Goal: Task Accomplishment & Management: Use online tool/utility

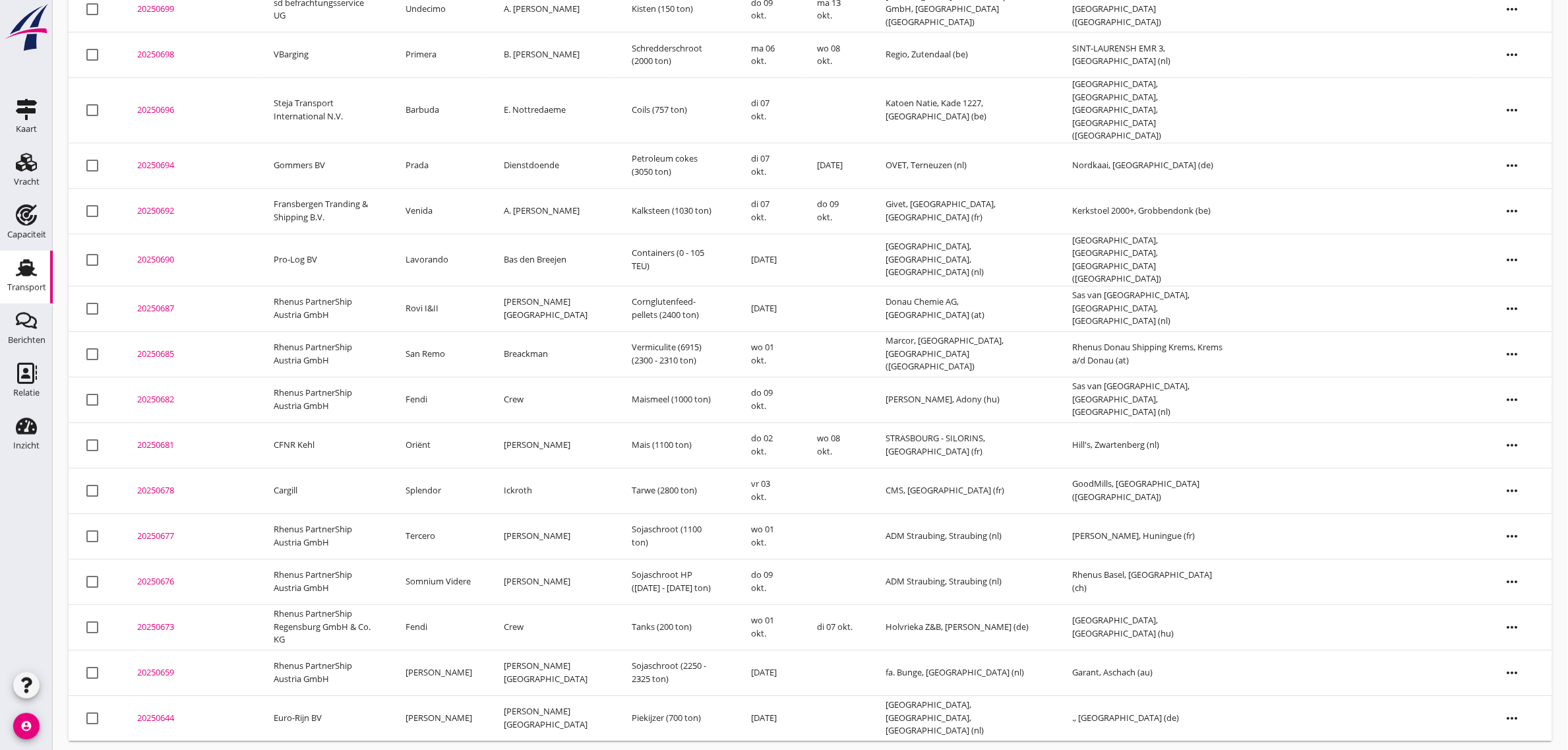
scroll to position [1218, 0]
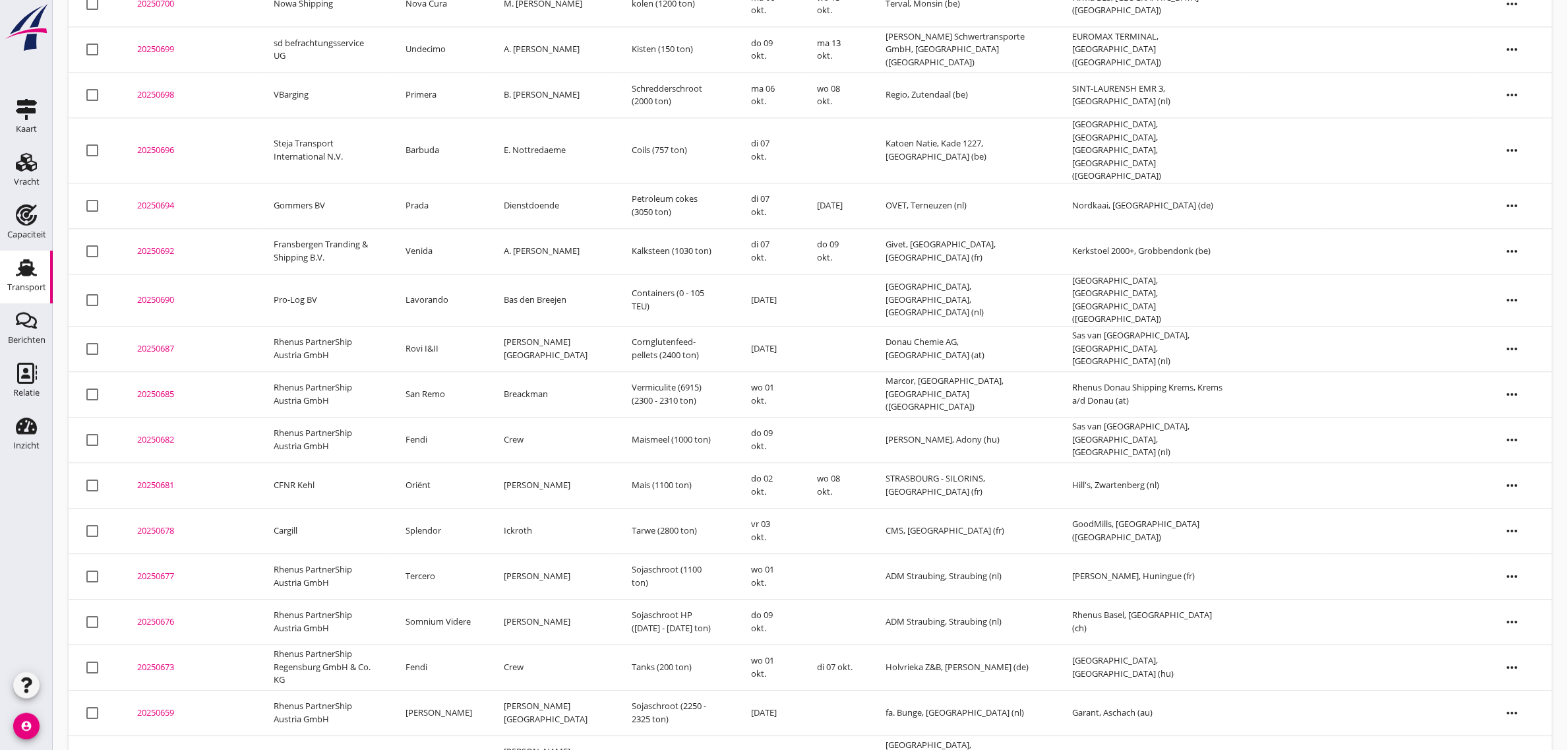
click at [449, 644] on td "Fendi" at bounding box center [438, 666] width 98 height 45
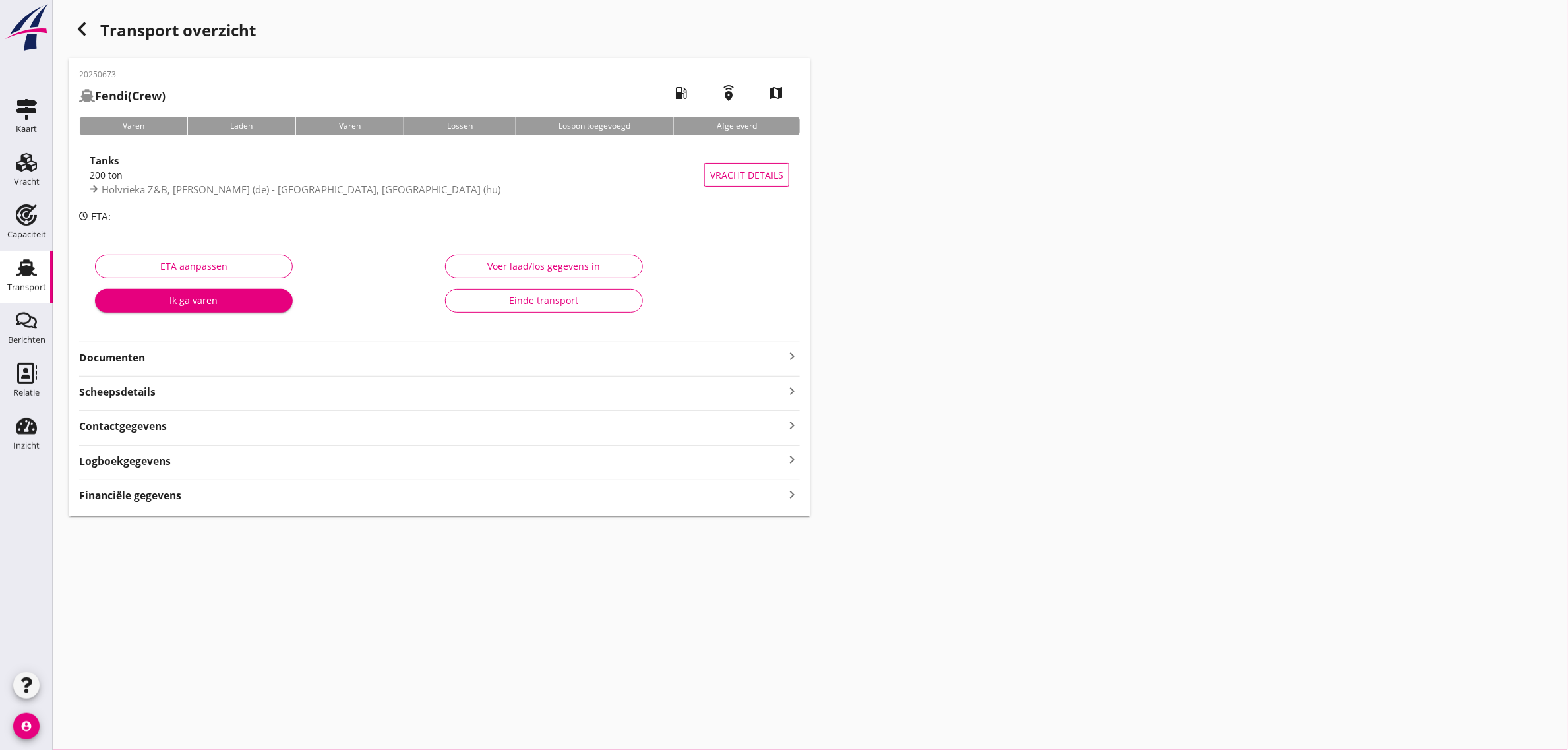
click at [540, 300] on div "Einde transport" at bounding box center [543, 300] width 176 height 14
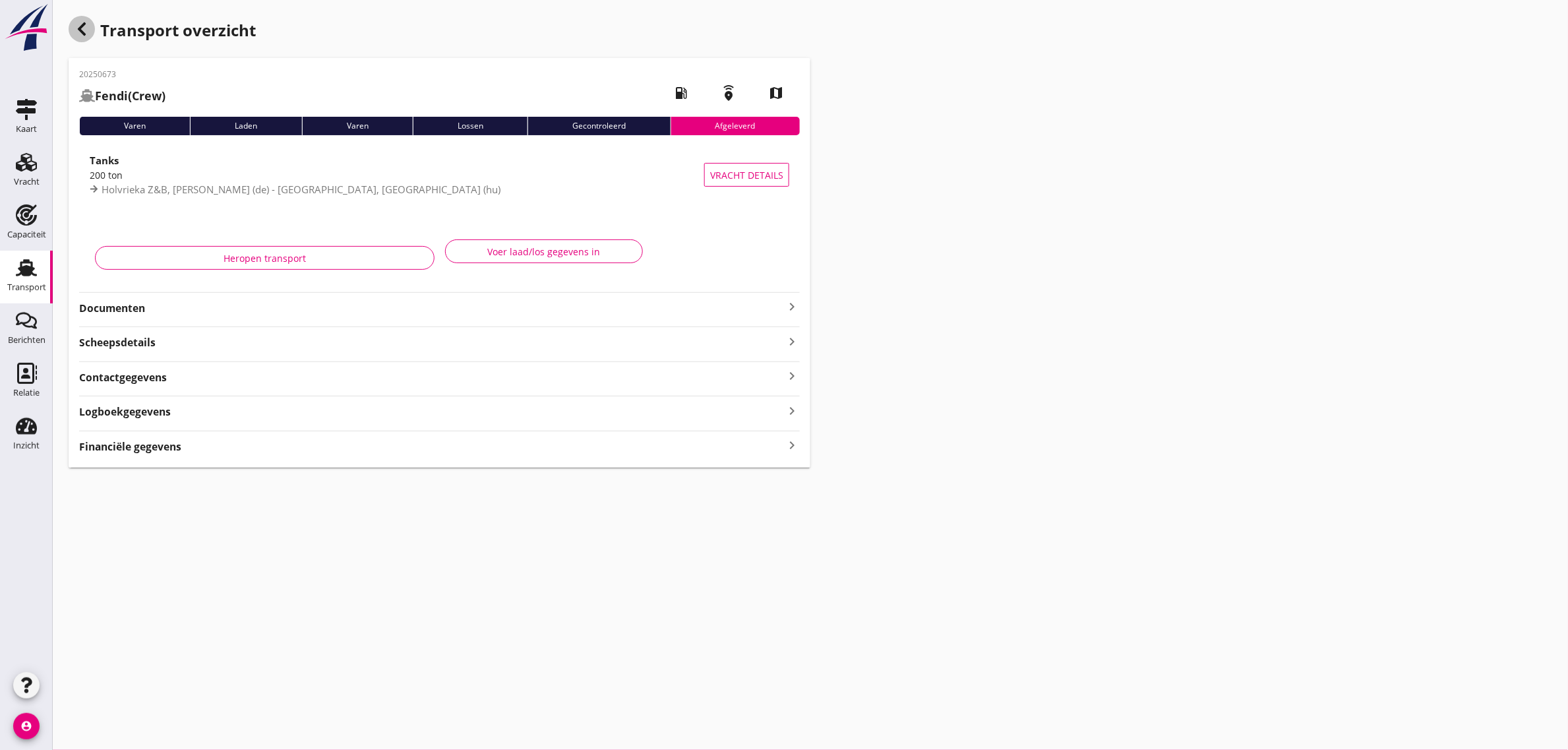
click at [76, 34] on icon "button" at bounding box center [81, 28] width 16 height 16
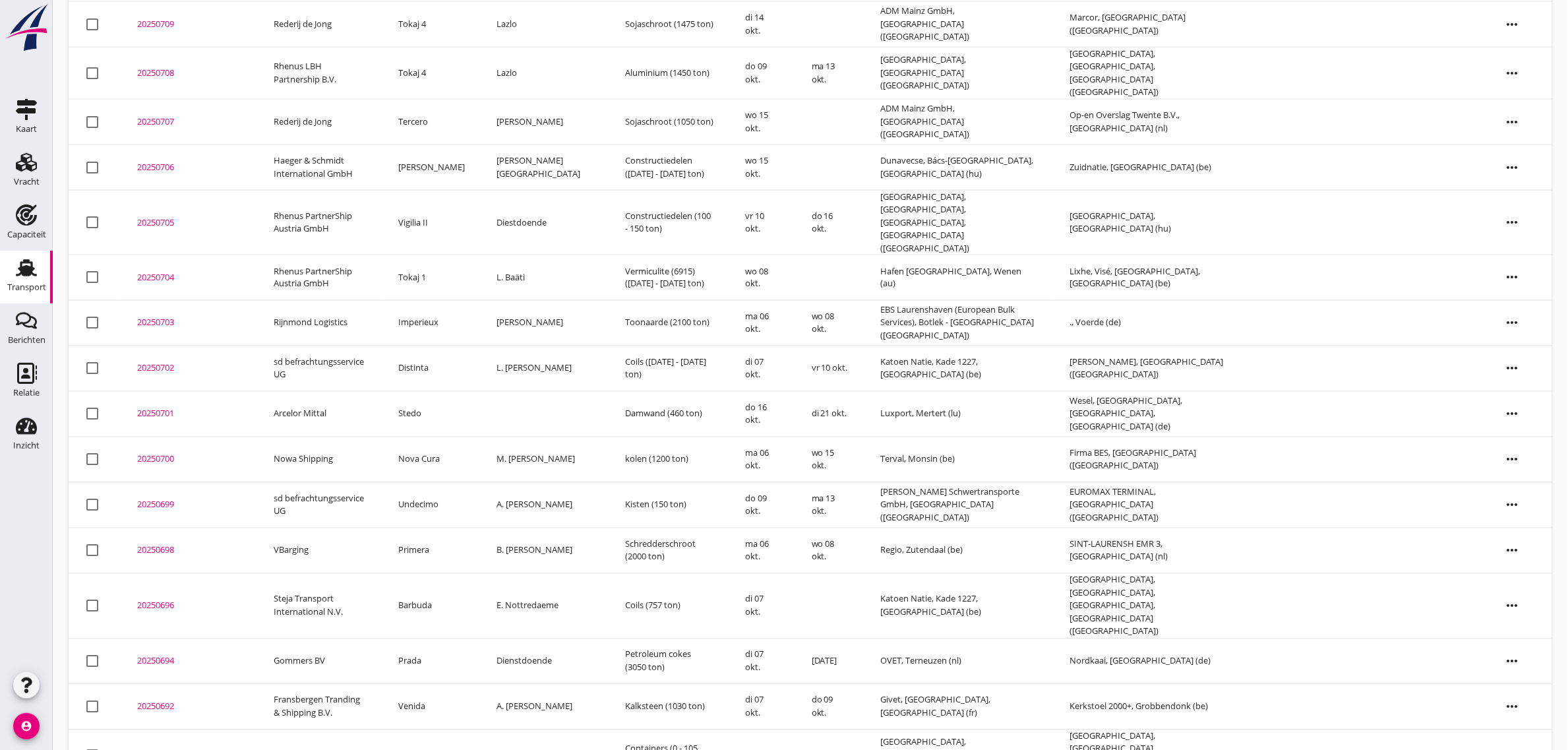
scroll to position [759, 0]
drag, startPoint x: 436, startPoint y: 532, endPoint x: 586, endPoint y: 467, distance: 163.5
click at [436, 532] on td "Primera" at bounding box center [432, 552] width 98 height 45
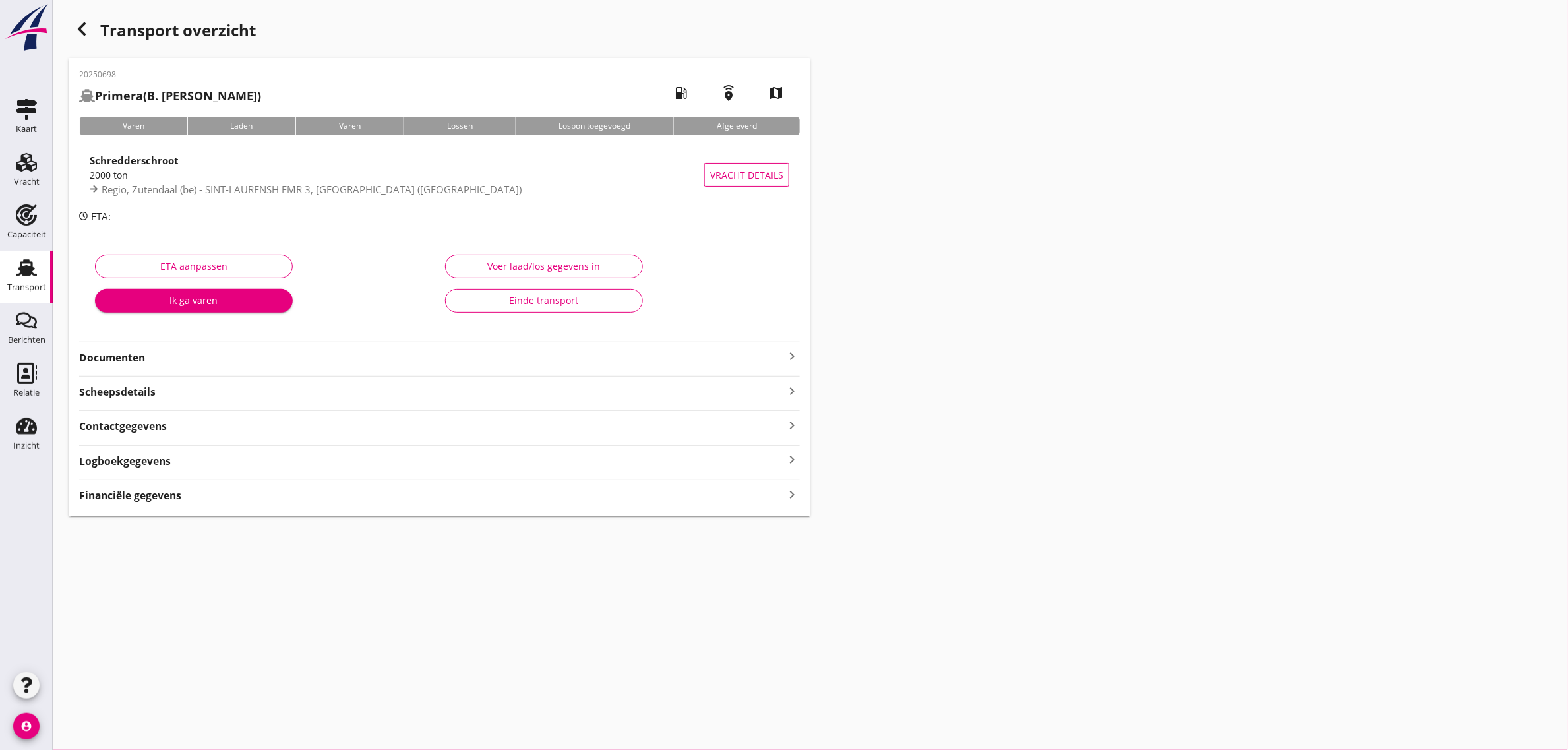
click at [569, 297] on div "Einde transport" at bounding box center [543, 300] width 176 height 14
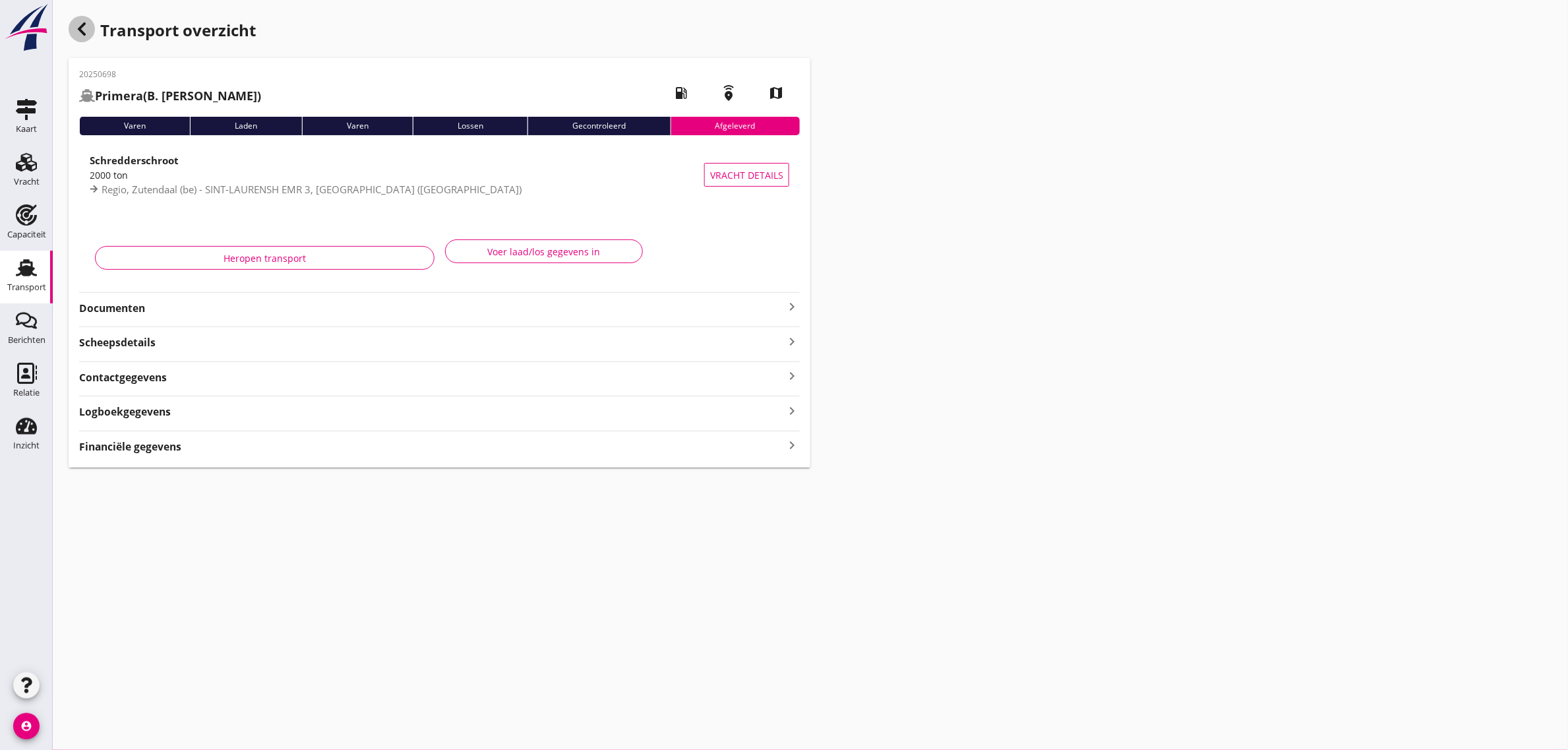
click at [80, 39] on div "button" at bounding box center [82, 28] width 27 height 27
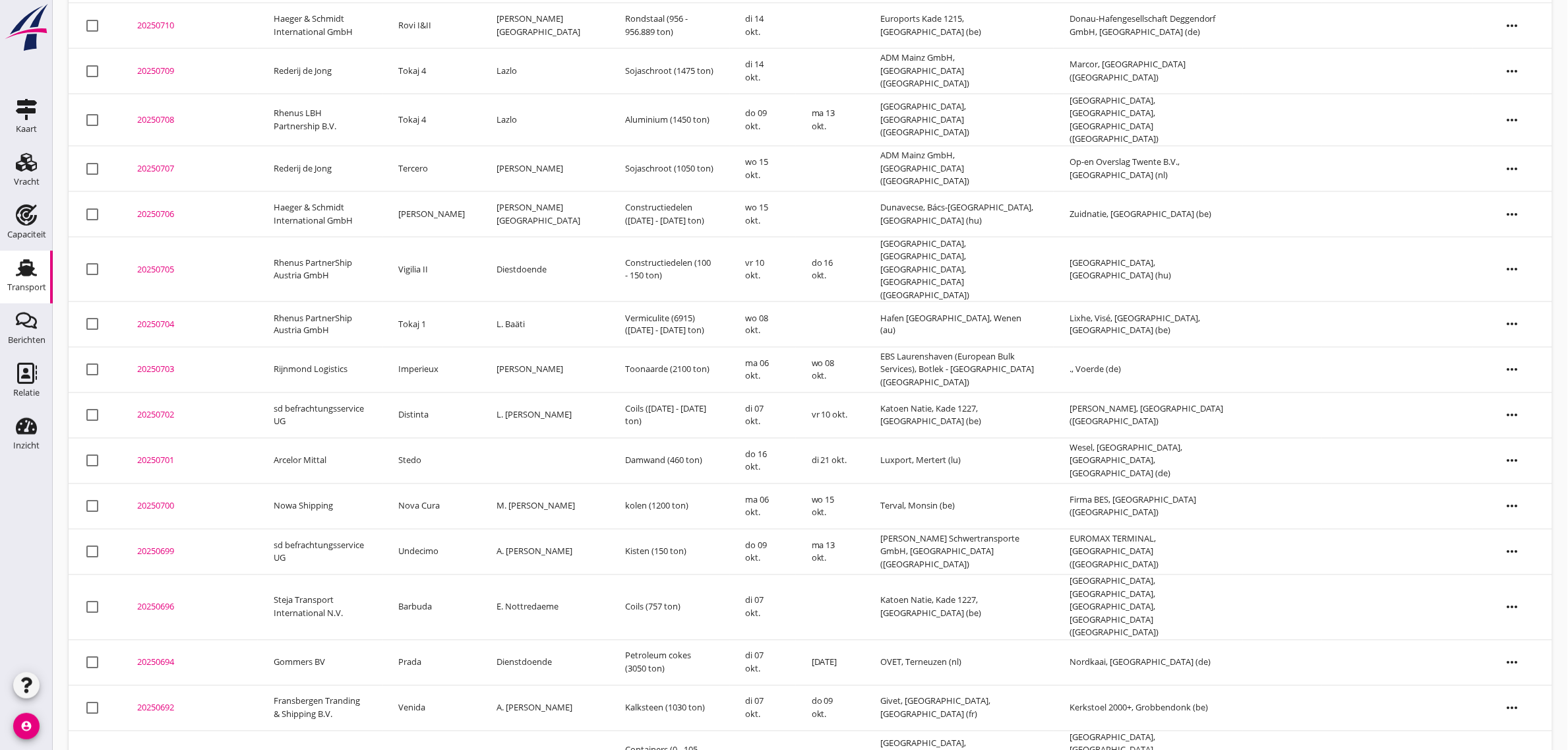
scroll to position [717, 0]
click at [22, 374] on icon "Relatie" at bounding box center [26, 373] width 21 height 21
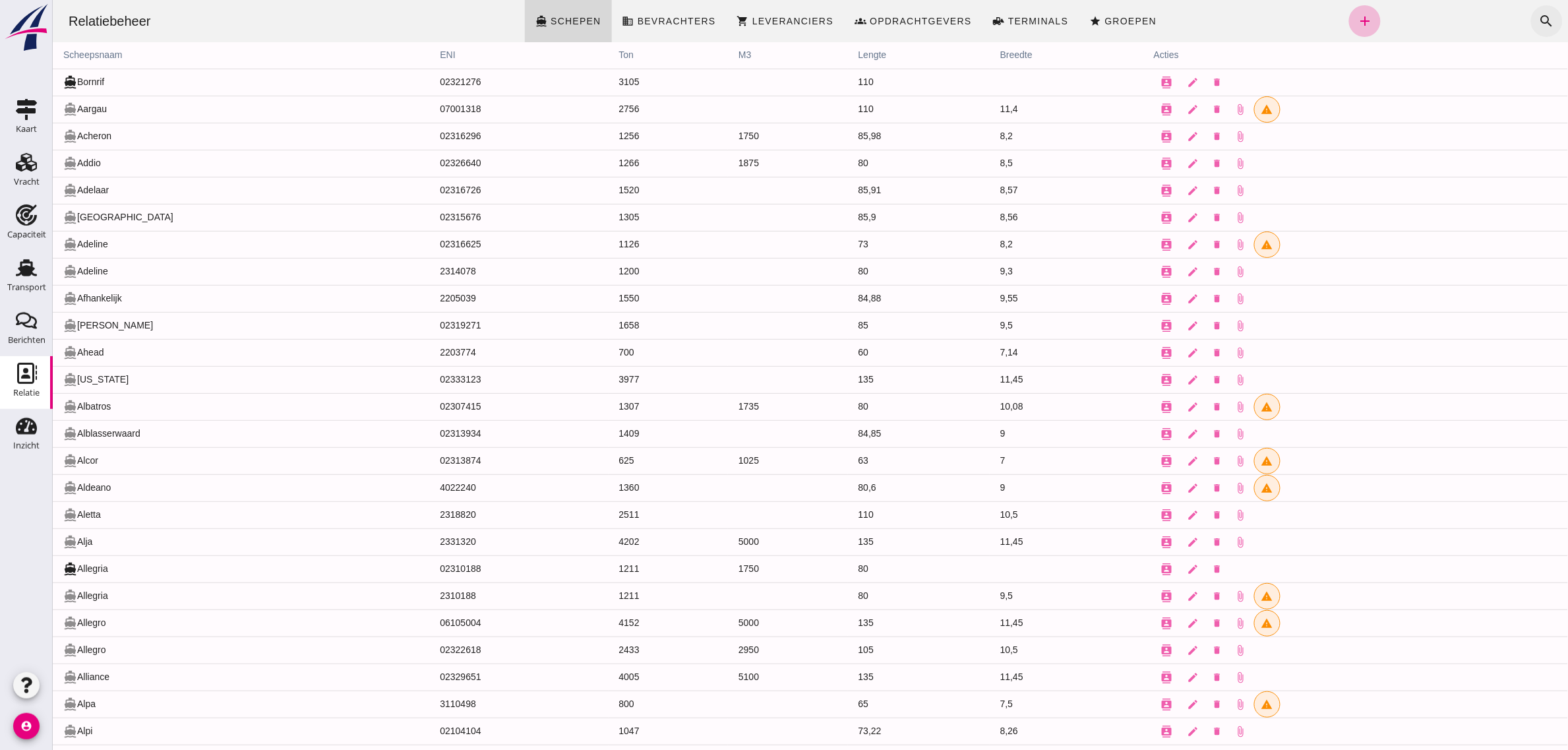
click at [1530, 17] on button "search" at bounding box center [1546, 21] width 31 height 31
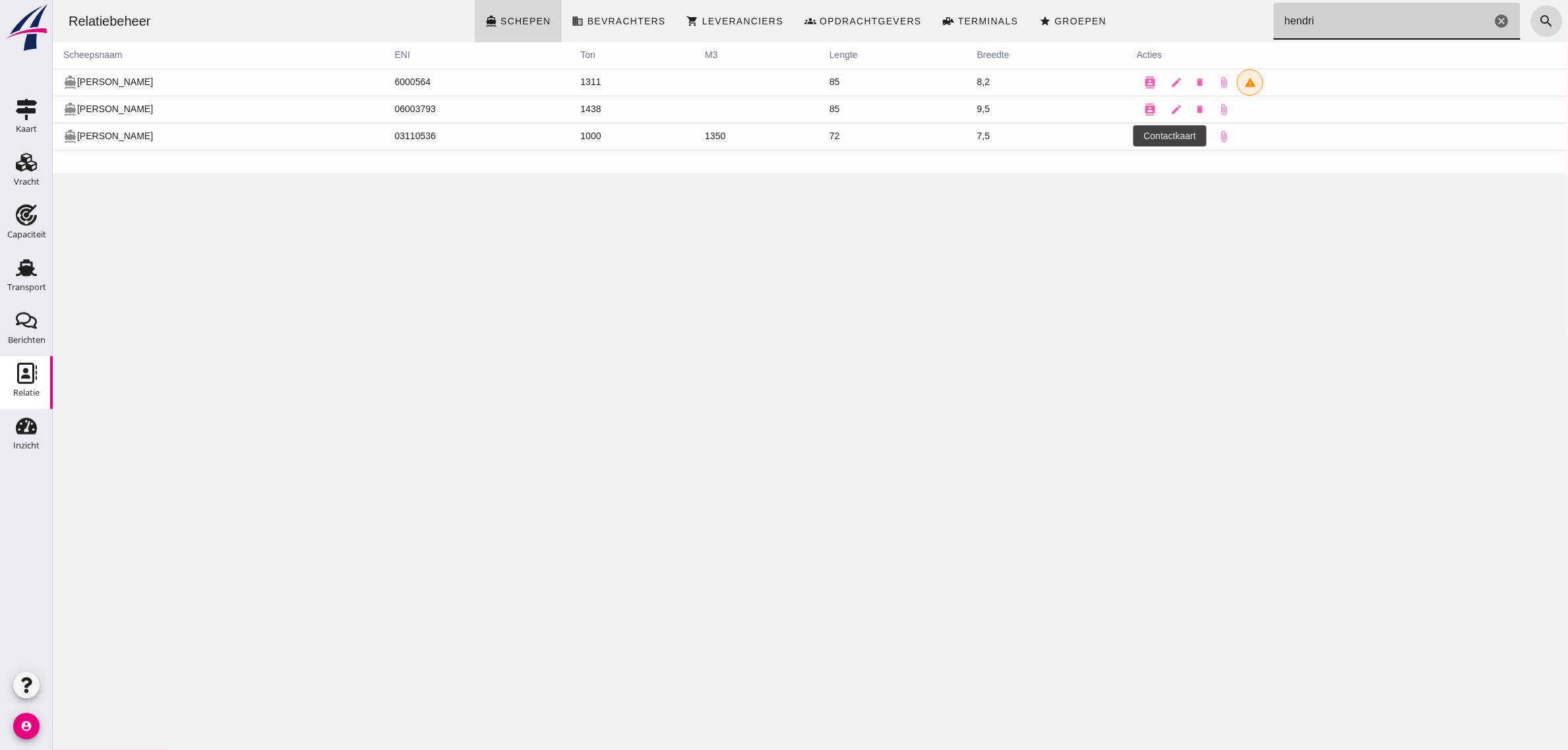
type input "hendri"
click at [1143, 136] on icon "contacts" at bounding box center [1149, 136] width 12 height 12
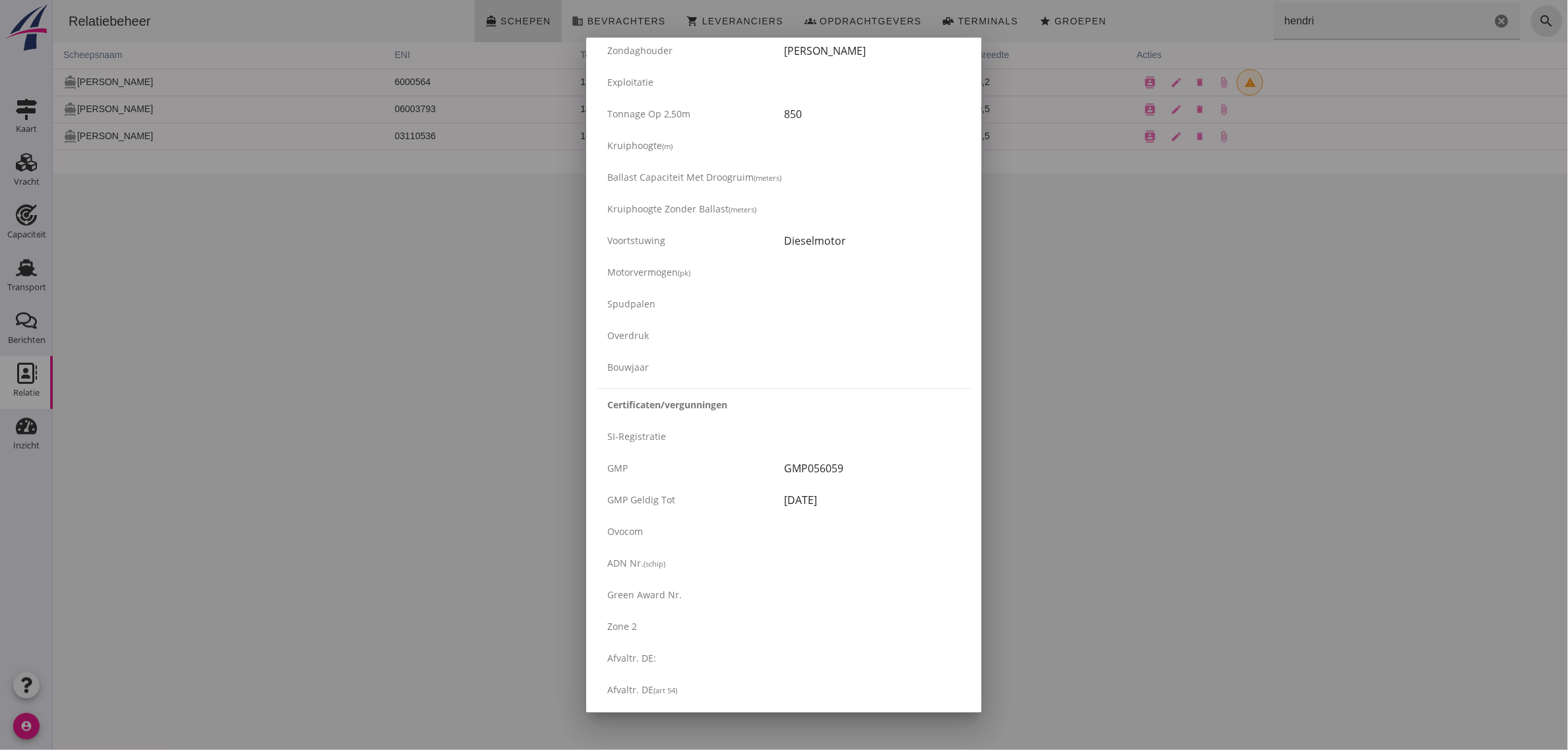
scroll to position [2003, 0]
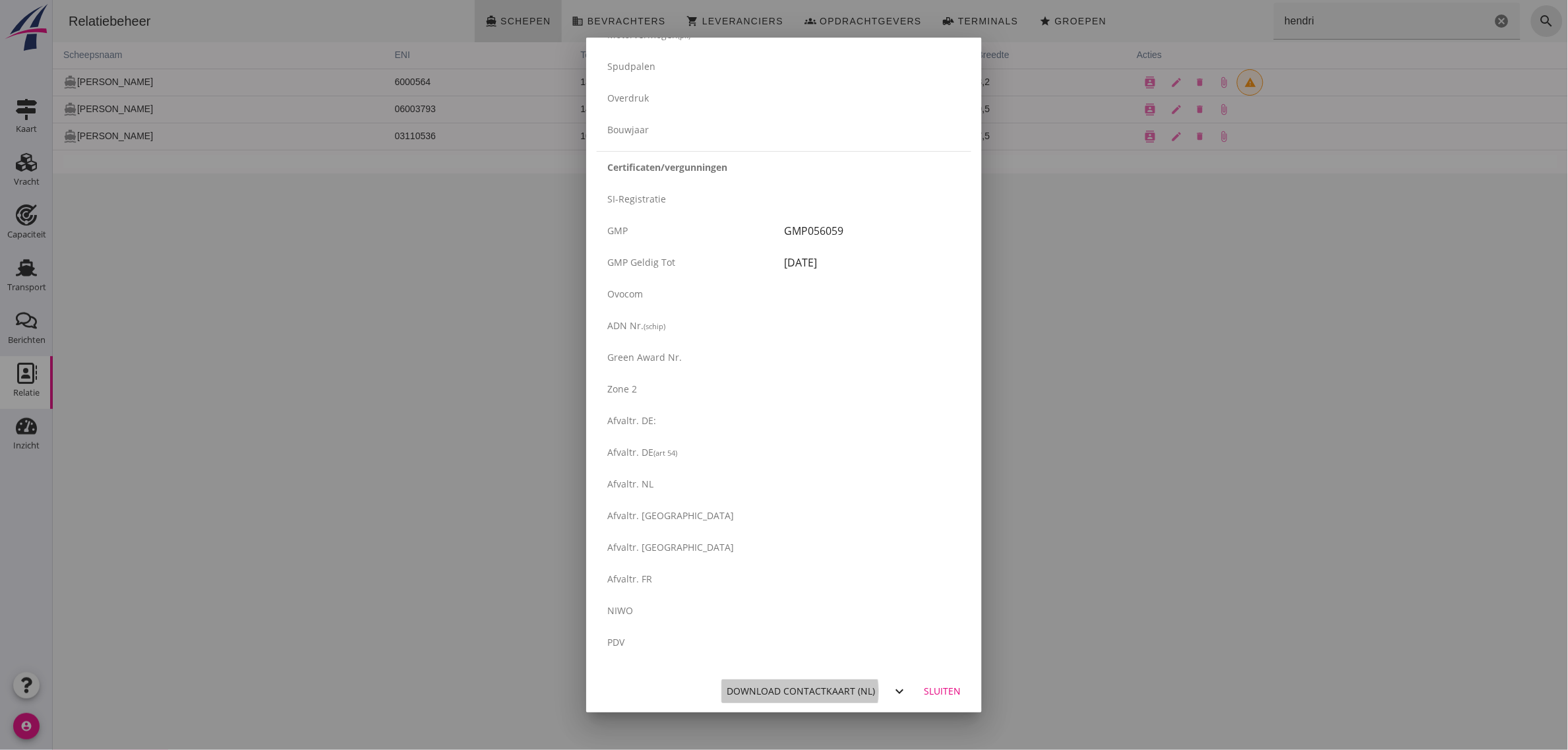
click at [786, 691] on div "Download contactkaart (nl)" at bounding box center [801, 690] width 148 height 14
click at [328, 364] on div at bounding box center [784, 375] width 1568 height 750
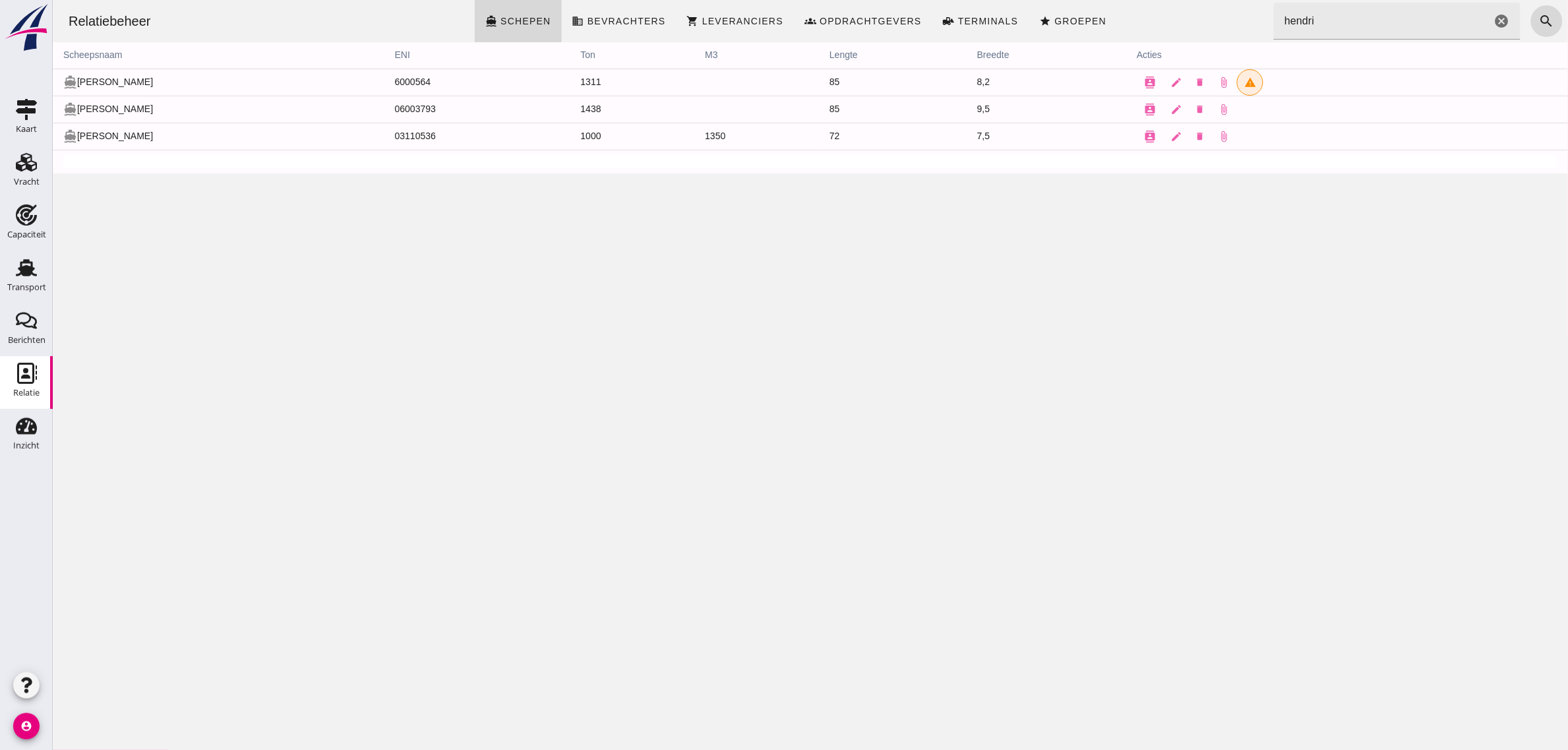
drag, startPoint x: 30, startPoint y: 283, endPoint x: 143, endPoint y: 745, distance: 475.6
click at [30, 283] on div "Transport" at bounding box center [27, 287] width 39 height 8
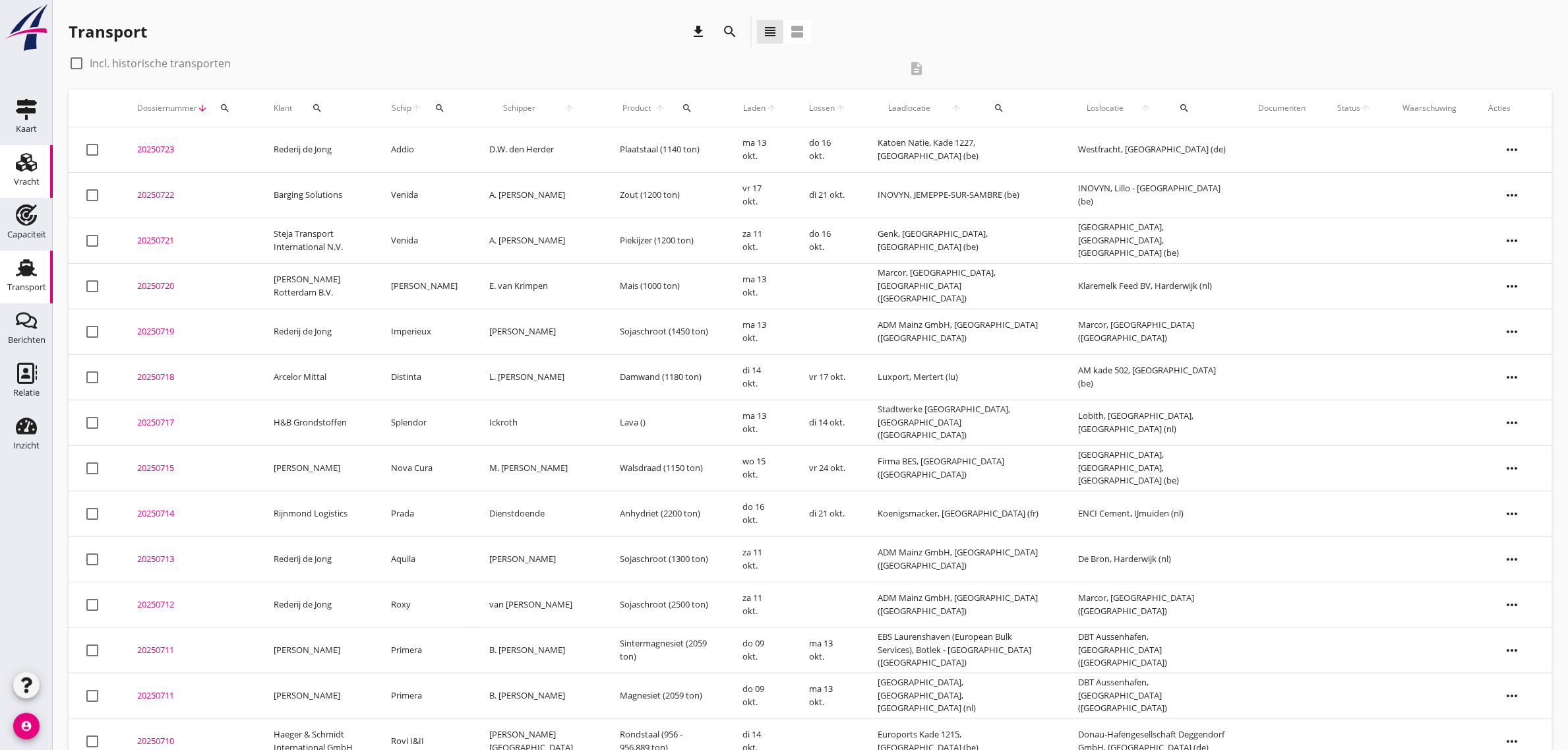
click at [40, 150] on link "Vracht Vracht" at bounding box center [26, 171] width 52 height 52
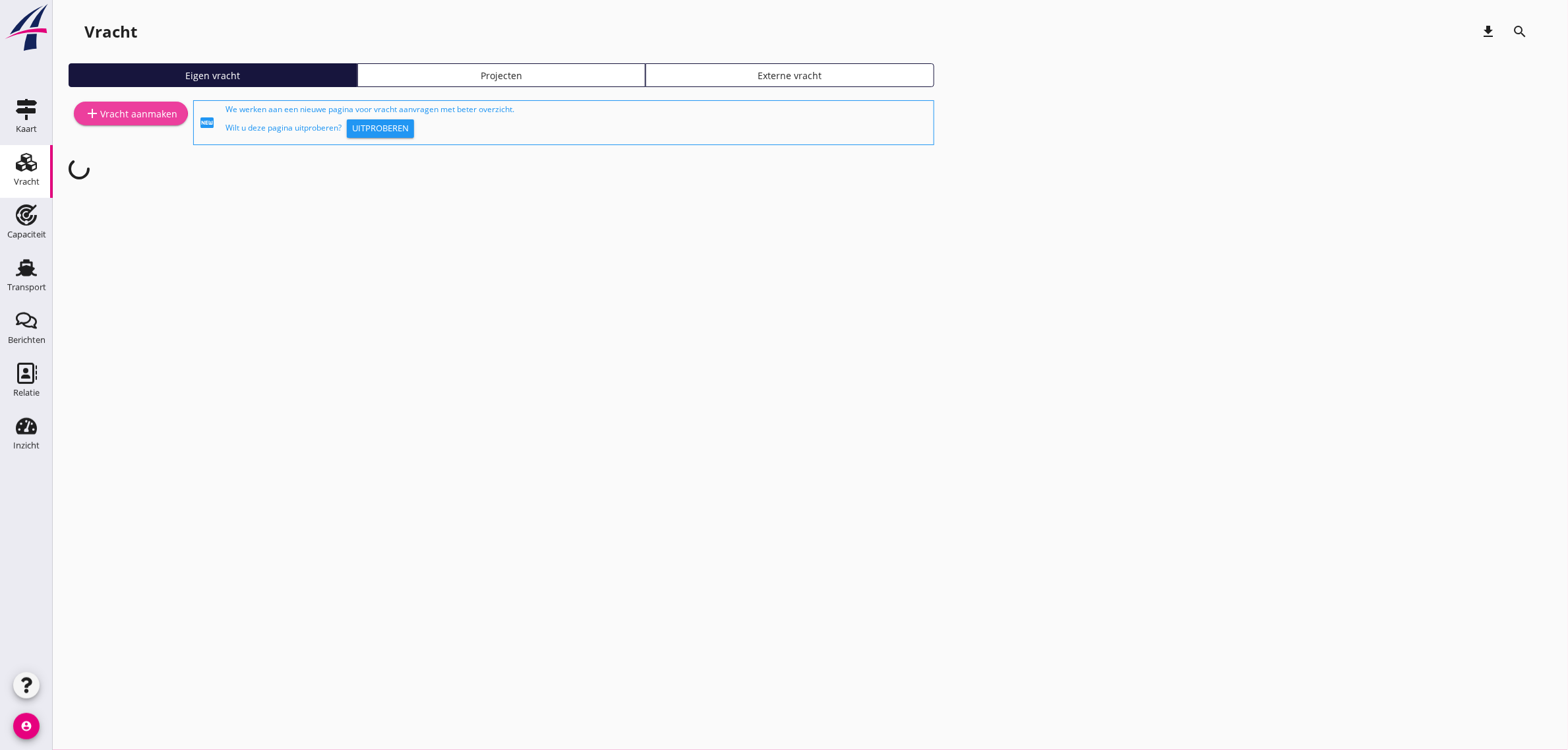
click at [143, 113] on div "add Vracht aanmaken" at bounding box center [131, 113] width 93 height 16
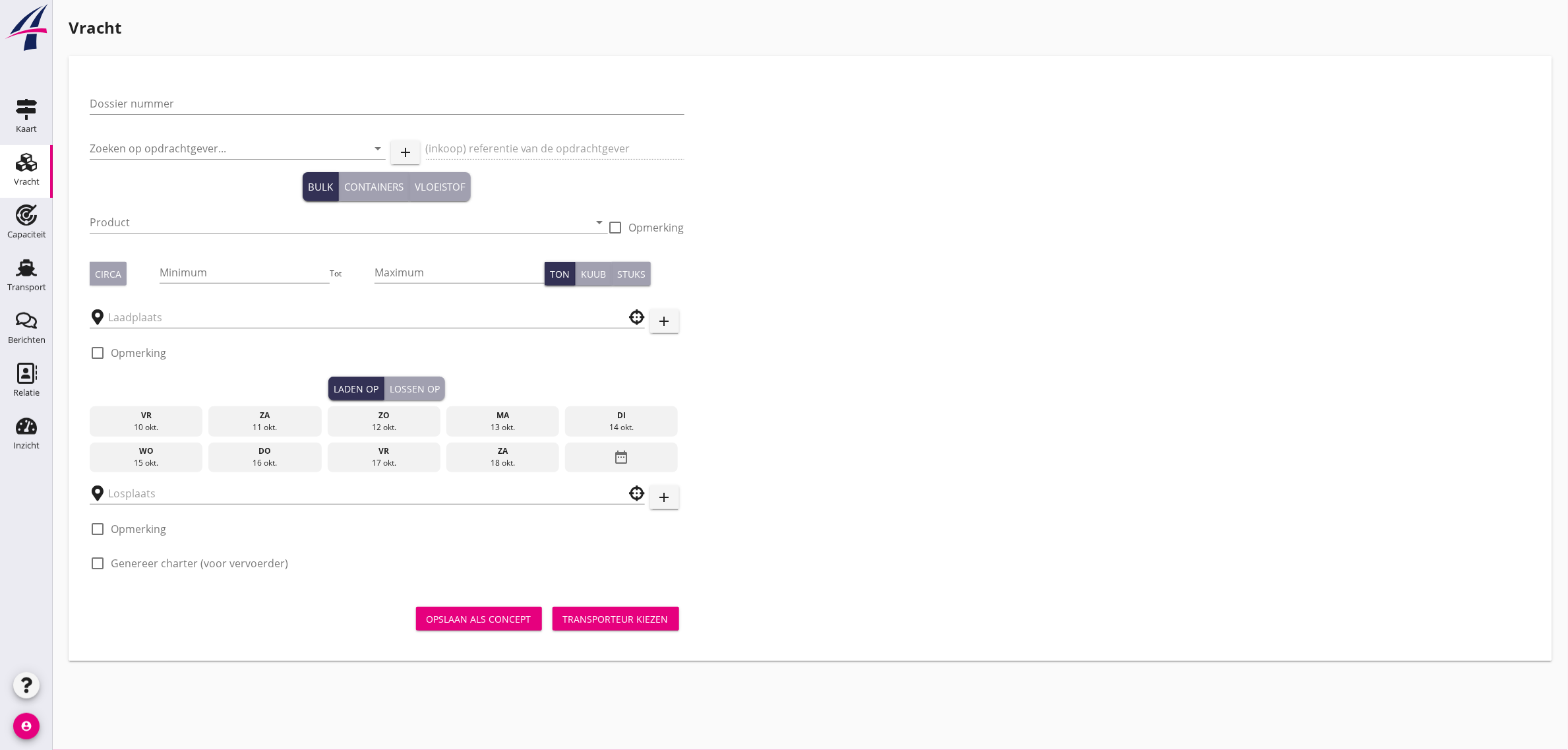
click at [155, 119] on div at bounding box center [387, 123] width 595 height 8
click at [152, 106] on input "Dossier nummer" at bounding box center [387, 103] width 595 height 21
type input "20250725"
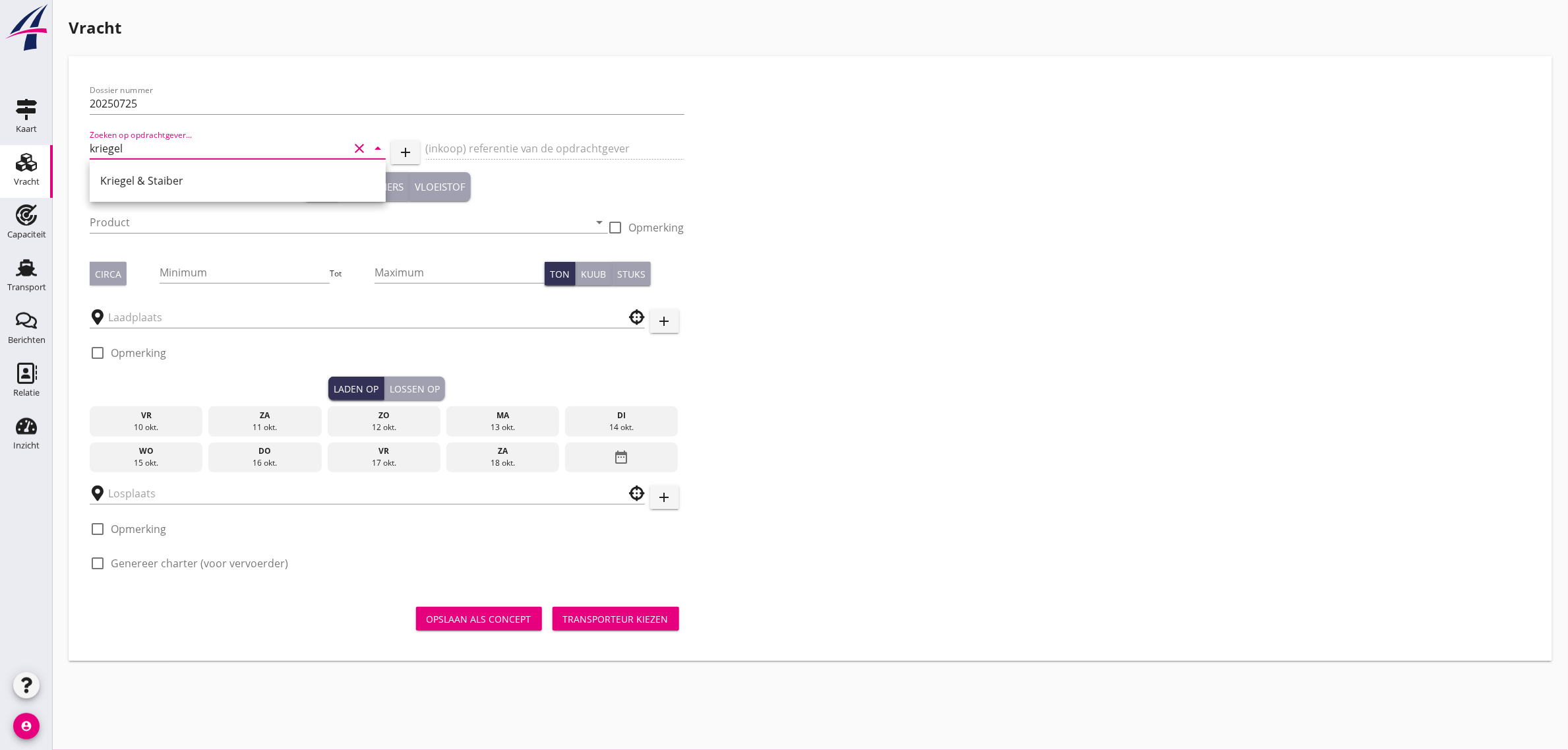
click at [153, 172] on div "Kriegel & Staiber" at bounding box center [237, 180] width 275 height 31
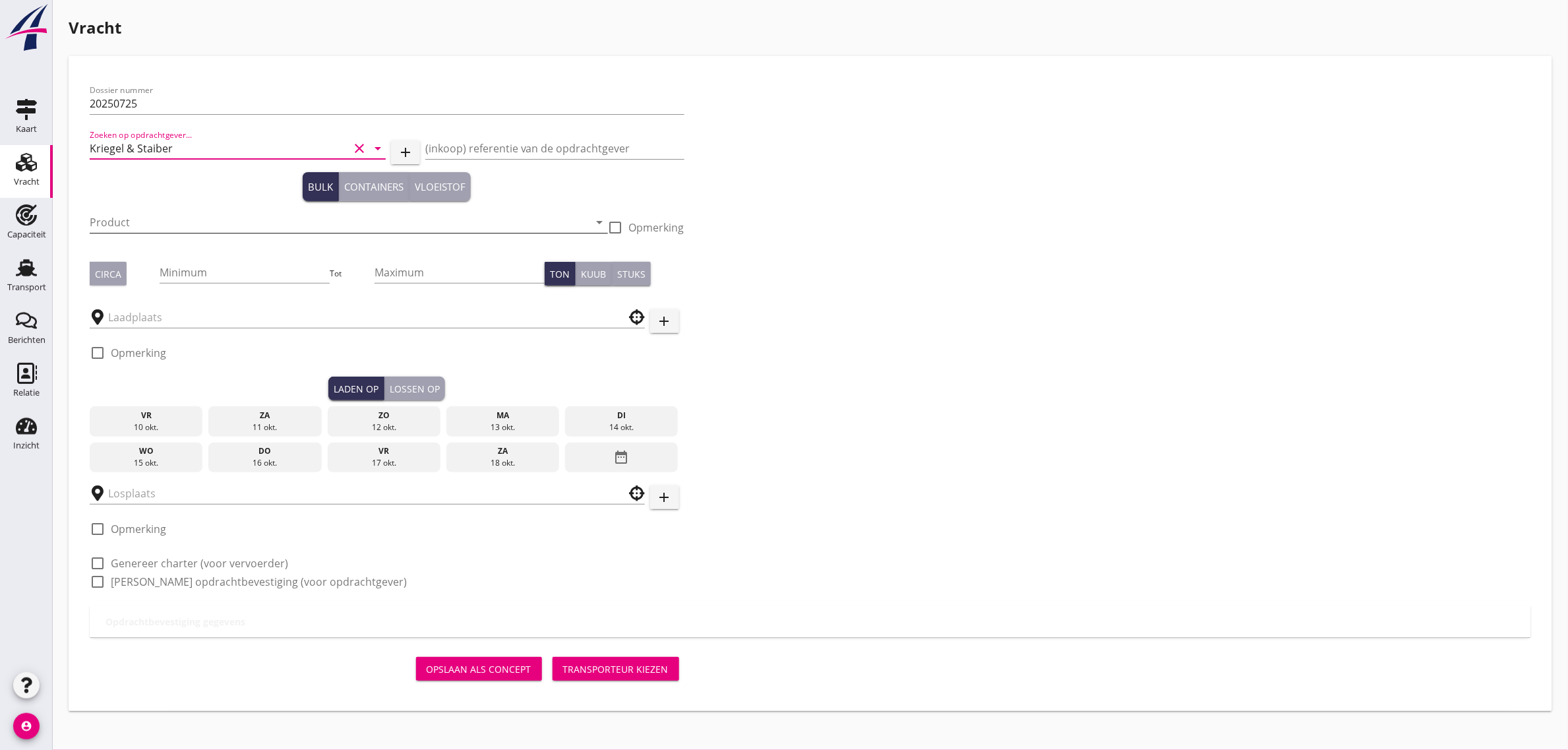
type input "Kriegel & Staiber"
click at [146, 219] on input "Product" at bounding box center [340, 222] width 500 height 21
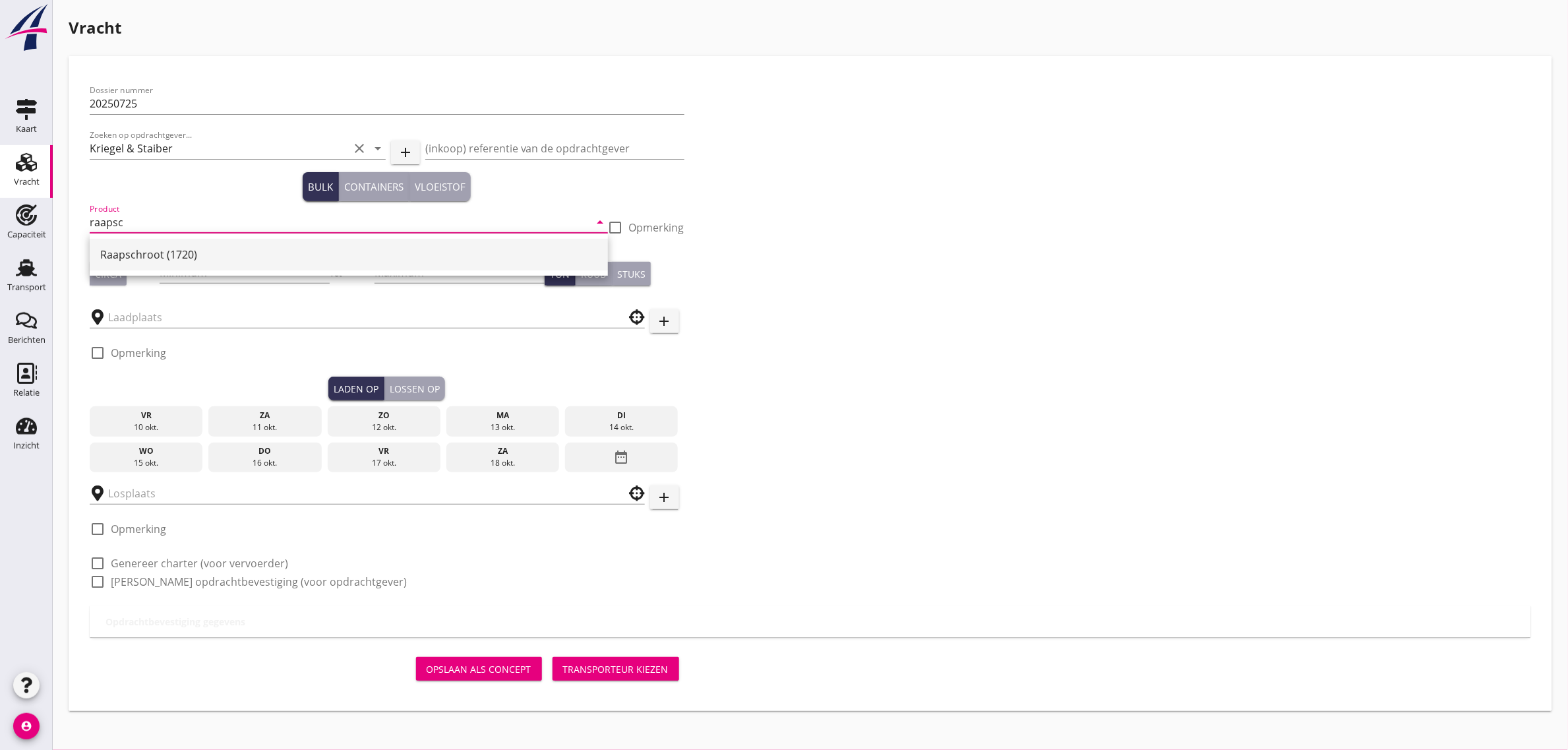
click at [149, 244] on div "Raapschroot (1720)" at bounding box center [348, 255] width 497 height 31
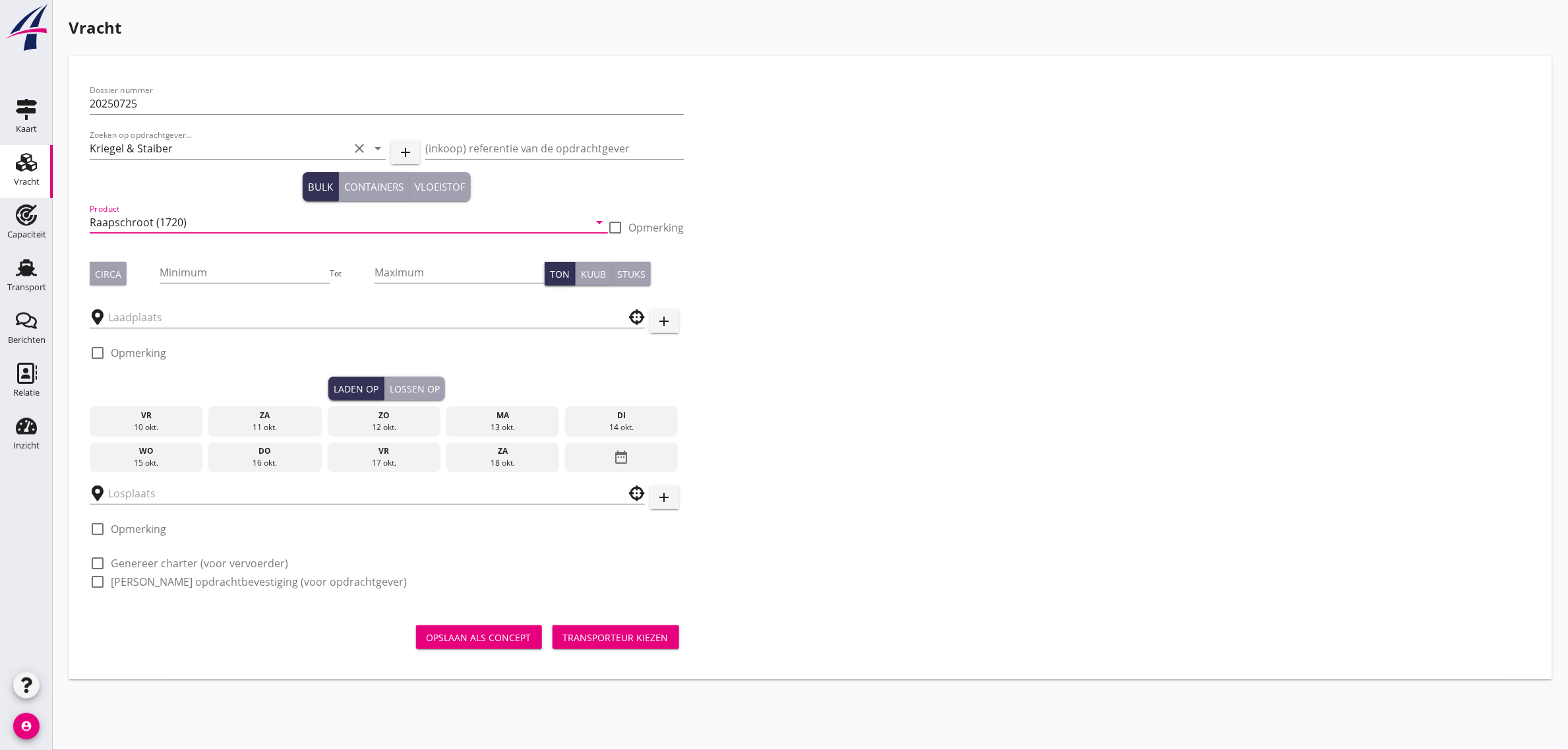
type input "Raapschroot (1720)"
click at [107, 272] on div "Circa" at bounding box center [108, 274] width 27 height 14
click at [195, 276] on input "Minimum" at bounding box center [244, 272] width 170 height 21
type input "850"
type input "900"
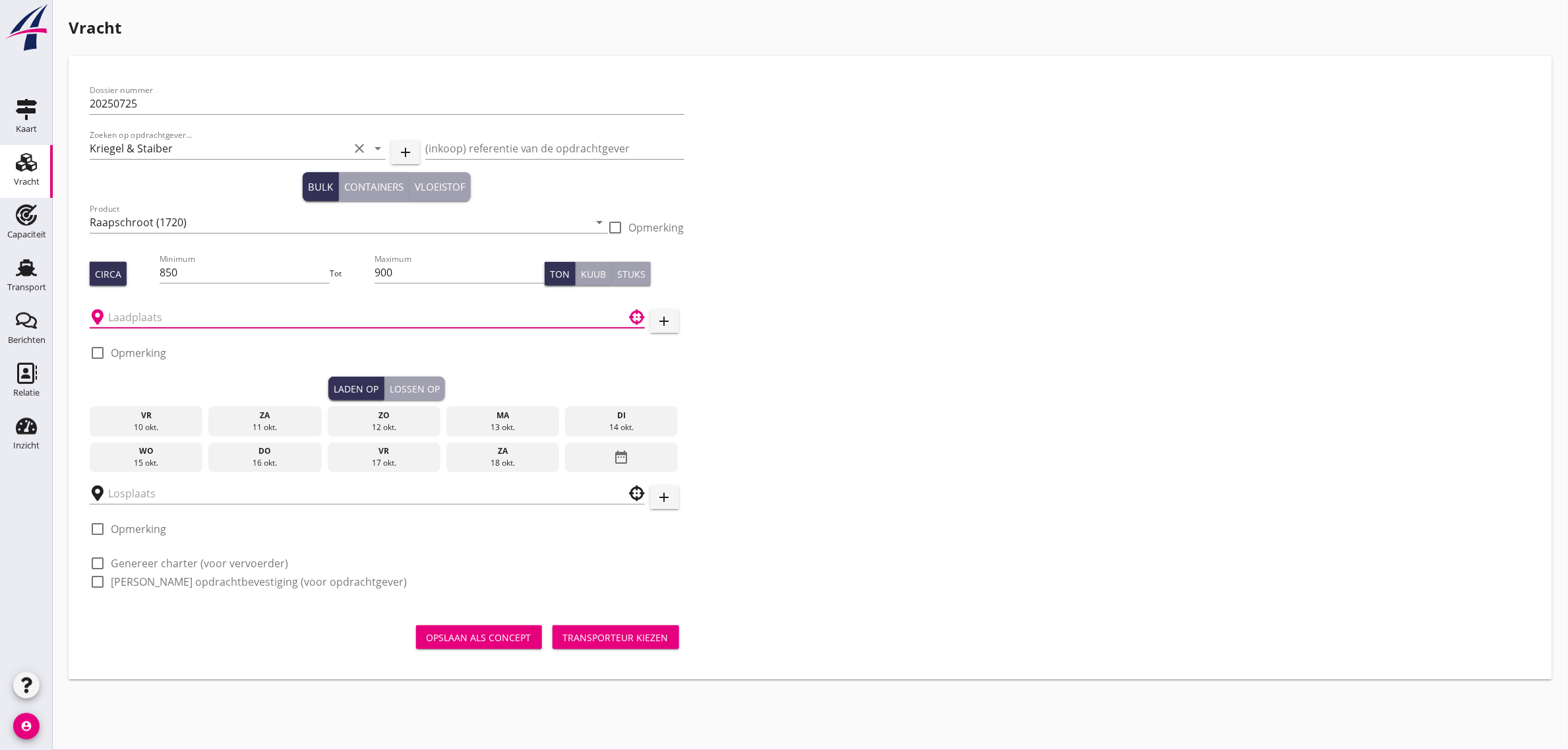
click at [178, 322] on input "text" at bounding box center [358, 317] width 500 height 21
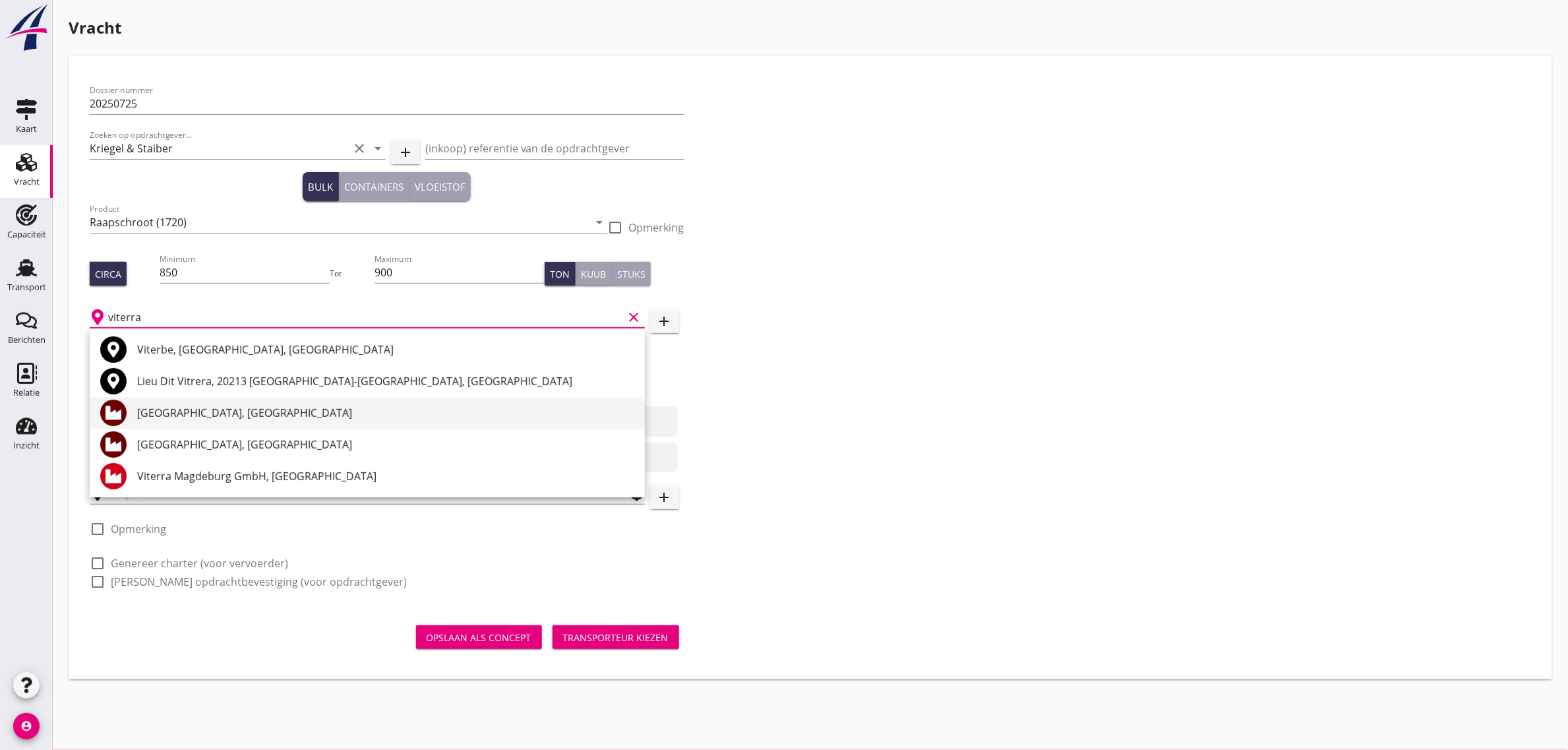
click at [218, 417] on div "[GEOGRAPHIC_DATA], [GEOGRAPHIC_DATA]" at bounding box center [385, 412] width 497 height 16
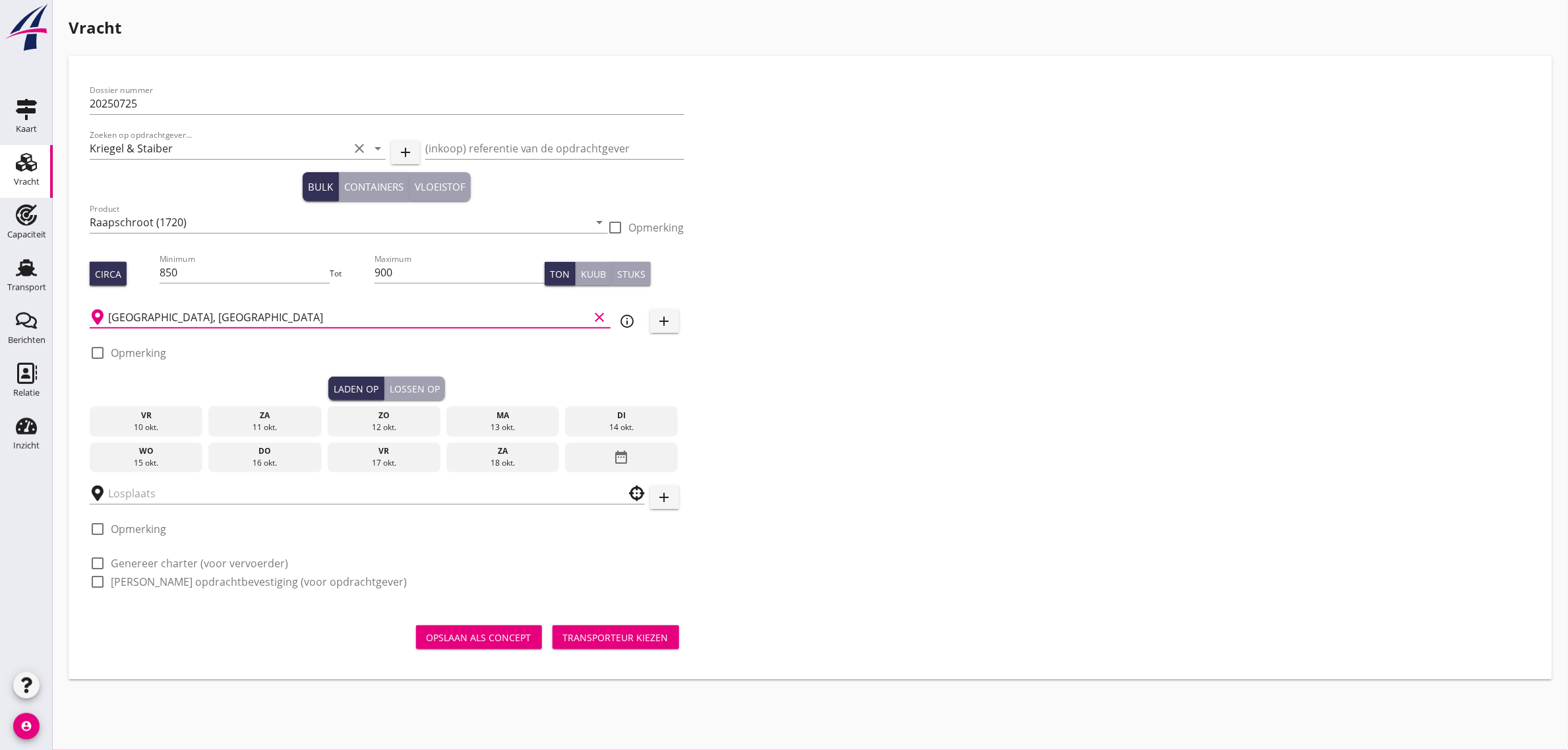
type input "[GEOGRAPHIC_DATA], [GEOGRAPHIC_DATA]"
click at [262, 462] on div "16 okt." at bounding box center [265, 462] width 107 height 12
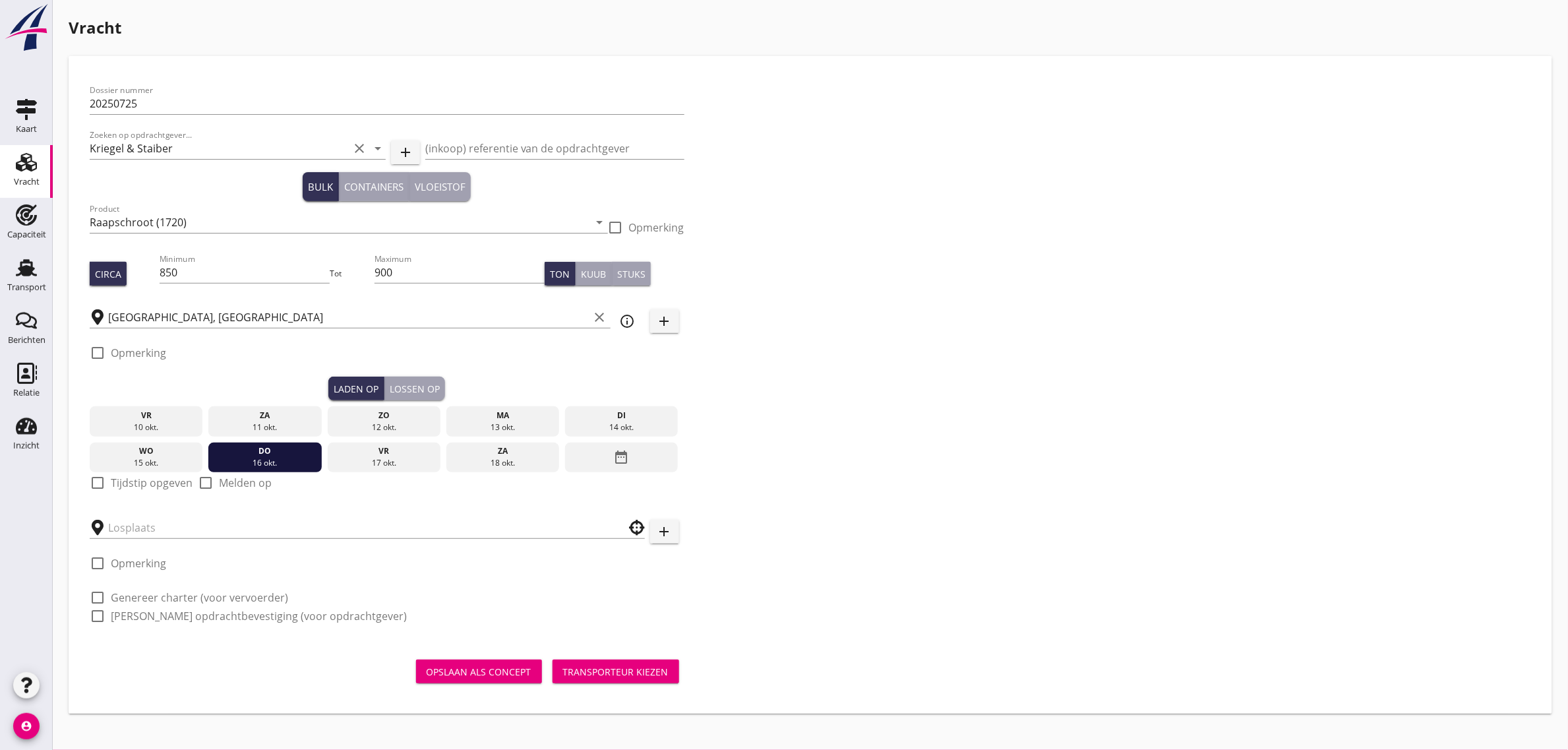
click at [124, 480] on label "Tijdstip opgeven" at bounding box center [152, 483] width 82 height 13
checkbox input "true"
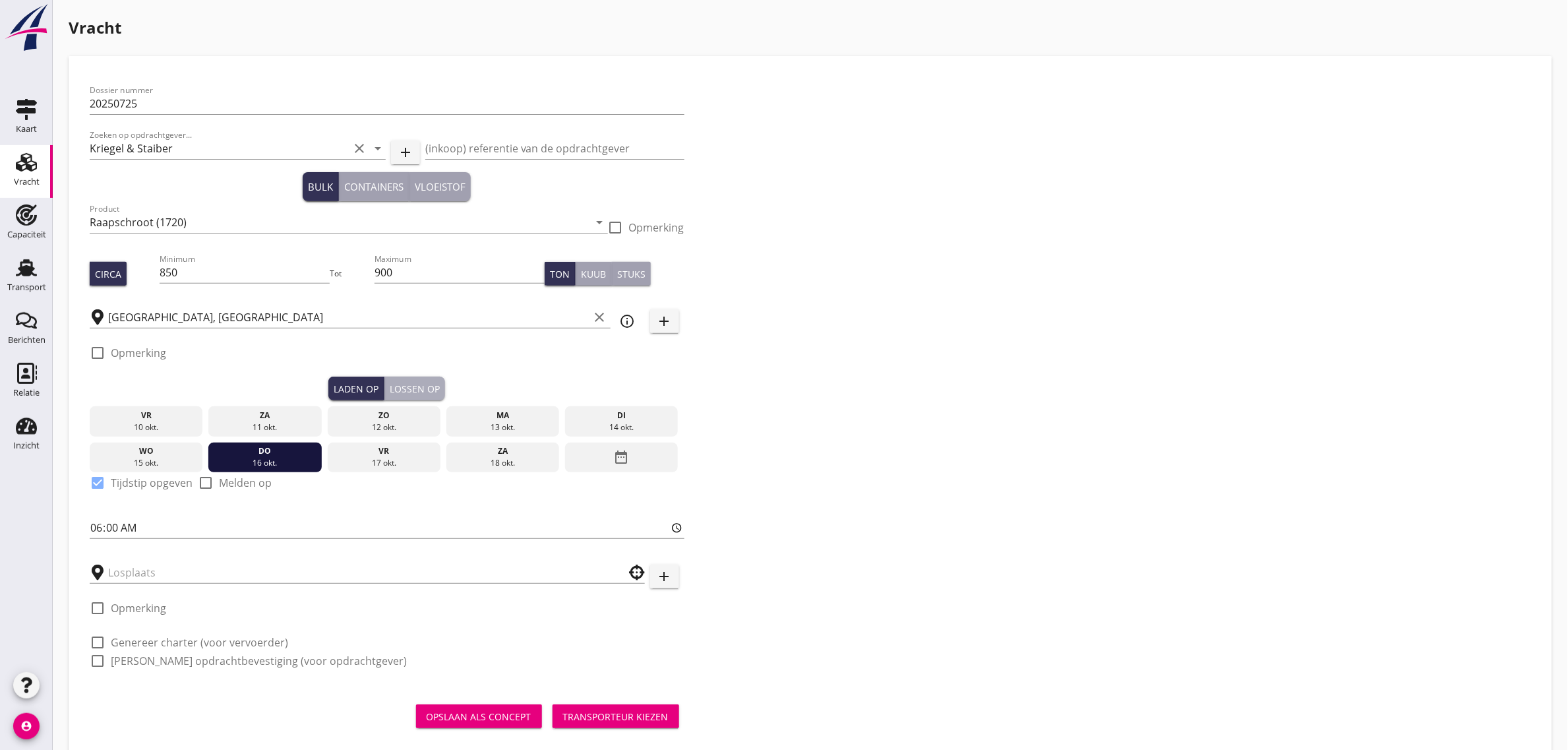
click at [437, 391] on div "Lossen op" at bounding box center [415, 388] width 51 height 14
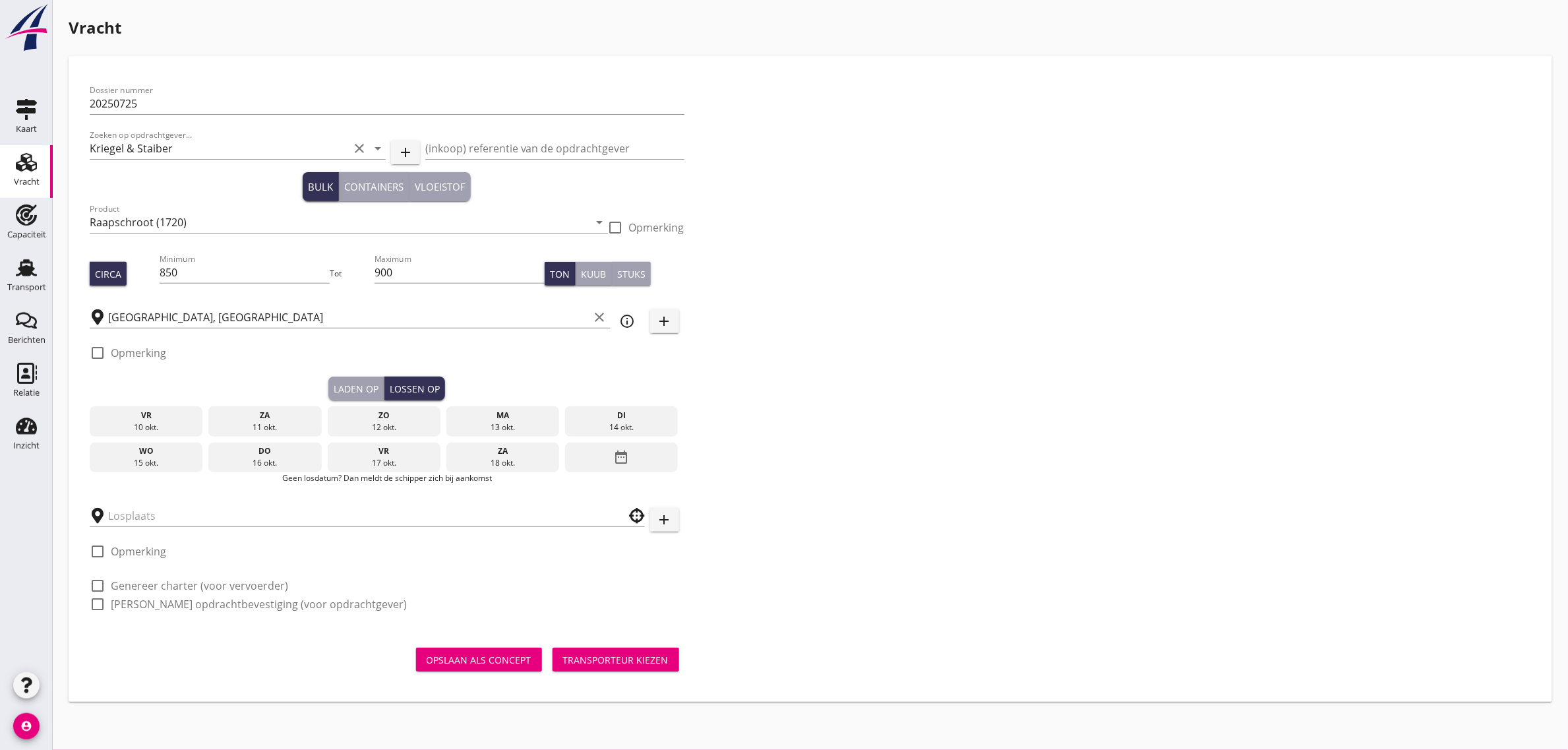
click at [623, 449] on icon "date_range" at bounding box center [621, 457] width 16 height 24
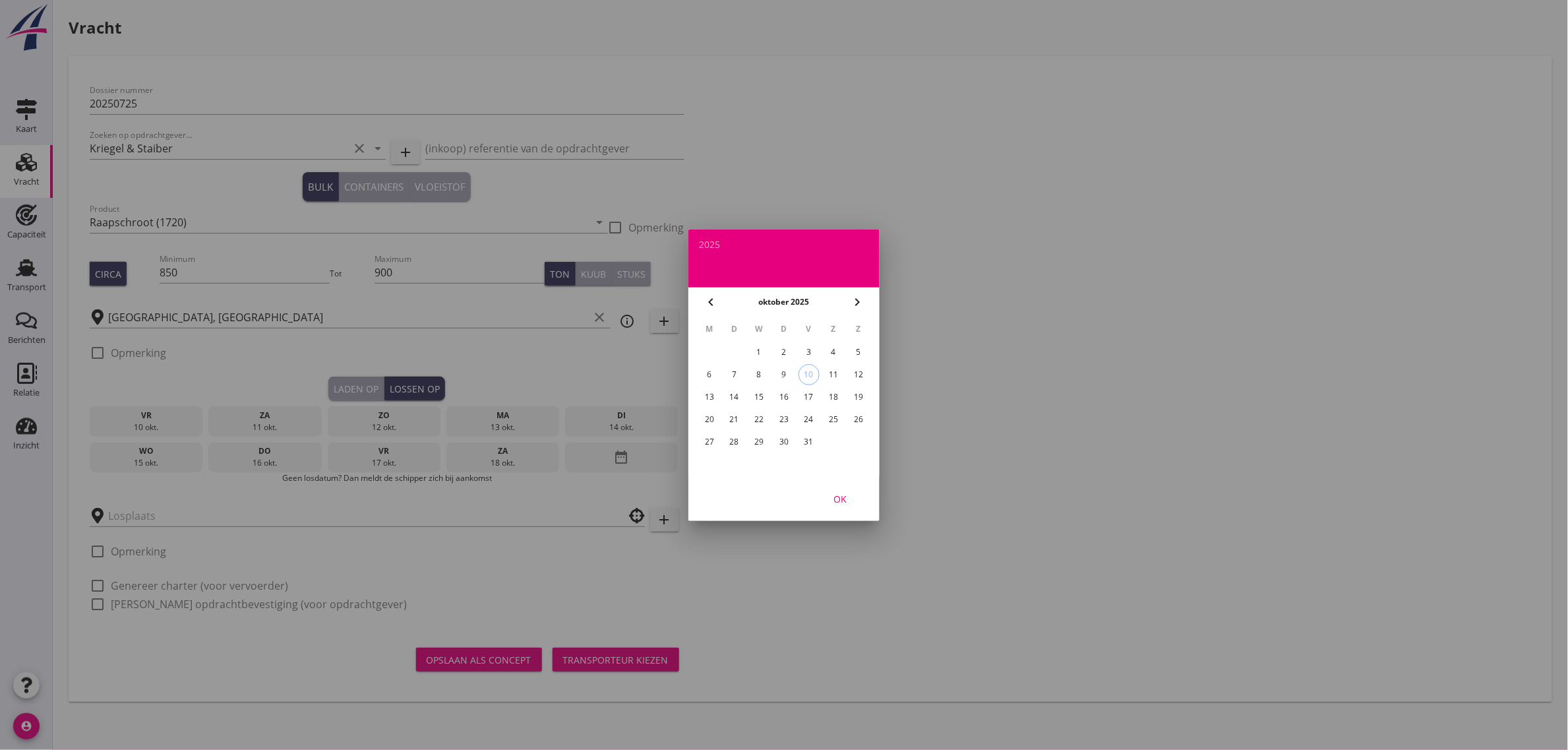
click at [706, 416] on div "20" at bounding box center [709, 419] width 21 height 21
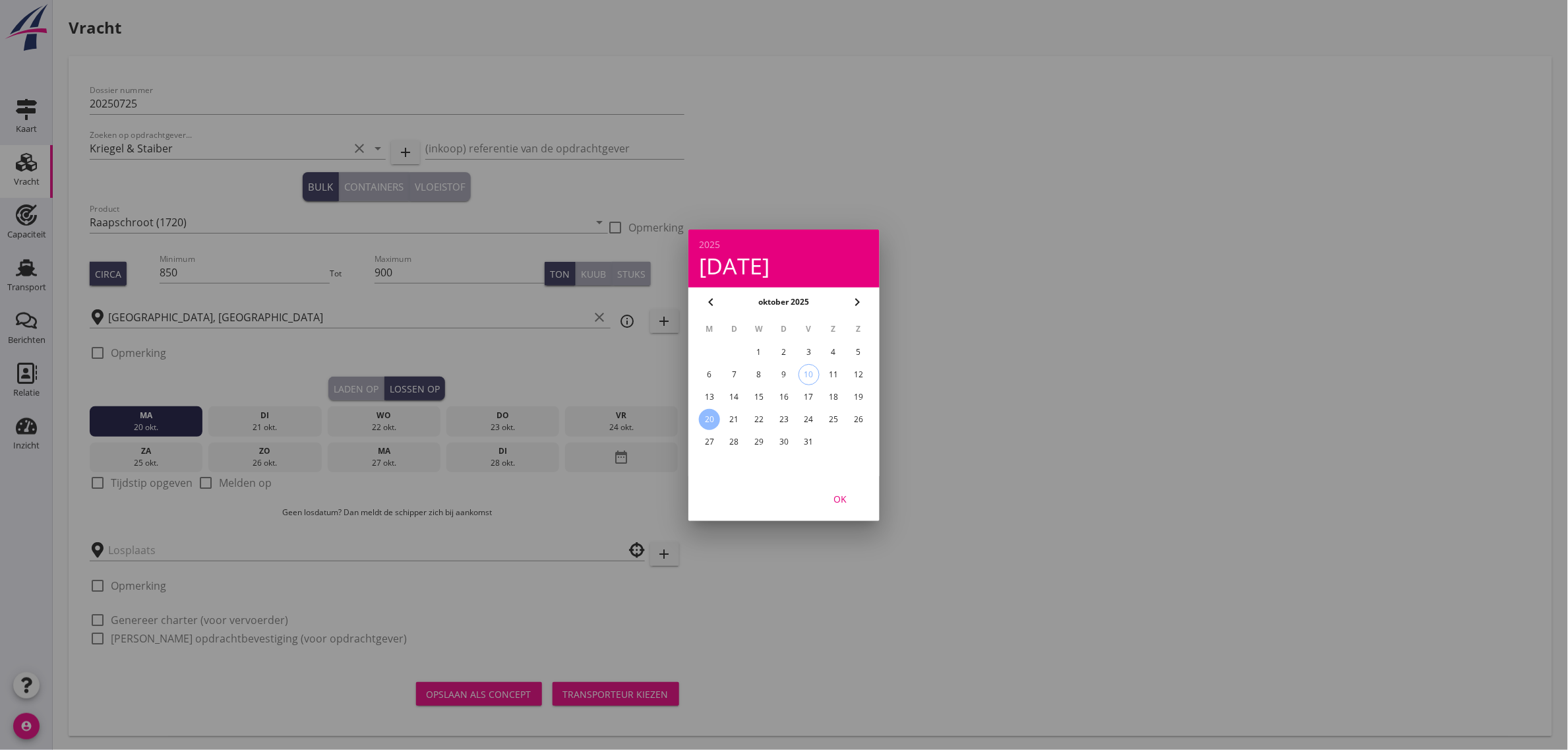
click at [850, 500] on div "OK" at bounding box center [840, 497] width 37 height 14
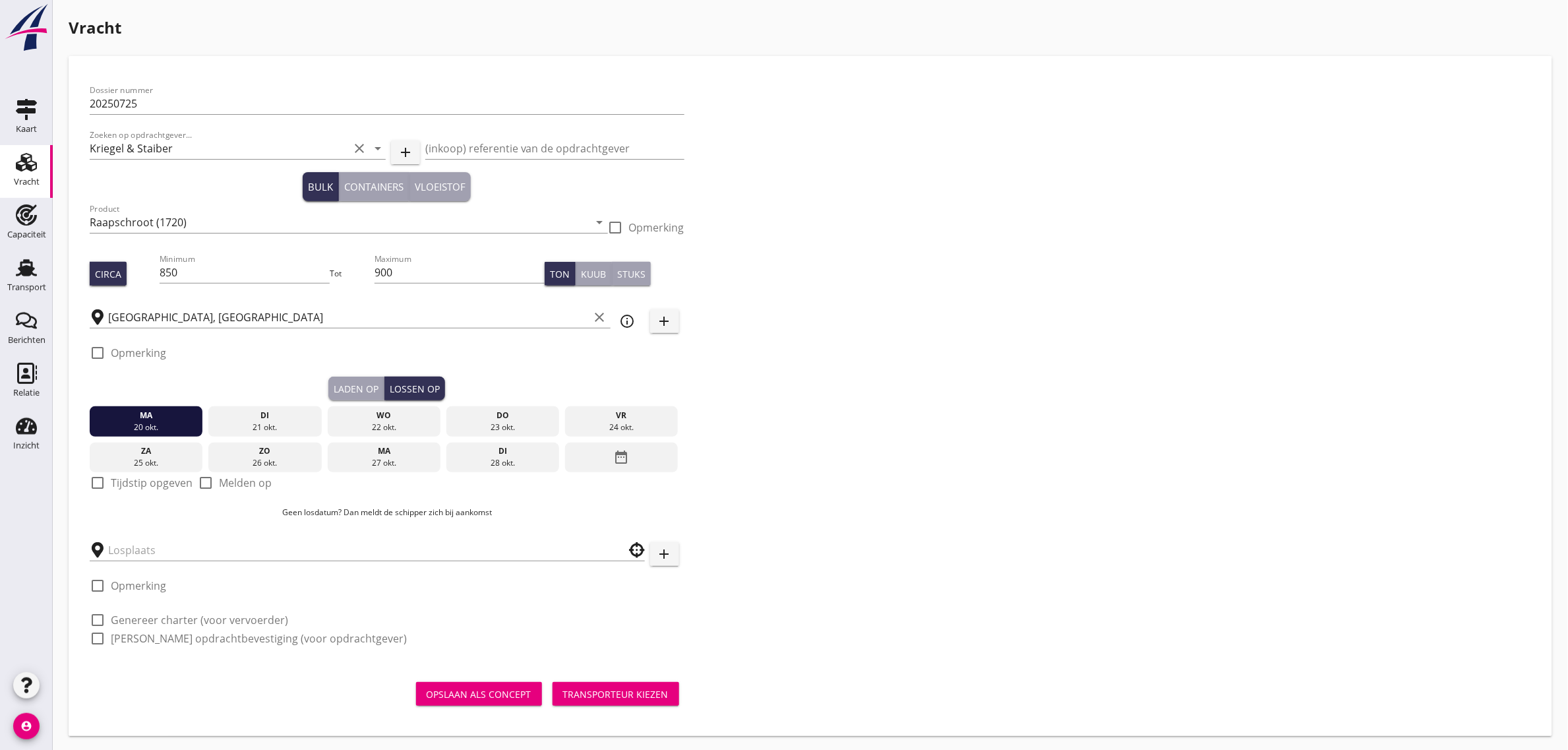
click at [160, 482] on label "Tijdstip opgeven" at bounding box center [152, 483] width 82 height 13
checkbox input "true"
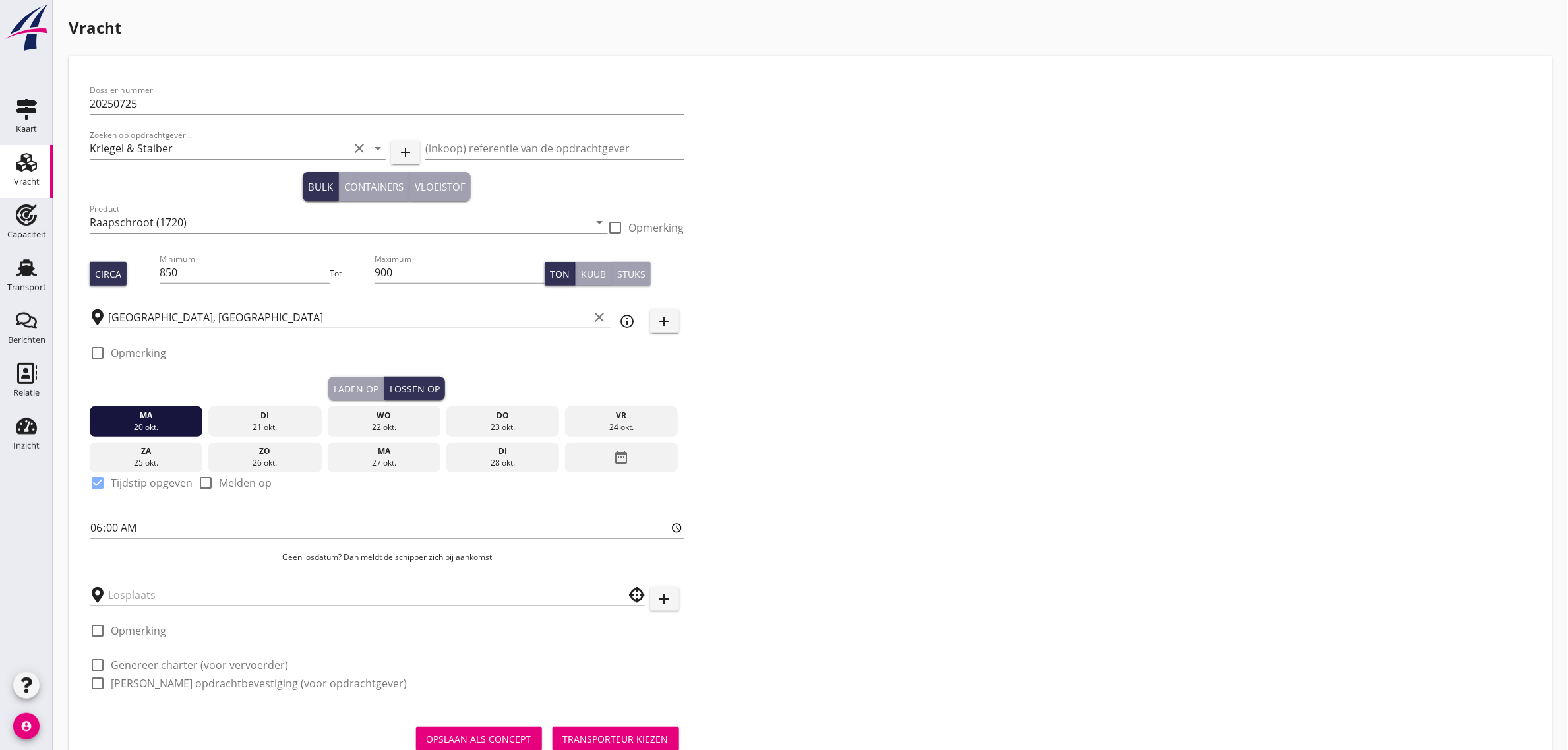
click at [155, 591] on input "text" at bounding box center [358, 595] width 500 height 21
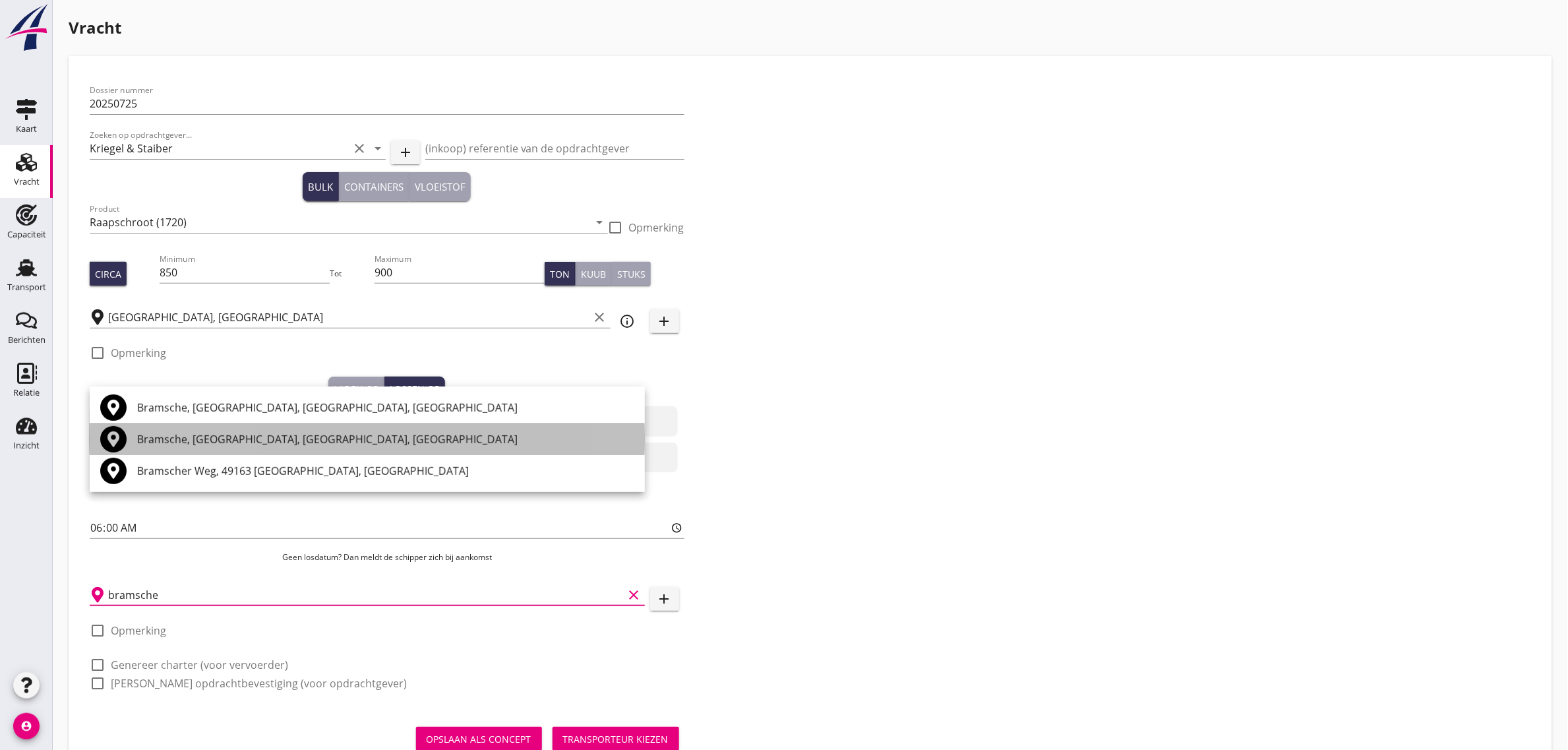
click at [196, 438] on div "Bramsche, [GEOGRAPHIC_DATA], [GEOGRAPHIC_DATA], [GEOGRAPHIC_DATA]" at bounding box center [385, 438] width 497 height 16
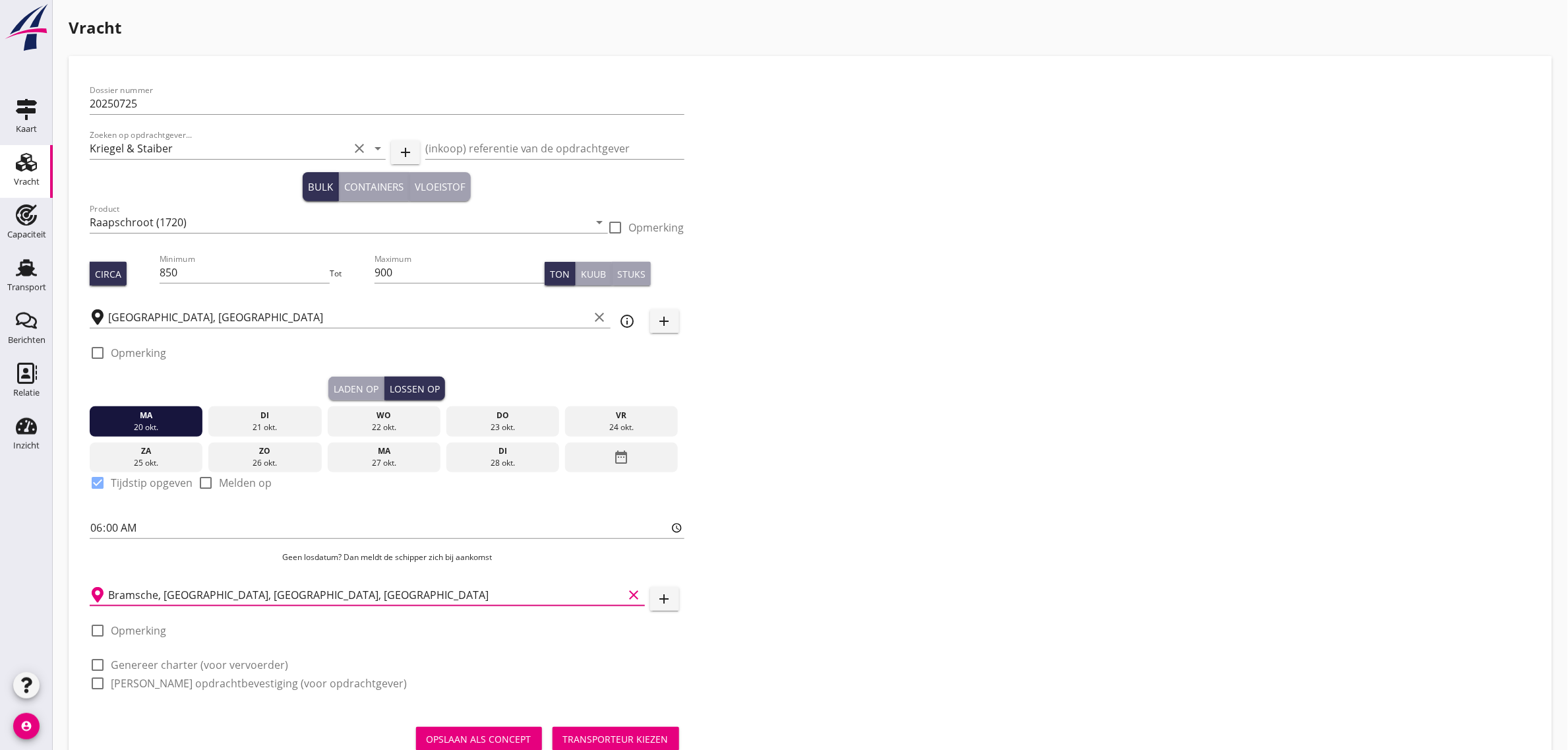
type input "Bramsche, [GEOGRAPHIC_DATA], [GEOGRAPHIC_DATA], [GEOGRAPHIC_DATA]"
click at [153, 661] on label "Genereer charter (voor vervoerder)" at bounding box center [199, 665] width 177 height 13
click at [155, 687] on label "[PERSON_NAME] opdrachtbevestiging (voor opdrachtgever)" at bounding box center [259, 683] width 296 height 13
checkbox input "true"
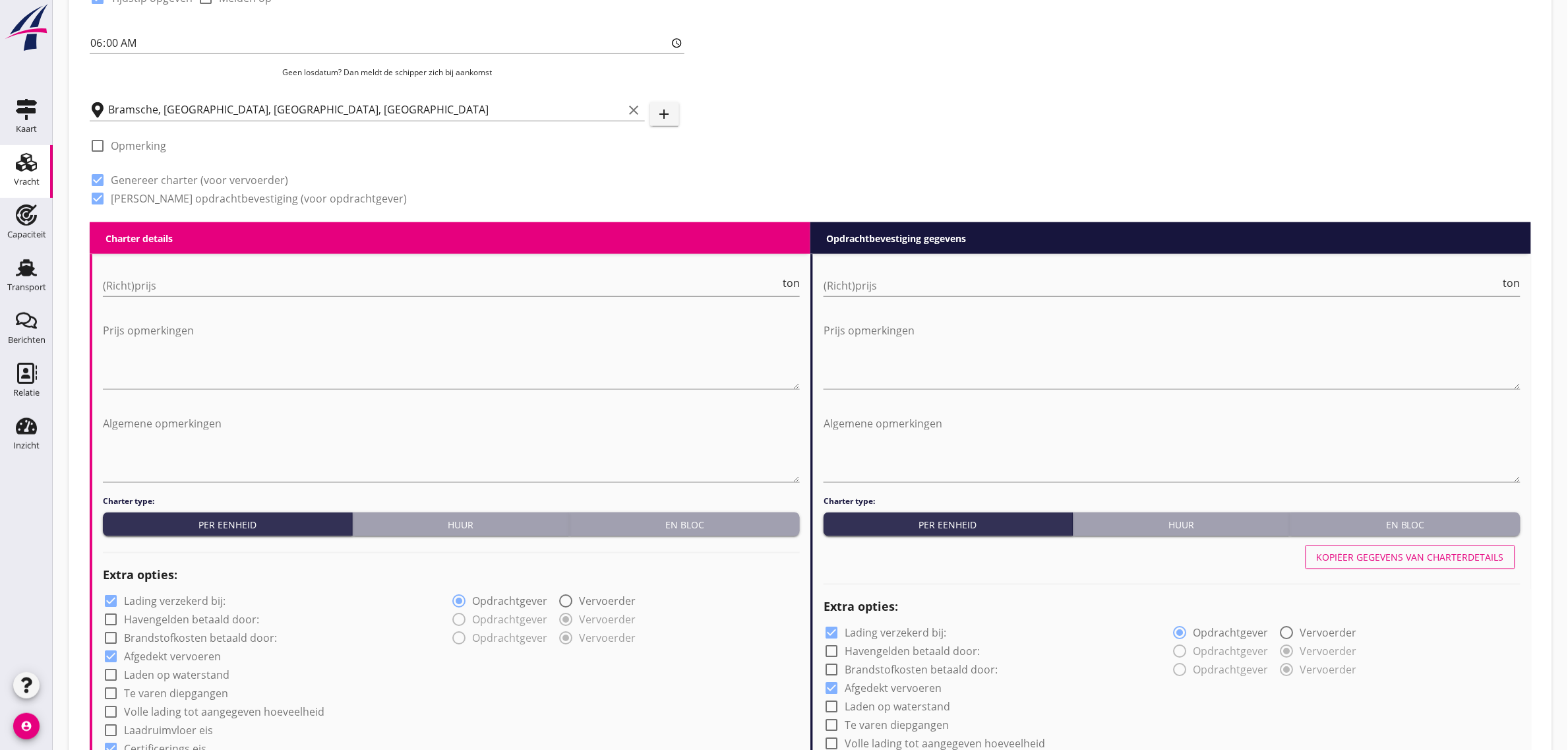
scroll to position [494, 0]
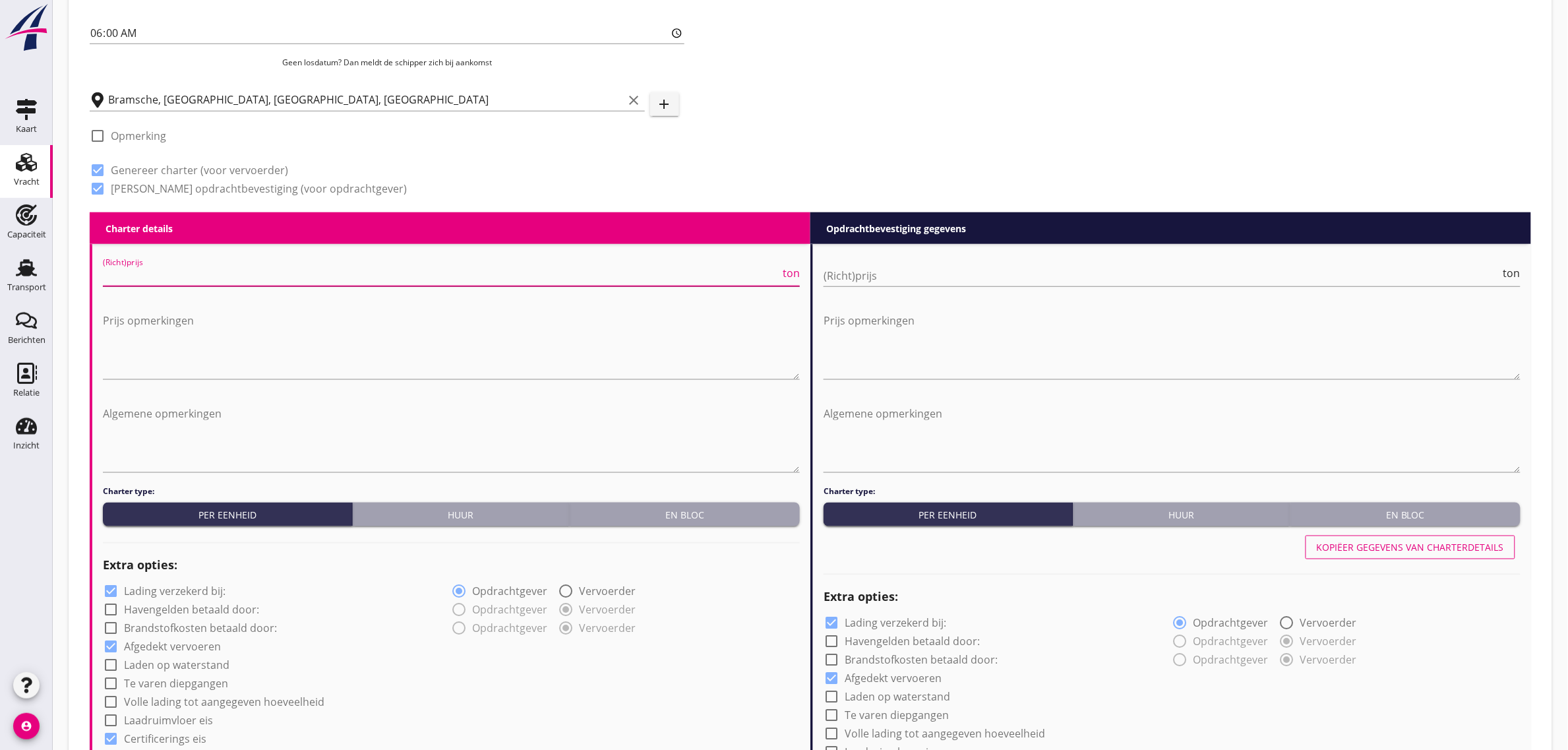
click at [122, 268] on input "(Richt)prijs" at bounding box center [441, 275] width 677 height 21
type input "9"
type input "9.5"
type input "9.85"
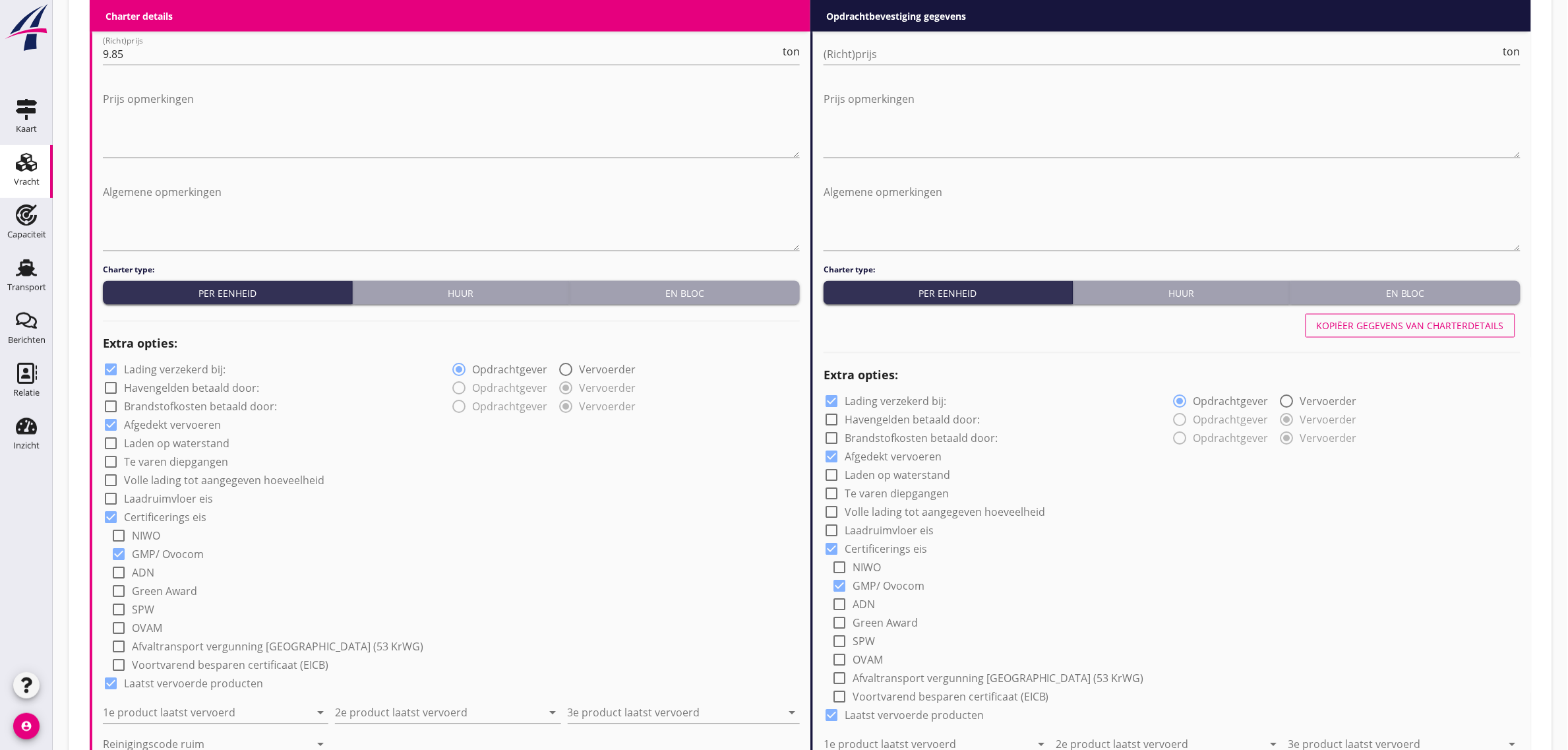
scroll to position [742, 0]
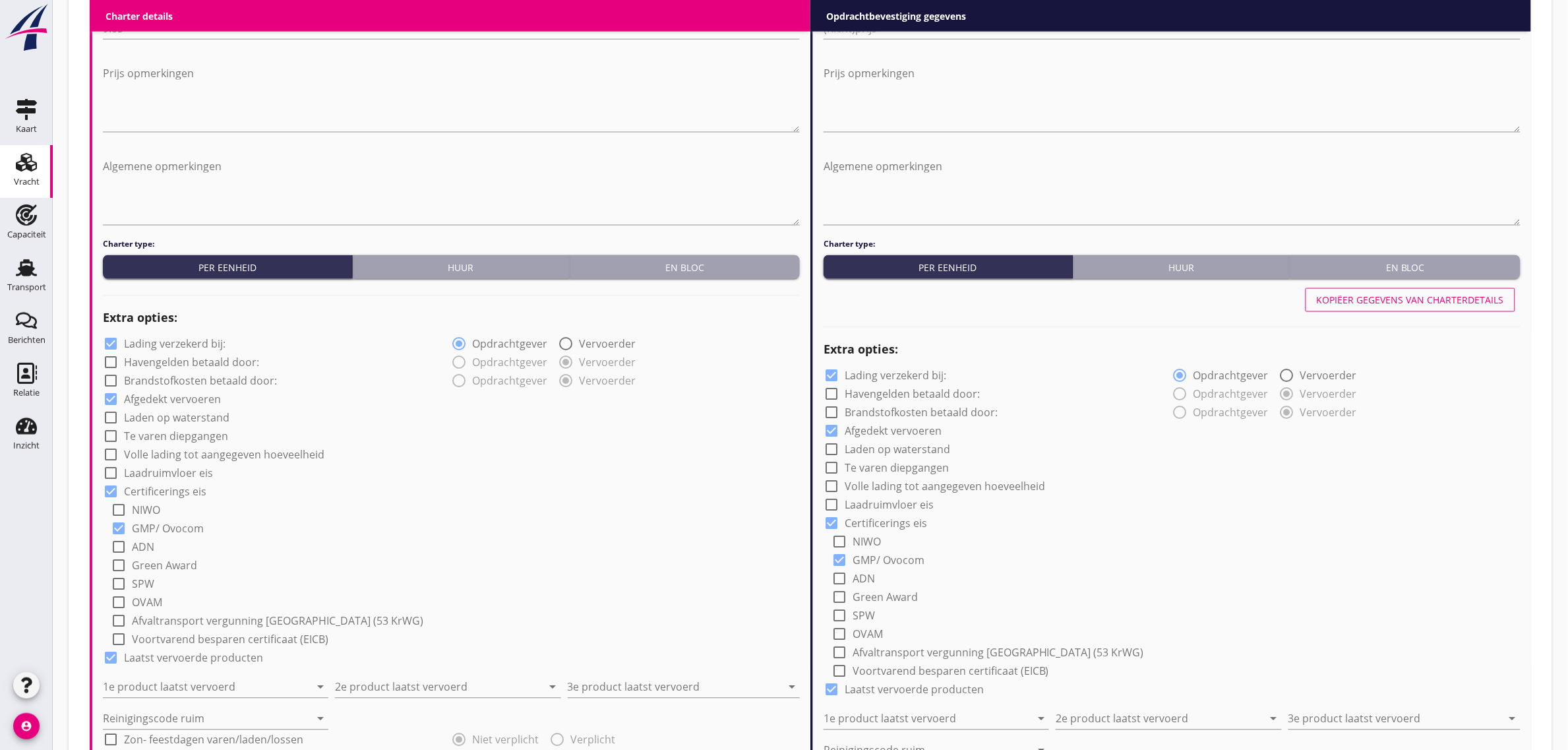
click at [158, 455] on label "Volle lading tot aangegeven hoeveelheid" at bounding box center [224, 455] width 200 height 13
checkbox input "true"
drag, startPoint x: 152, startPoint y: 467, endPoint x: 145, endPoint y: 484, distance: 18.4
click at [152, 468] on label "Laadruimvloer eis" at bounding box center [168, 473] width 89 height 13
checkbox input "true"
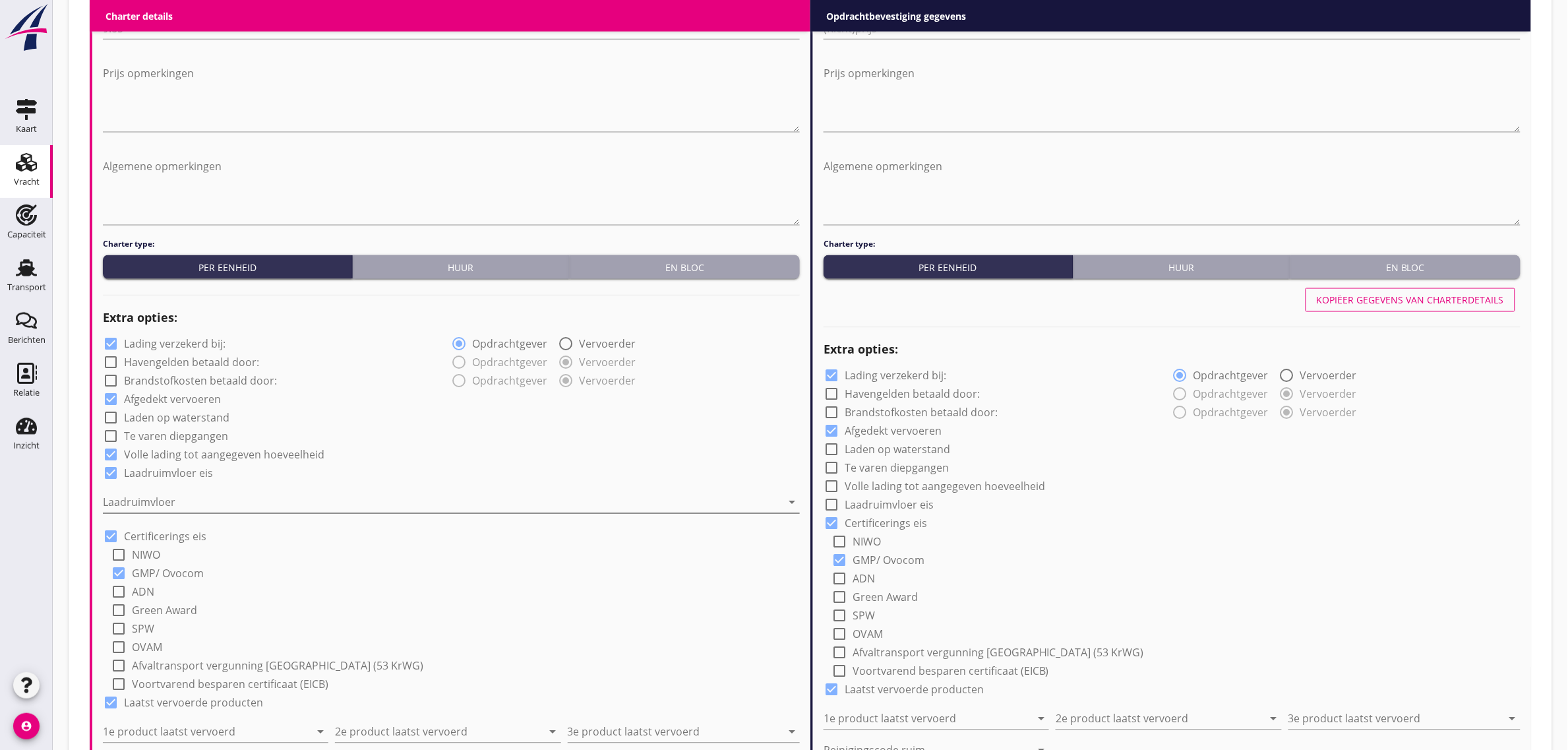
click at [139, 503] on div at bounding box center [442, 502] width 678 height 21
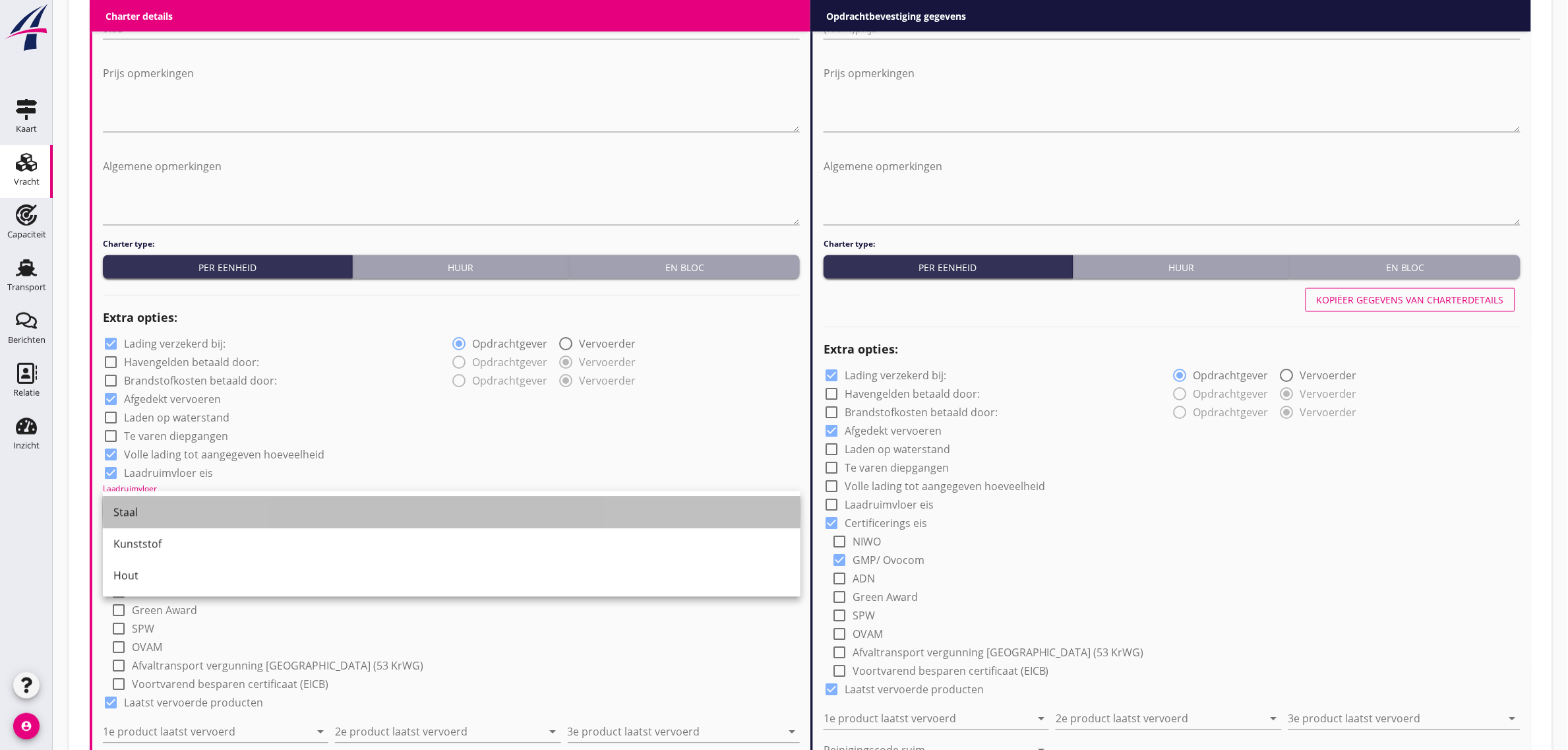
click at [155, 513] on div "Staal" at bounding box center [451, 512] width 676 height 16
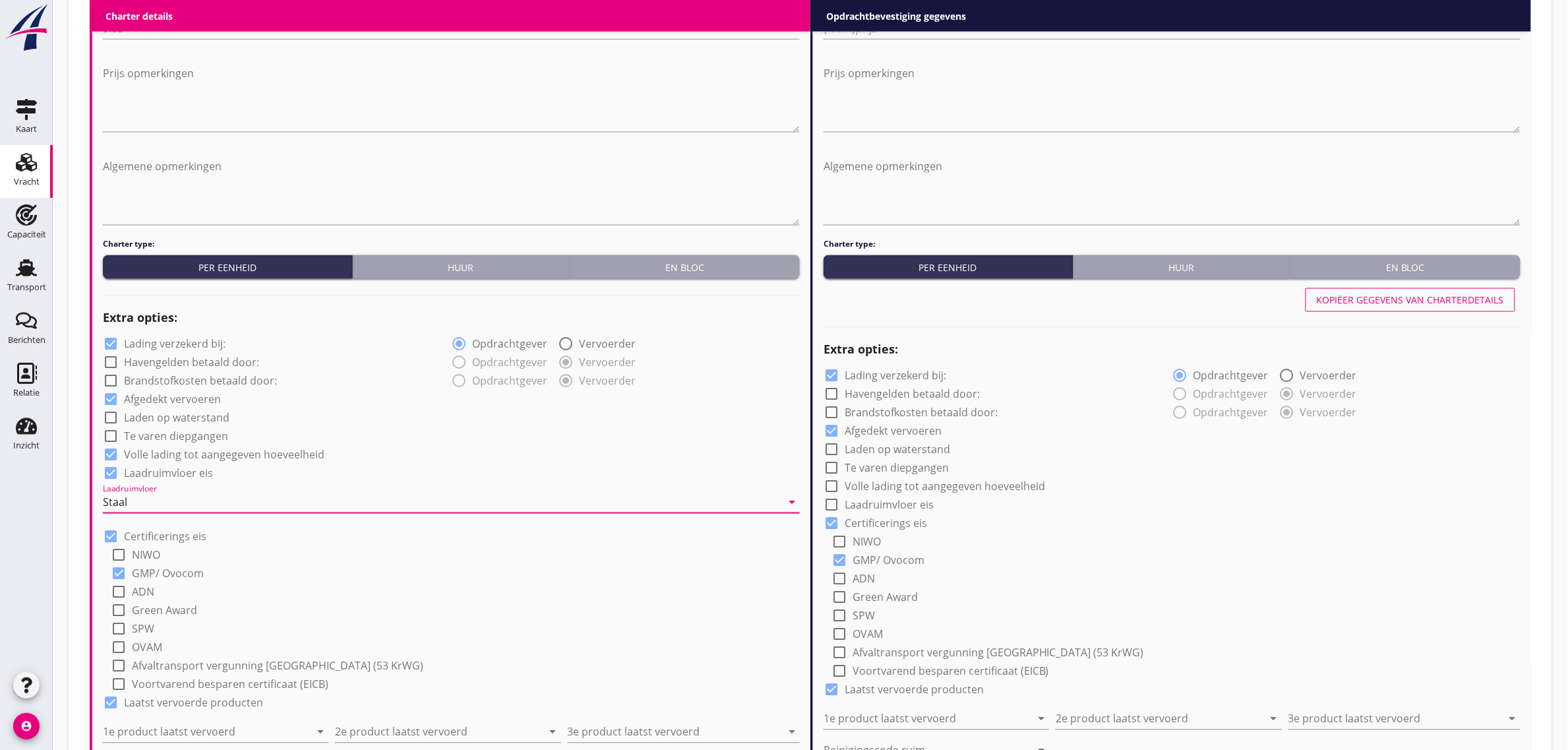
click at [426, 459] on div "check_box Volle lading tot aangegeven hoeveelheid" at bounding box center [451, 453] width 697 height 18
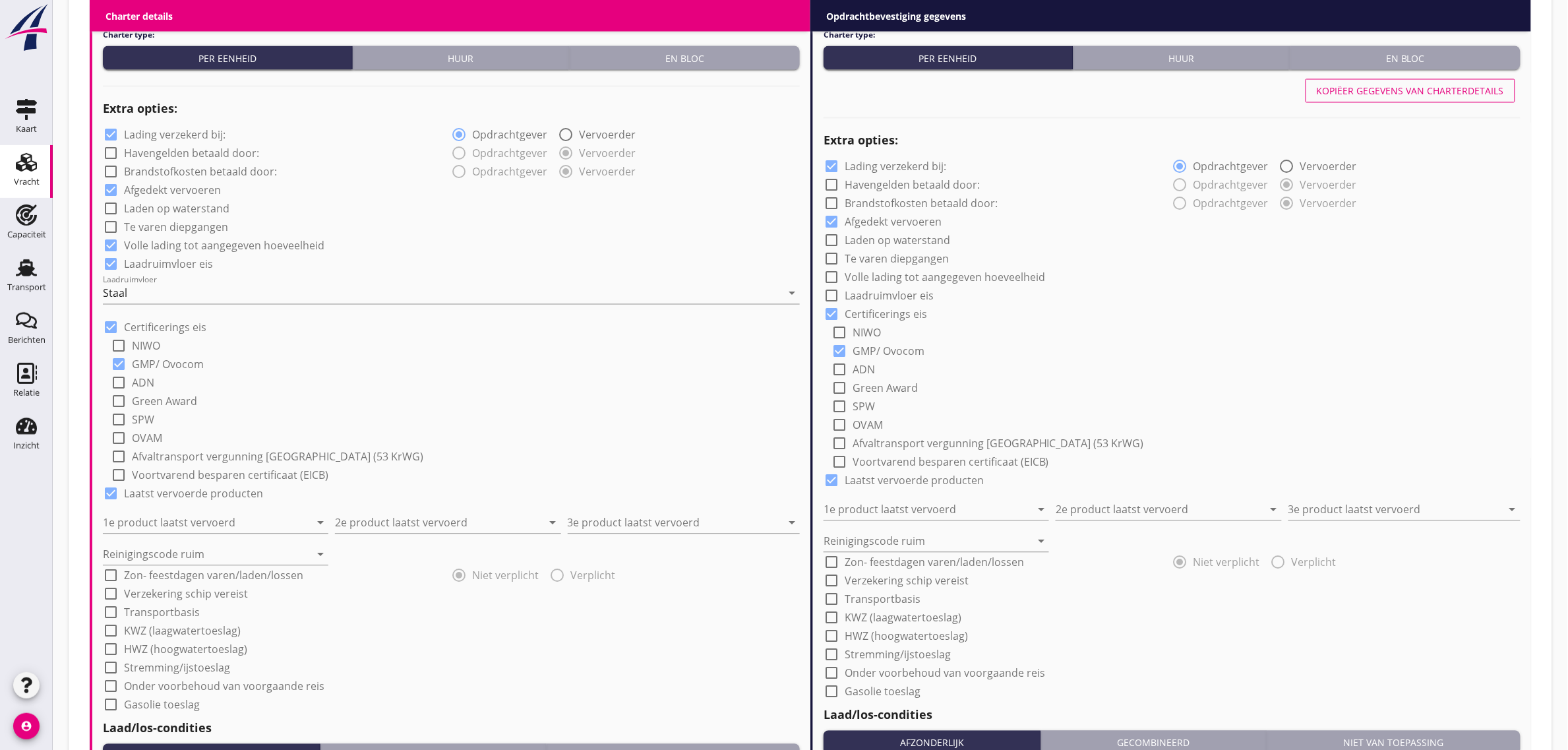
scroll to position [989, 0]
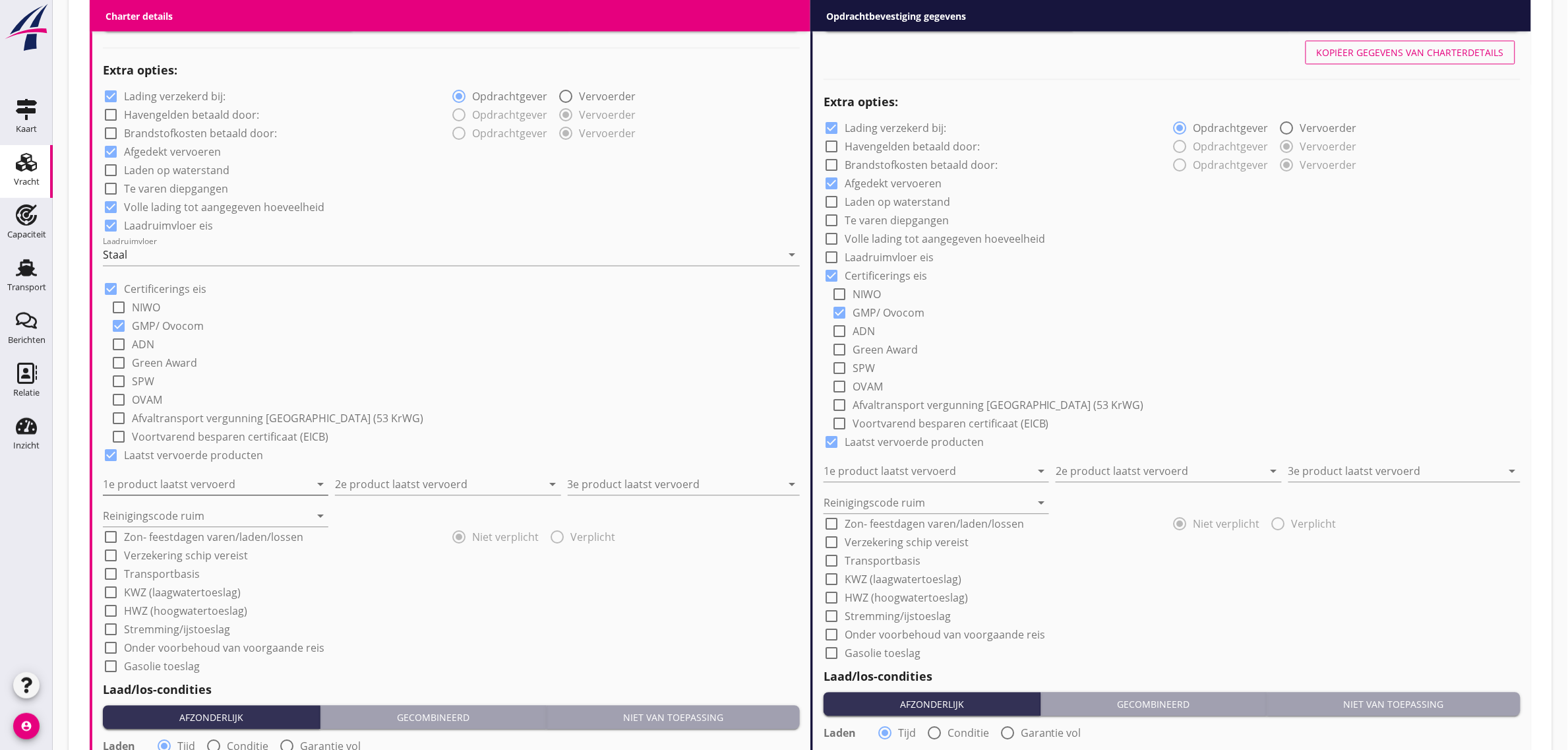
click at [215, 474] on input "1e product laatst vervoerd" at bounding box center [206, 484] width 207 height 21
click at [143, 482] on input "peikij" at bounding box center [206, 484] width 207 height 21
click at [148, 506] on div "Piekijzer (5121)" at bounding box center [215, 516] width 205 height 31
type input "Piekijzer (5121)"
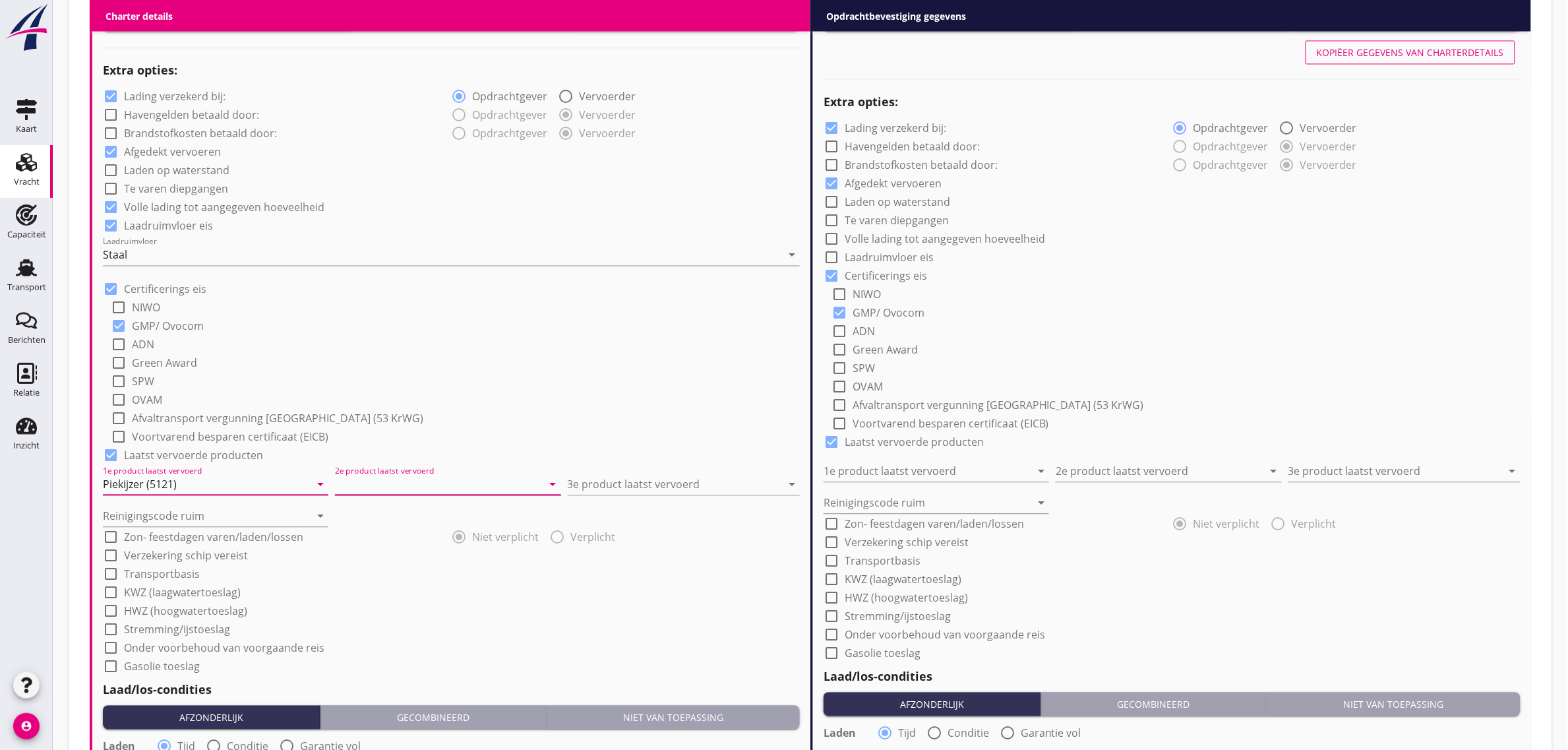
click at [353, 484] on input "2e product laatst vervoerd" at bounding box center [437, 484] width 207 height 21
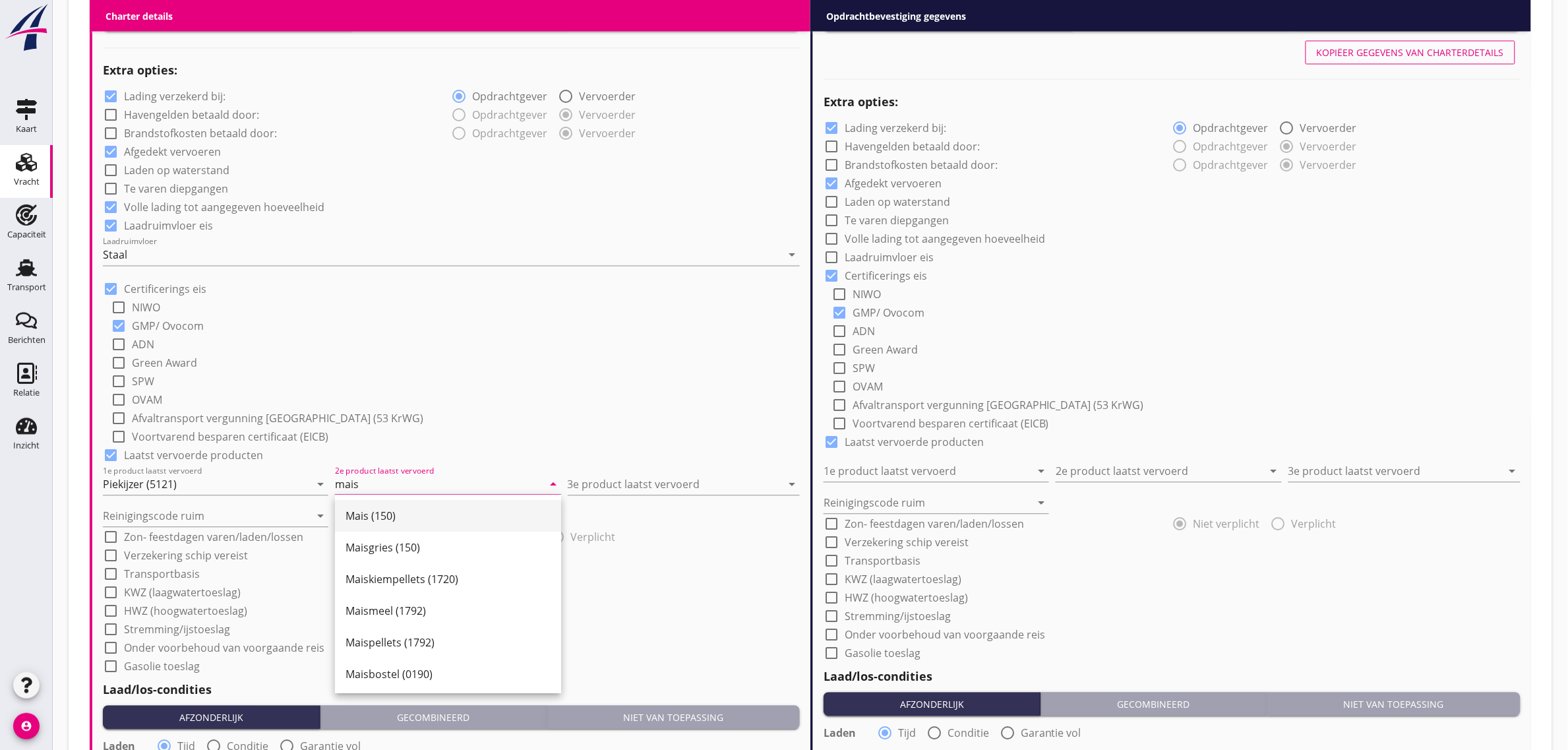
click at [406, 523] on div "Mais (150)" at bounding box center [448, 516] width 205 height 16
type input "Mais (150)"
click at [651, 470] on div "3e product laatst vervoerd arrow_drop_down" at bounding box center [684, 481] width 233 height 29
click at [648, 490] on input "3e product laatst vervoerd" at bounding box center [675, 484] width 213 height 21
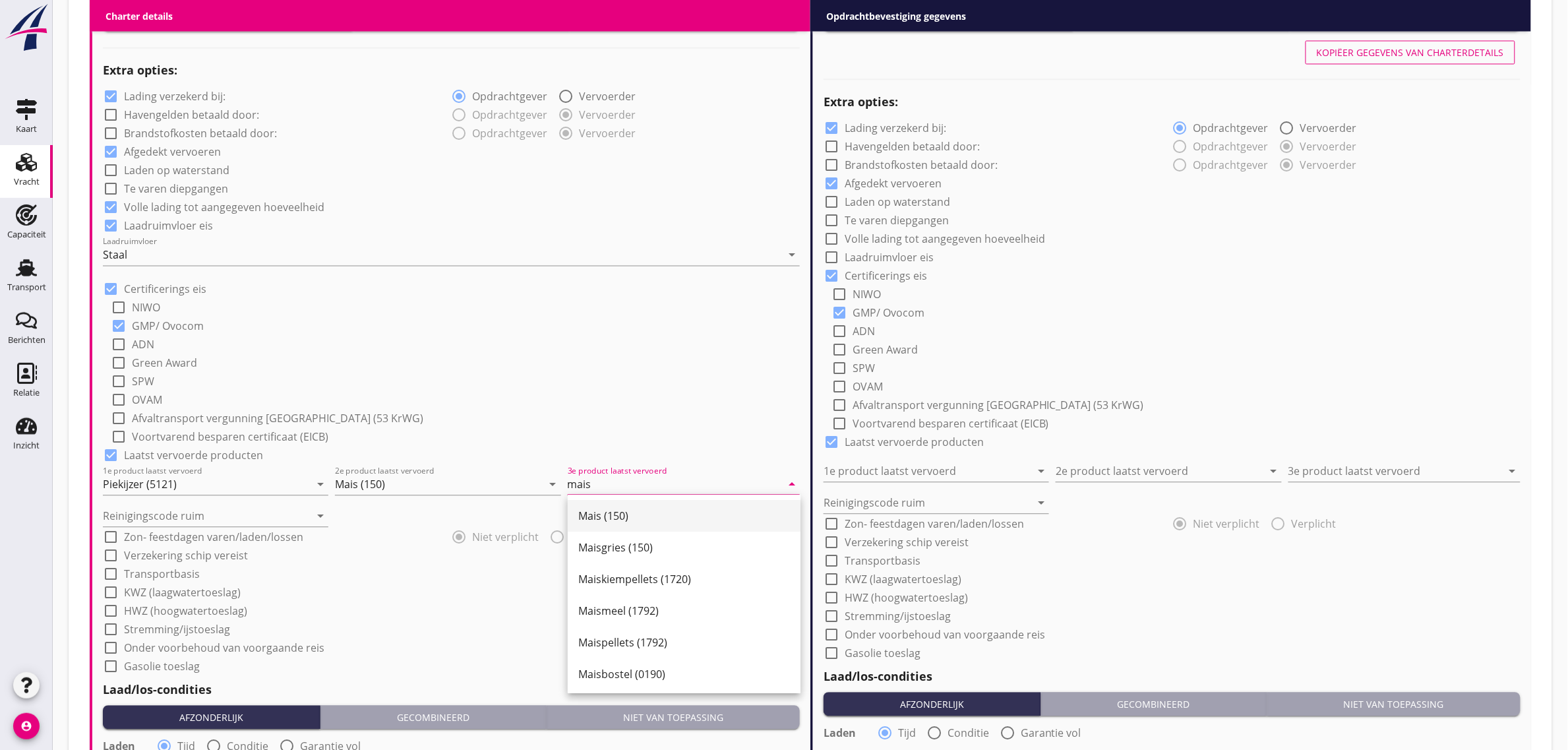
click at [608, 511] on div "Mais (150)" at bounding box center [684, 516] width 211 height 16
type input "Mais (150)"
click at [241, 508] on input "Reinigingscode ruim" at bounding box center [206, 516] width 207 height 21
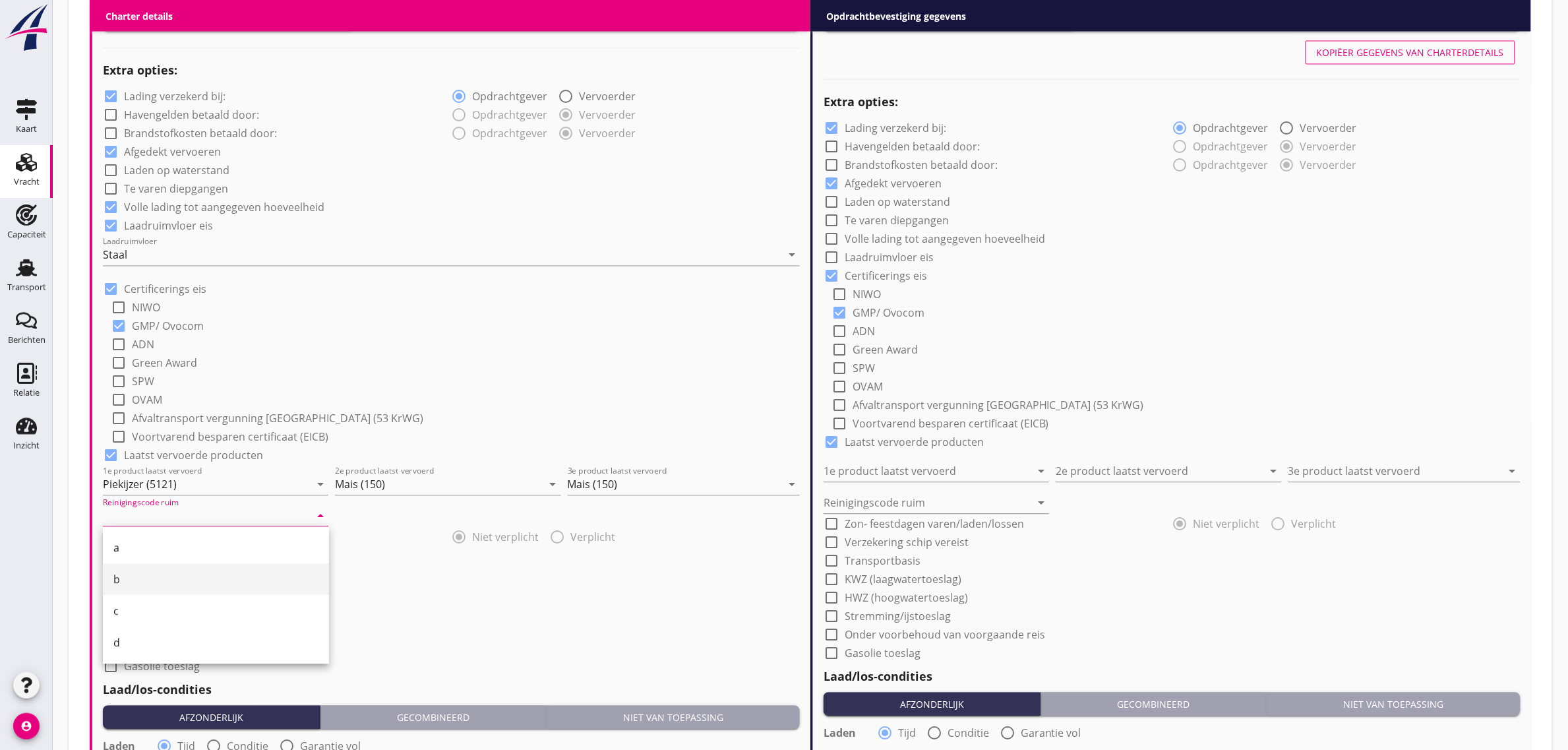
click at [139, 588] on div "b" at bounding box center [215, 579] width 205 height 31
type input "b"
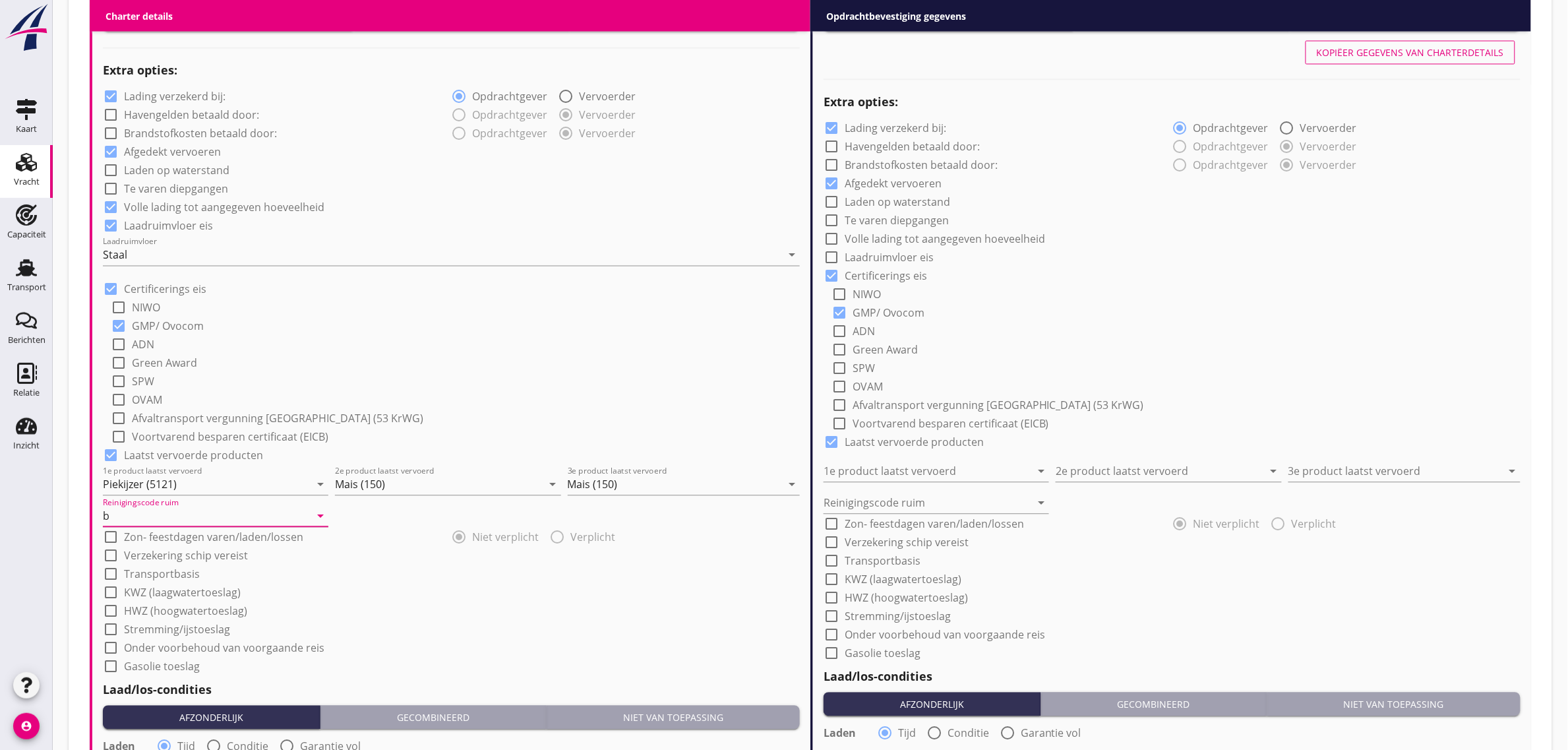
click at [354, 424] on label "Afvaltransport vergunning [GEOGRAPHIC_DATA] (53 KrWG)" at bounding box center [277, 418] width 291 height 13
checkbox input "true"
click at [169, 575] on label "Transportbasis" at bounding box center [162, 574] width 75 height 13
checkbox input "true"
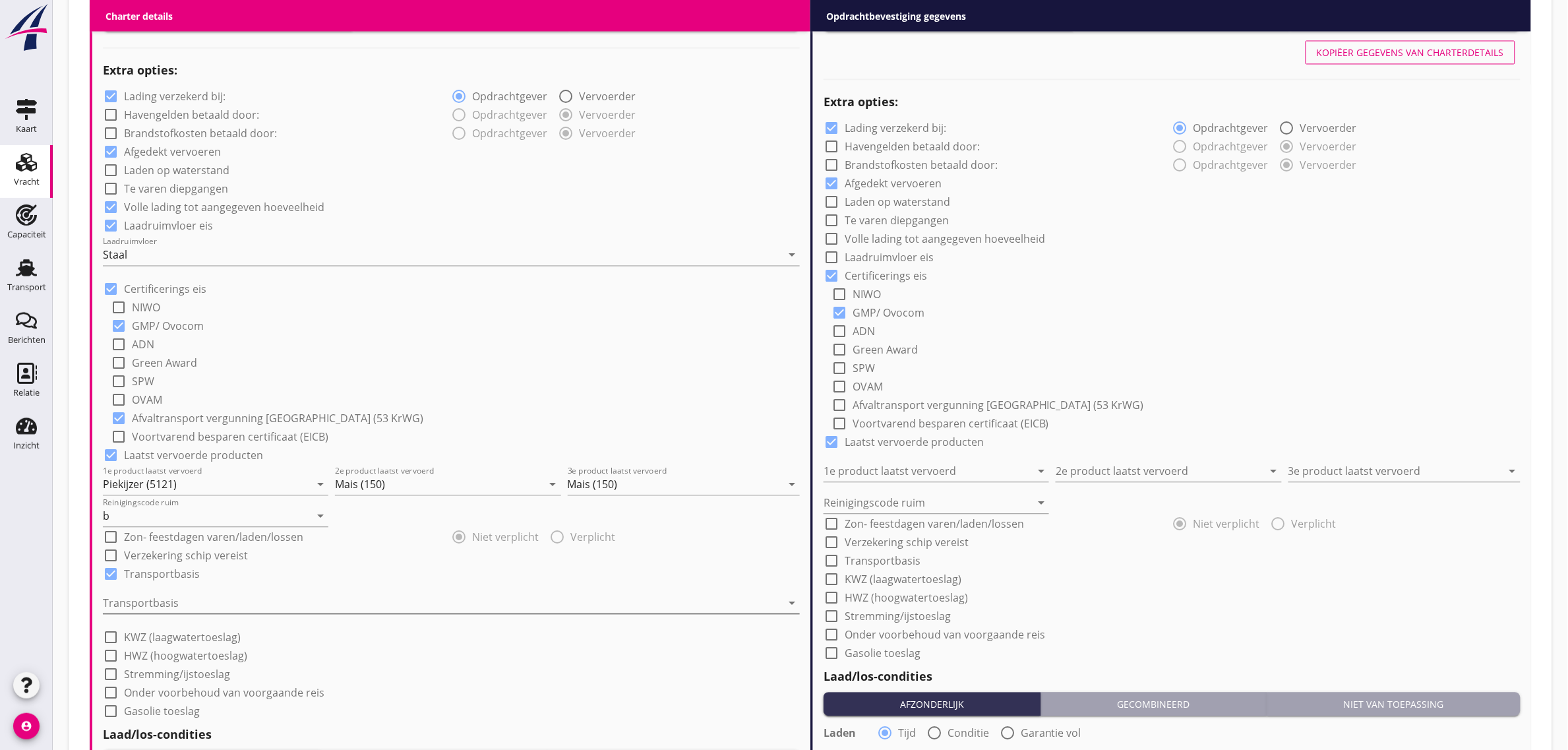
click at [143, 611] on div at bounding box center [442, 603] width 678 height 21
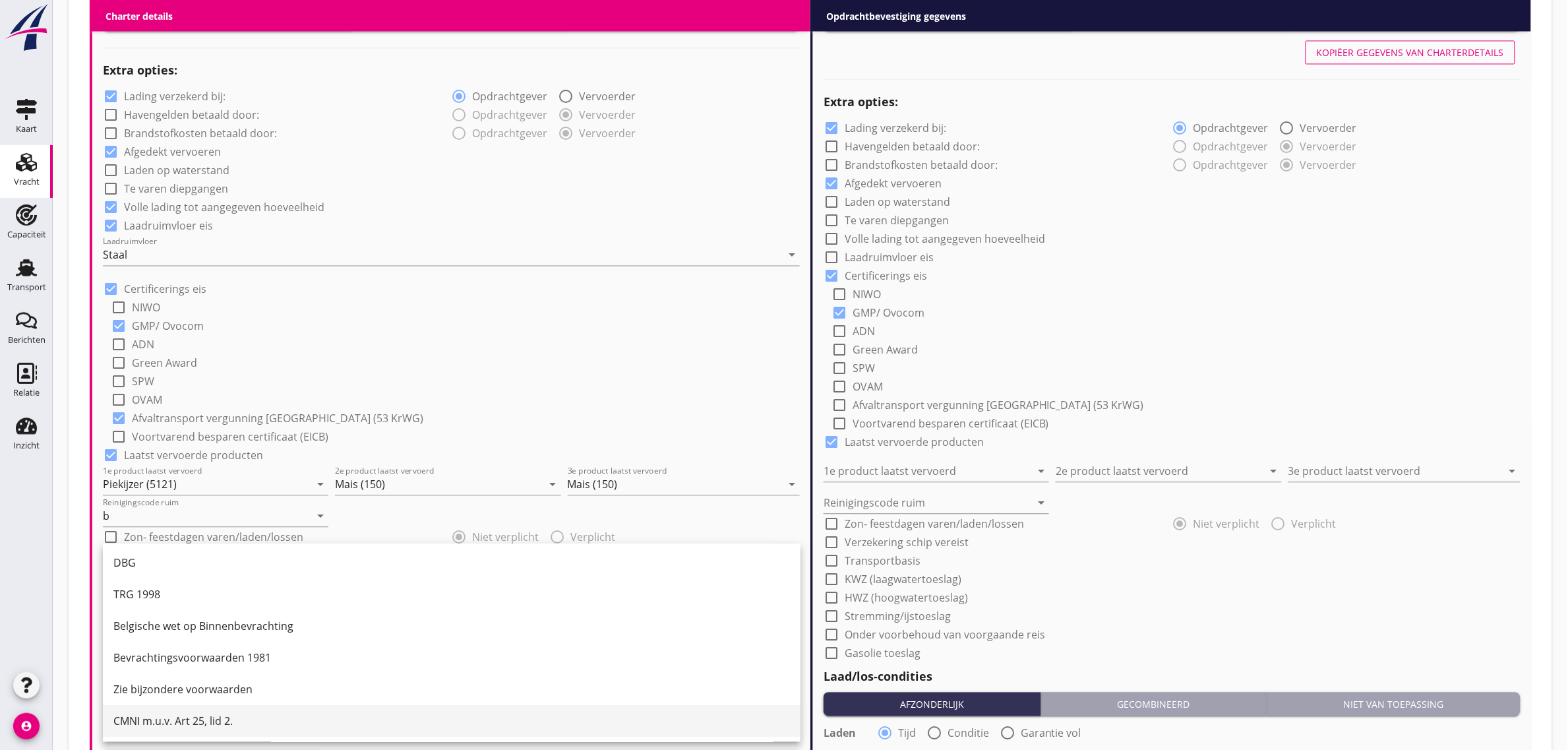
scroll to position [34, 0]
click at [218, 724] on div "CMNI m.u.v. Art 25, lid 2." at bounding box center [451, 720] width 676 height 16
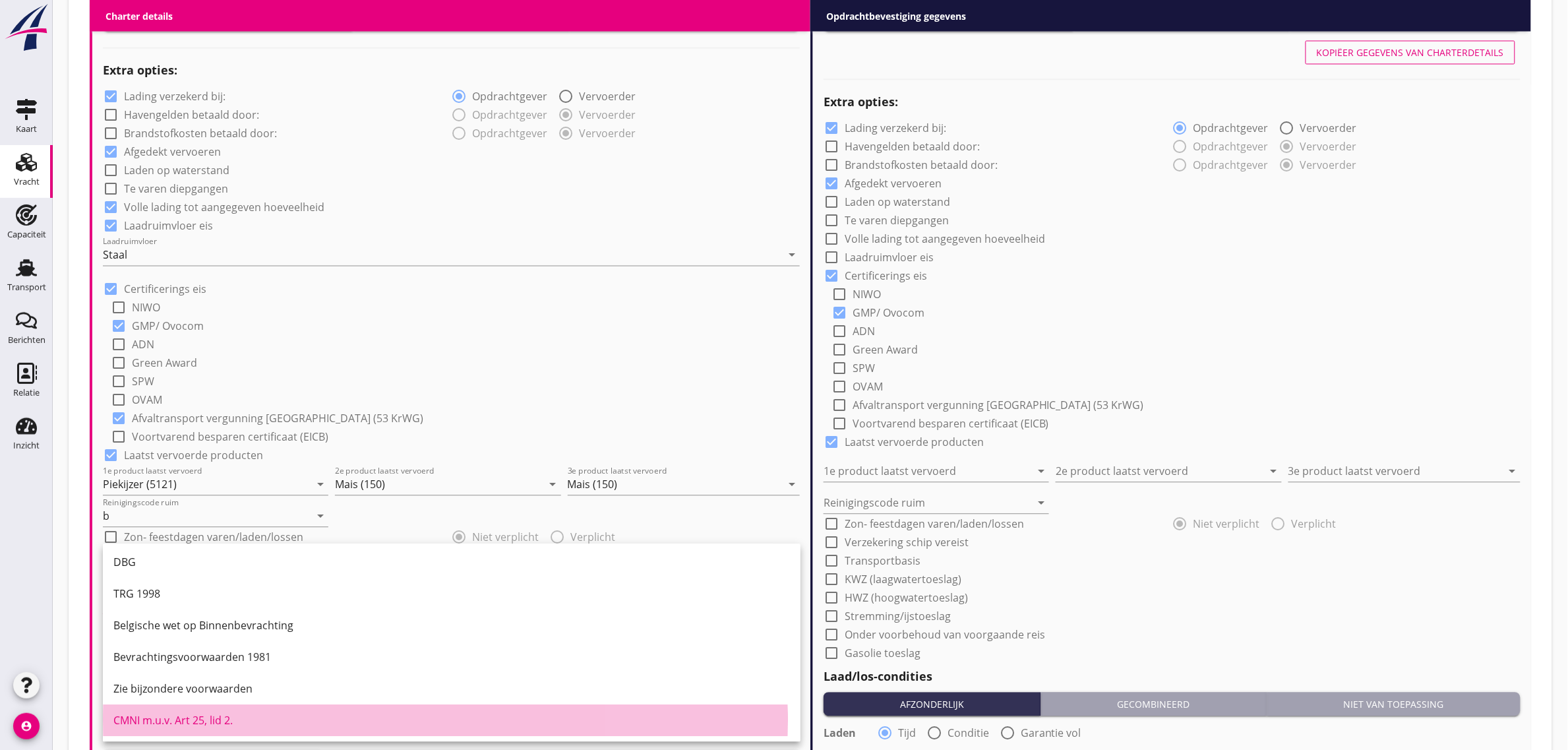
click at [429, 358] on div "check_box_outline_blank Green Award" at bounding box center [456, 362] width 689 height 18
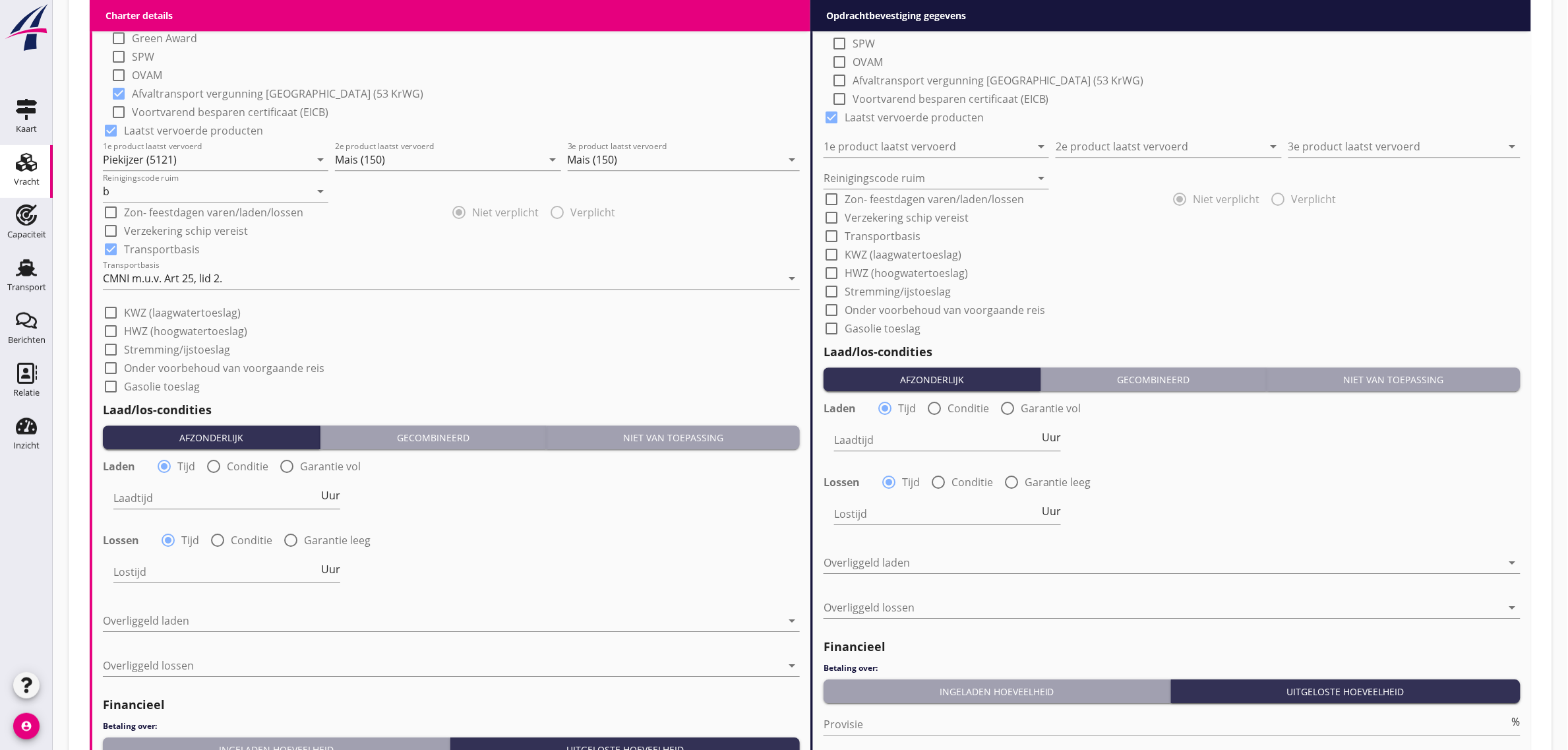
scroll to position [1319, 0]
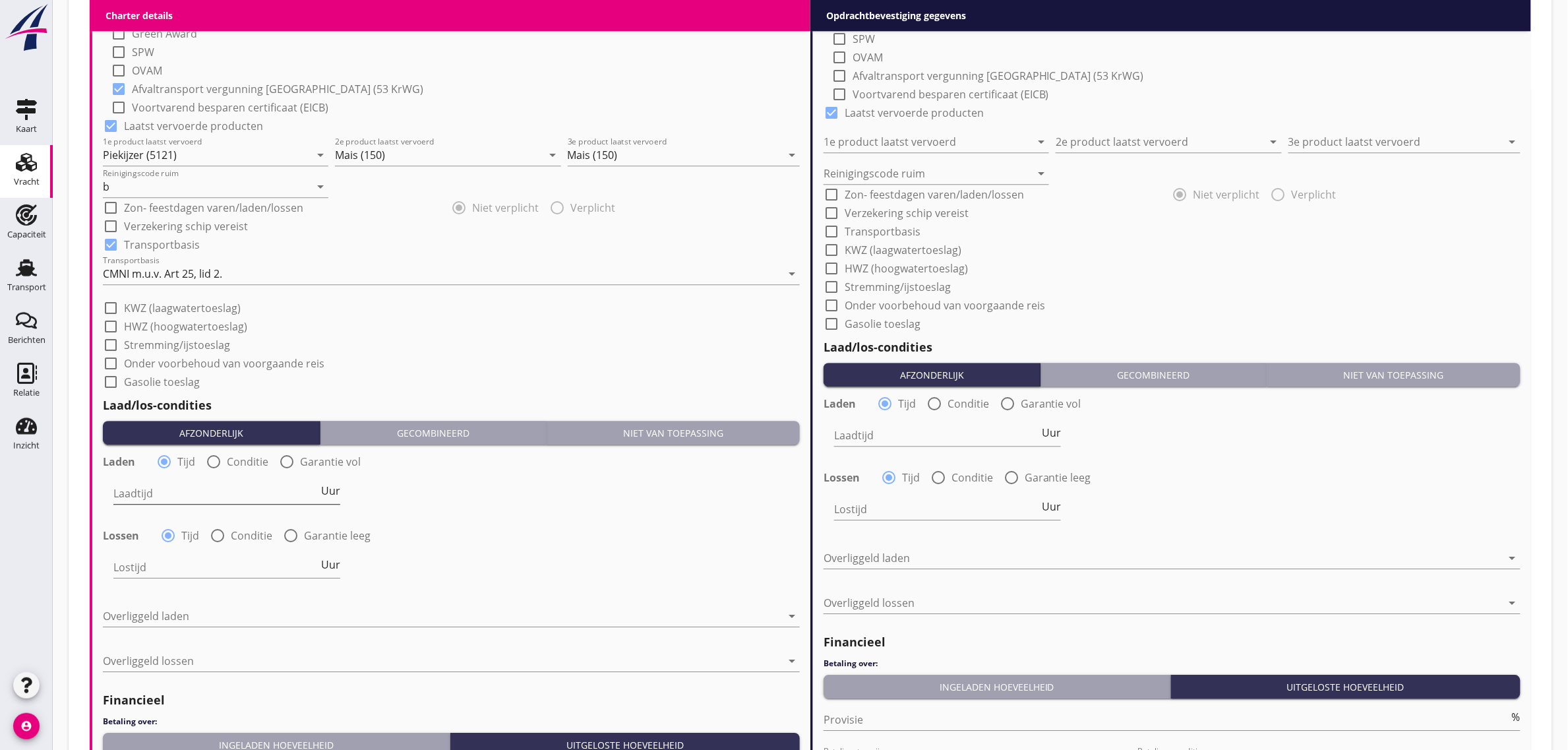
click at [328, 489] on span "Uur" at bounding box center [330, 490] width 19 height 10
type input "2"
click at [330, 562] on span "Uur" at bounding box center [330, 563] width 19 height 10
click at [198, 574] on input "Lostijd" at bounding box center [215, 566] width 204 height 21
type input "2"
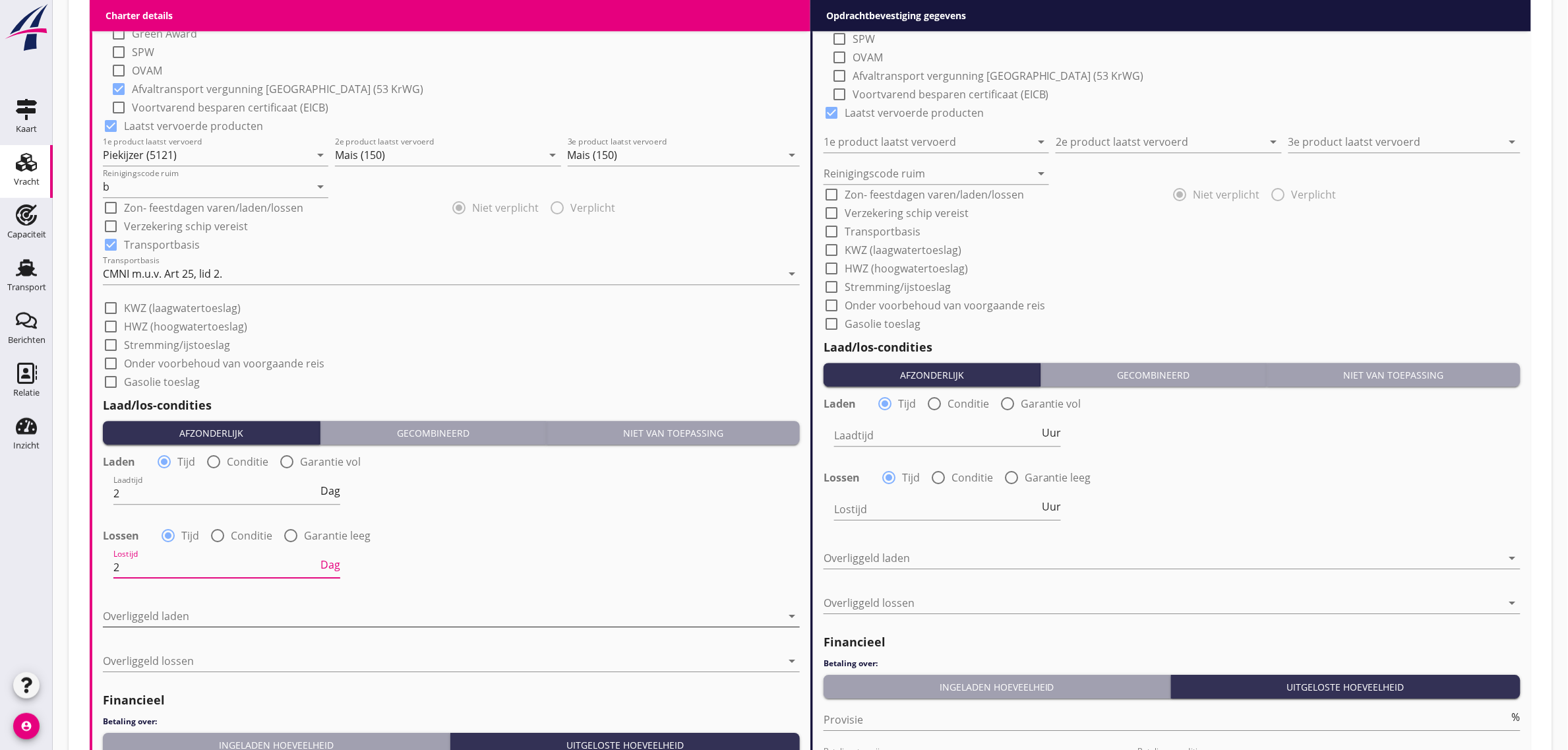
click at [172, 606] on div at bounding box center [442, 616] width 678 height 21
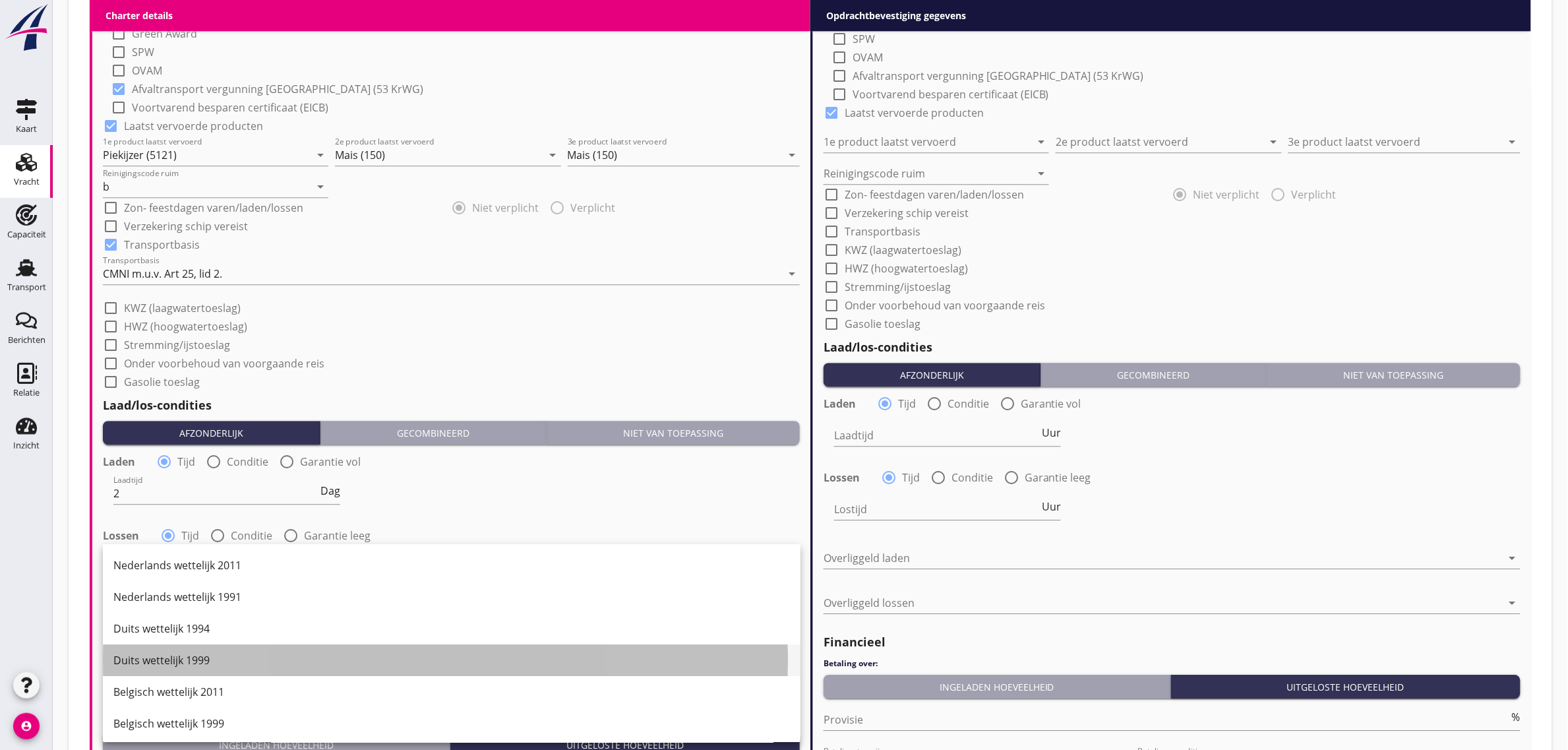
click at [211, 658] on div "Duits wettelijk 1999" at bounding box center [451, 659] width 676 height 16
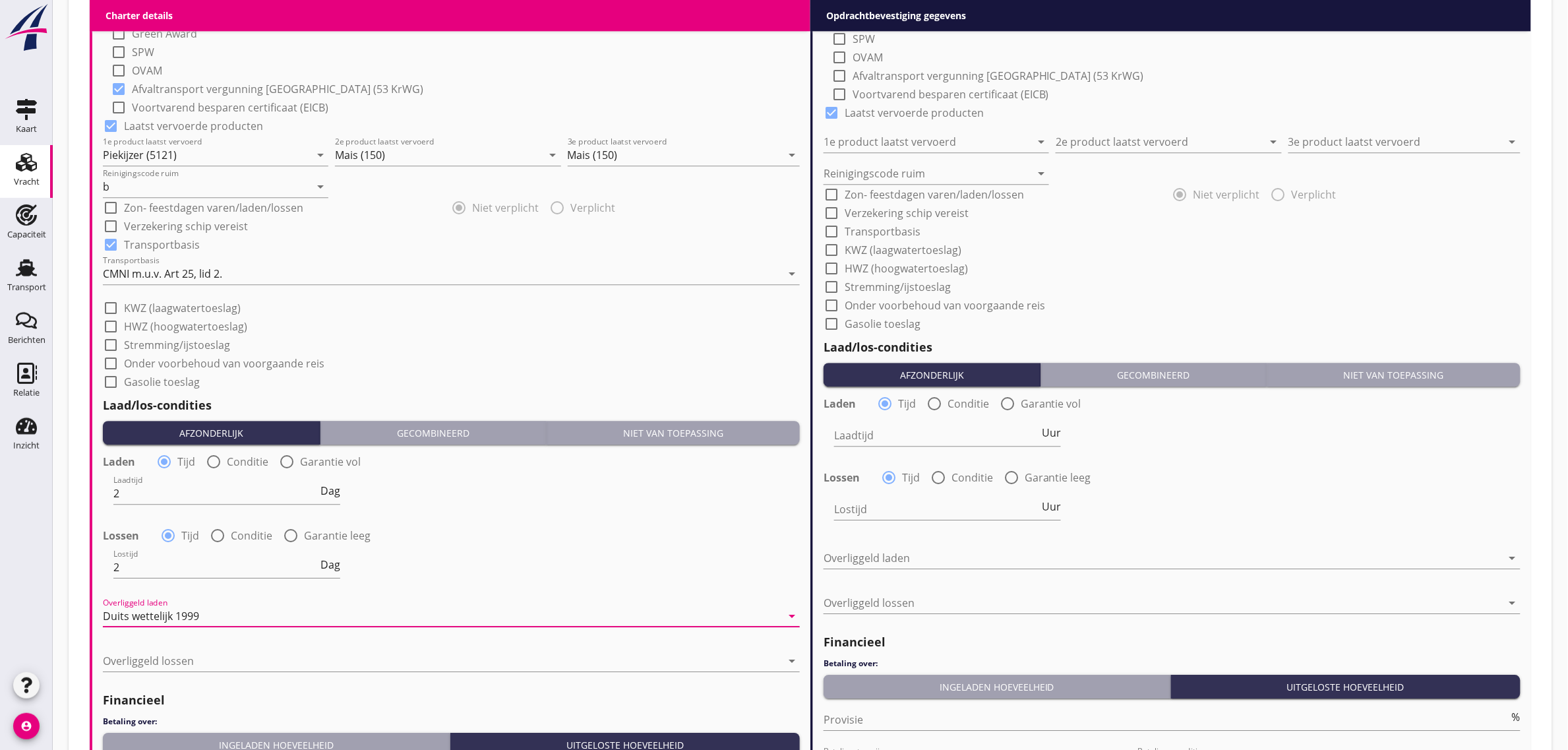
click at [170, 647] on div "Overliggeld lossen arrow_drop_down" at bounding box center [451, 664] width 697 height 42
click at [172, 653] on div at bounding box center [442, 660] width 678 height 21
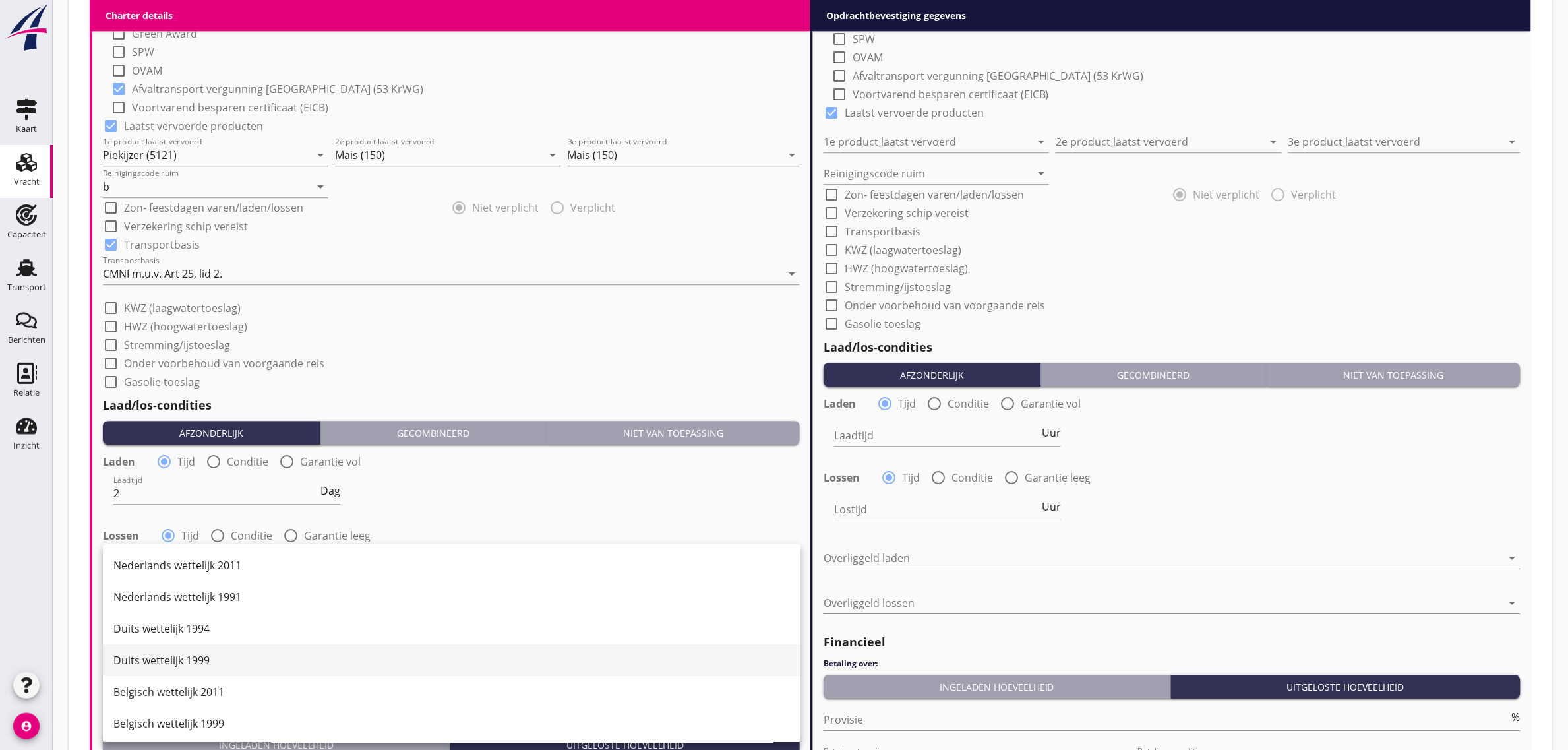
click at [248, 664] on div "Duits wettelijk 1999" at bounding box center [451, 659] width 676 height 16
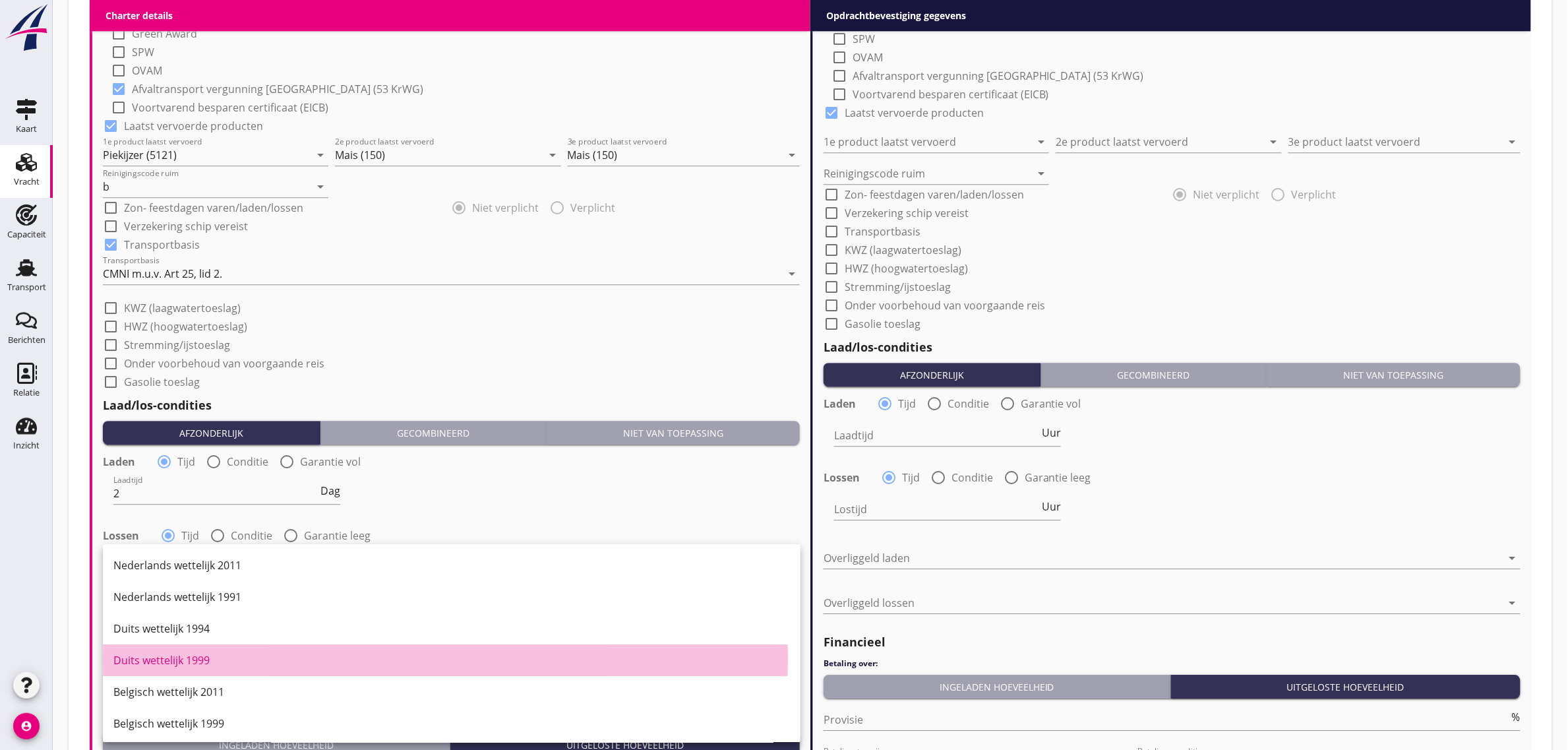
click at [480, 555] on div "Lostijd 2 Dag" at bounding box center [450, 569] width 699 height 48
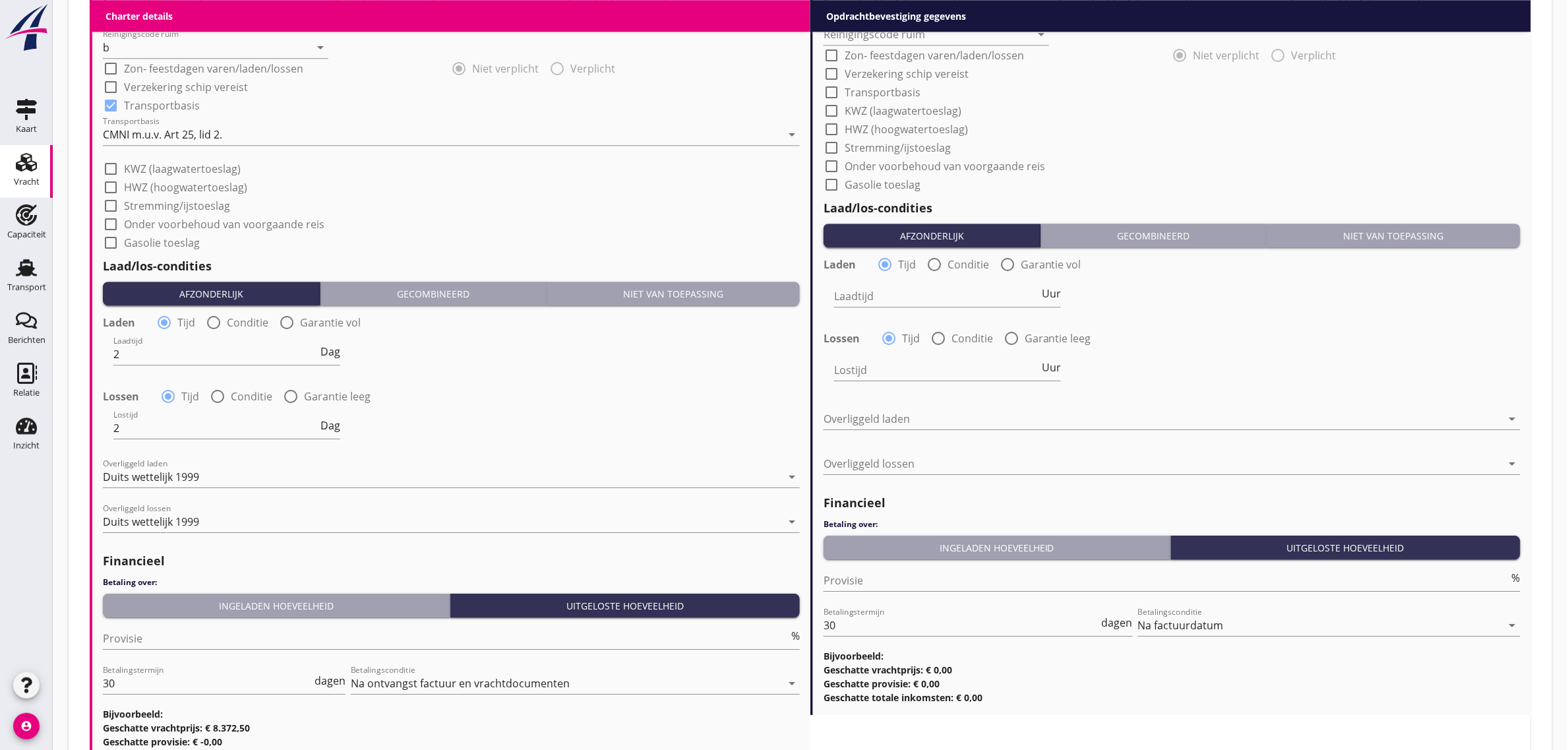
scroll to position [1566, 0]
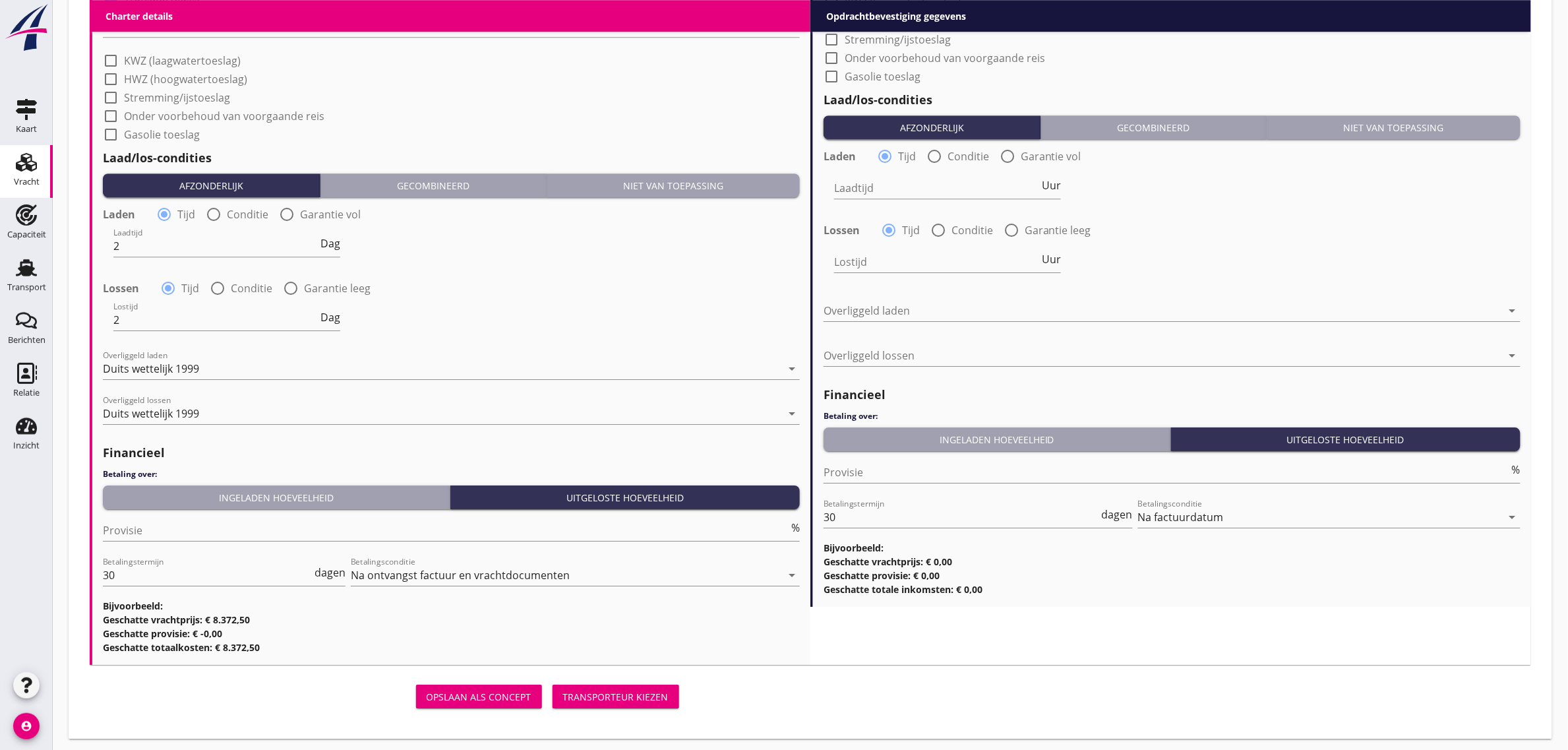
click at [211, 498] on div "Ingeladen hoeveelheid" at bounding box center [277, 497] width 336 height 14
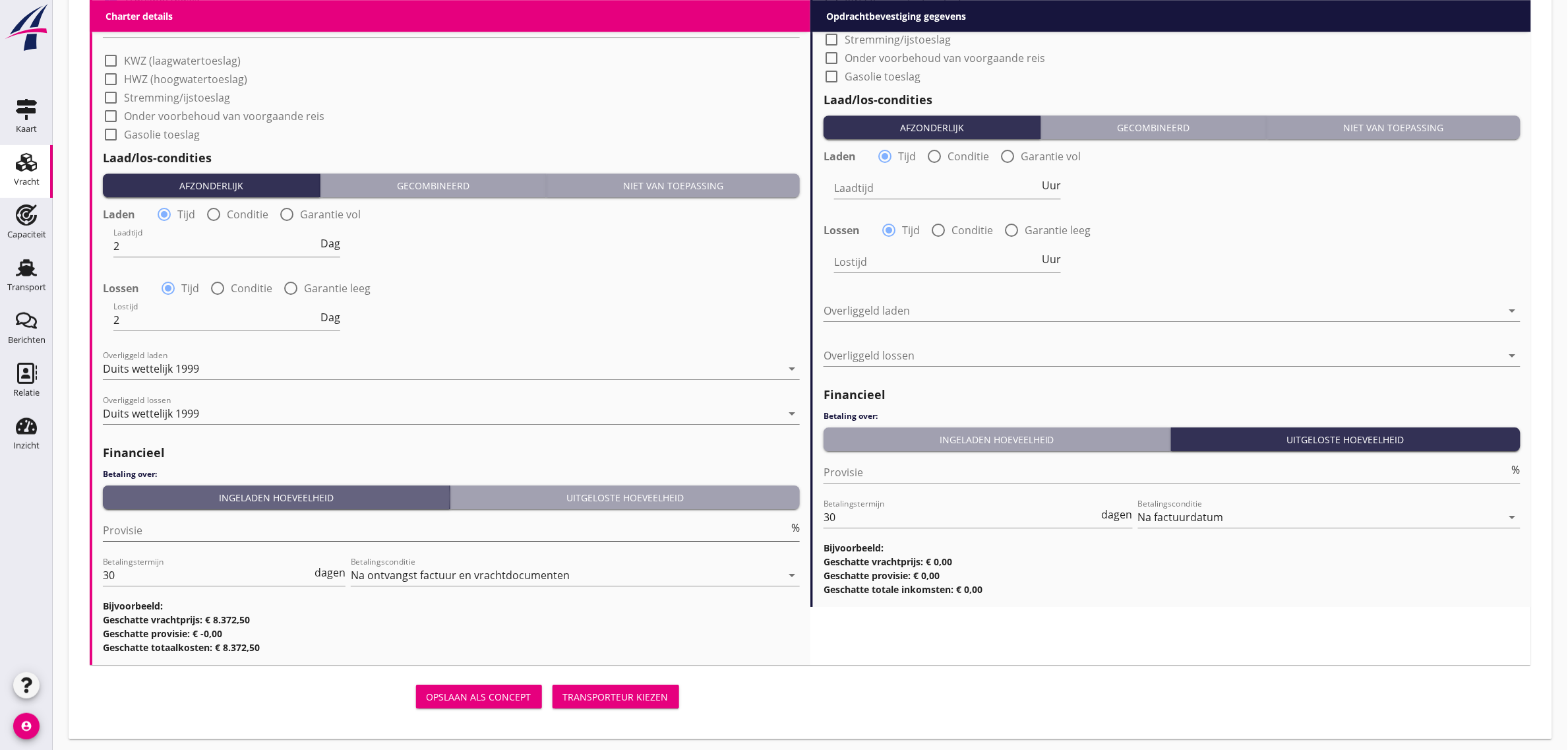
click at [174, 538] on input "Provisie" at bounding box center [446, 529] width 686 height 21
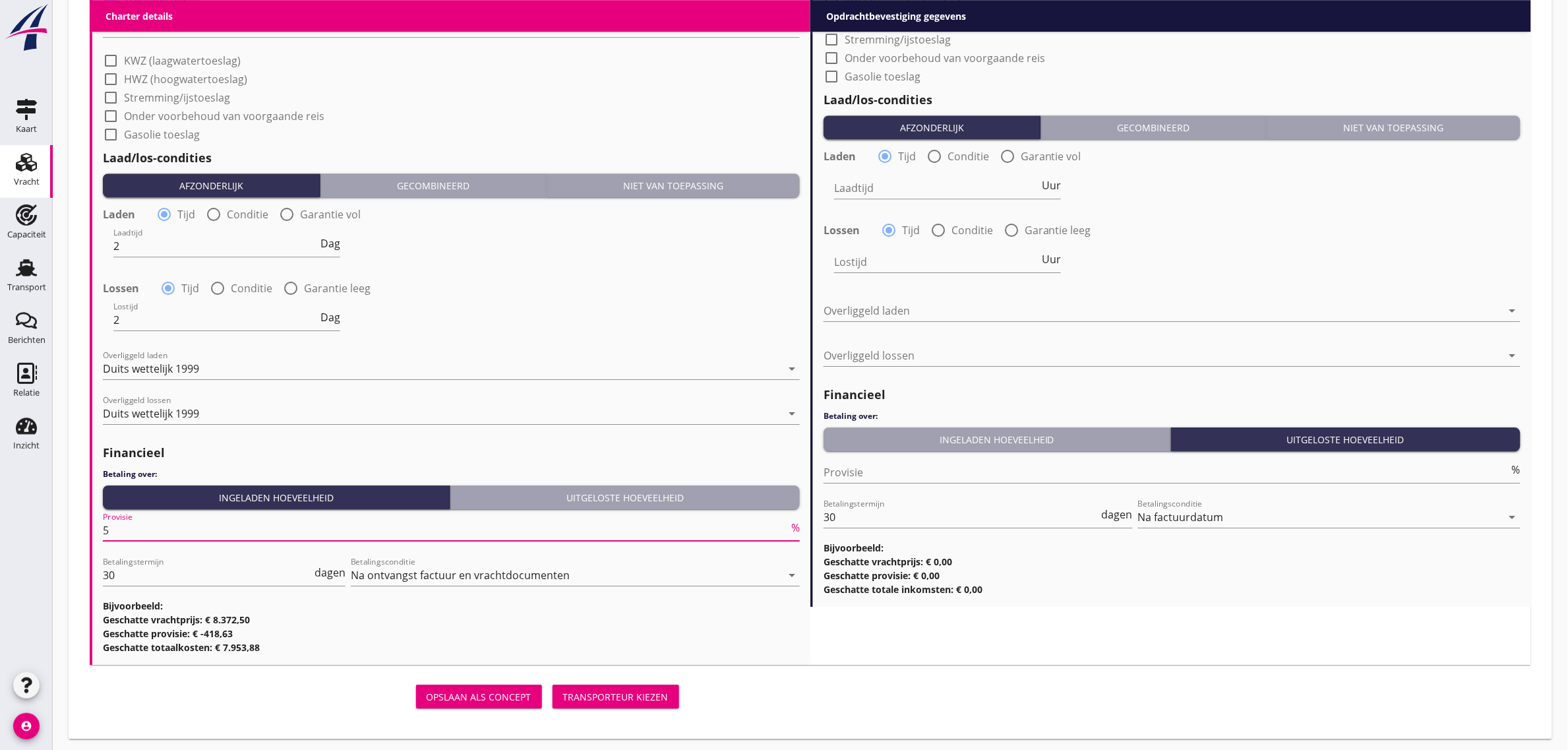
drag, startPoint x: 500, startPoint y: 371, endPoint x: 513, endPoint y: 359, distance: 17.7
type input "5"
click at [502, 371] on div "Duits wettelijk 1999" at bounding box center [442, 369] width 678 height 21
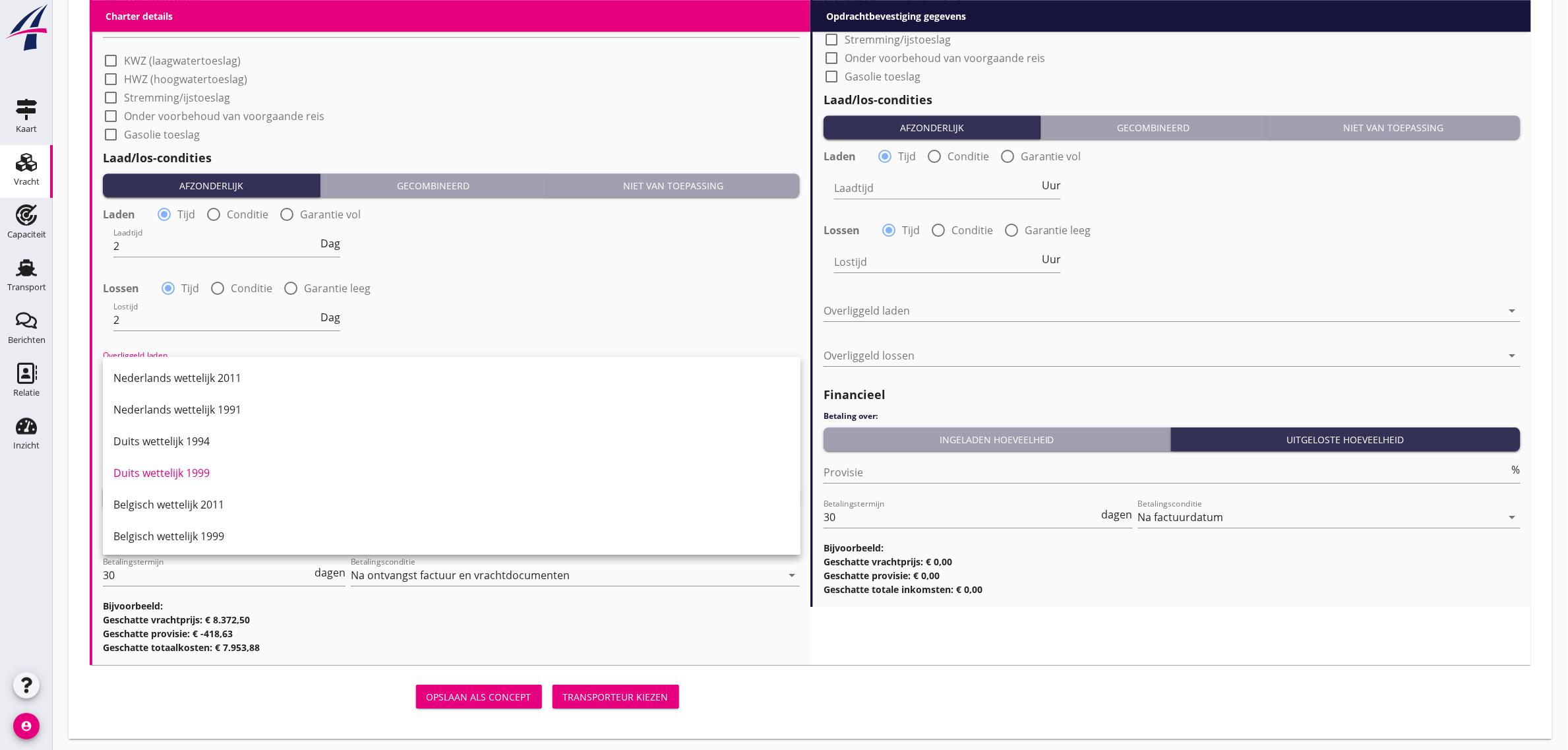
click at [671, 301] on div "Lostijd 2 Dag" at bounding box center [450, 322] width 699 height 48
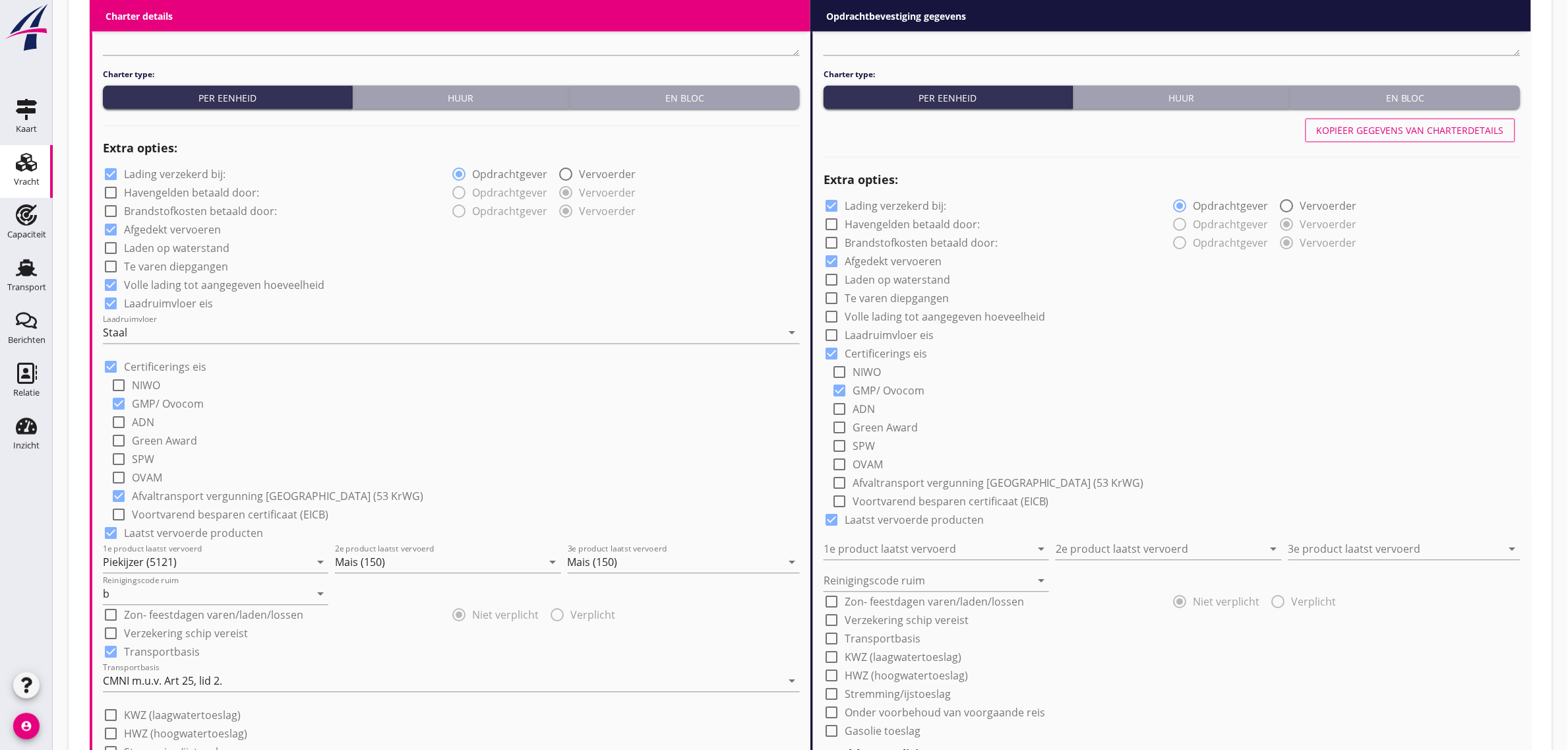
scroll to position [906, 0]
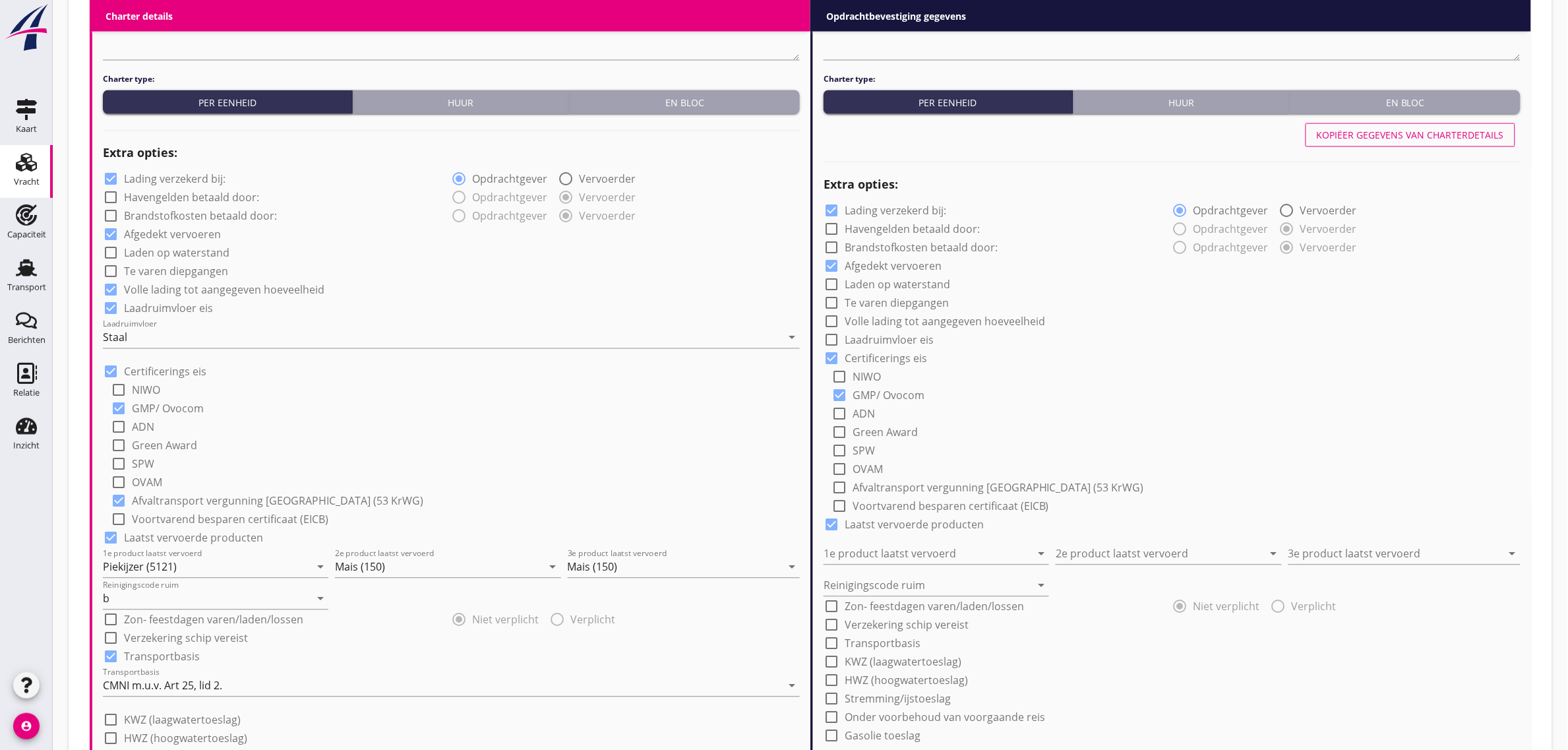
click at [1402, 131] on div "Kopiëer gegevens van charterdetails" at bounding box center [1411, 135] width 187 height 14
checkbox input "true"
type input "Piekijzer (5121)"
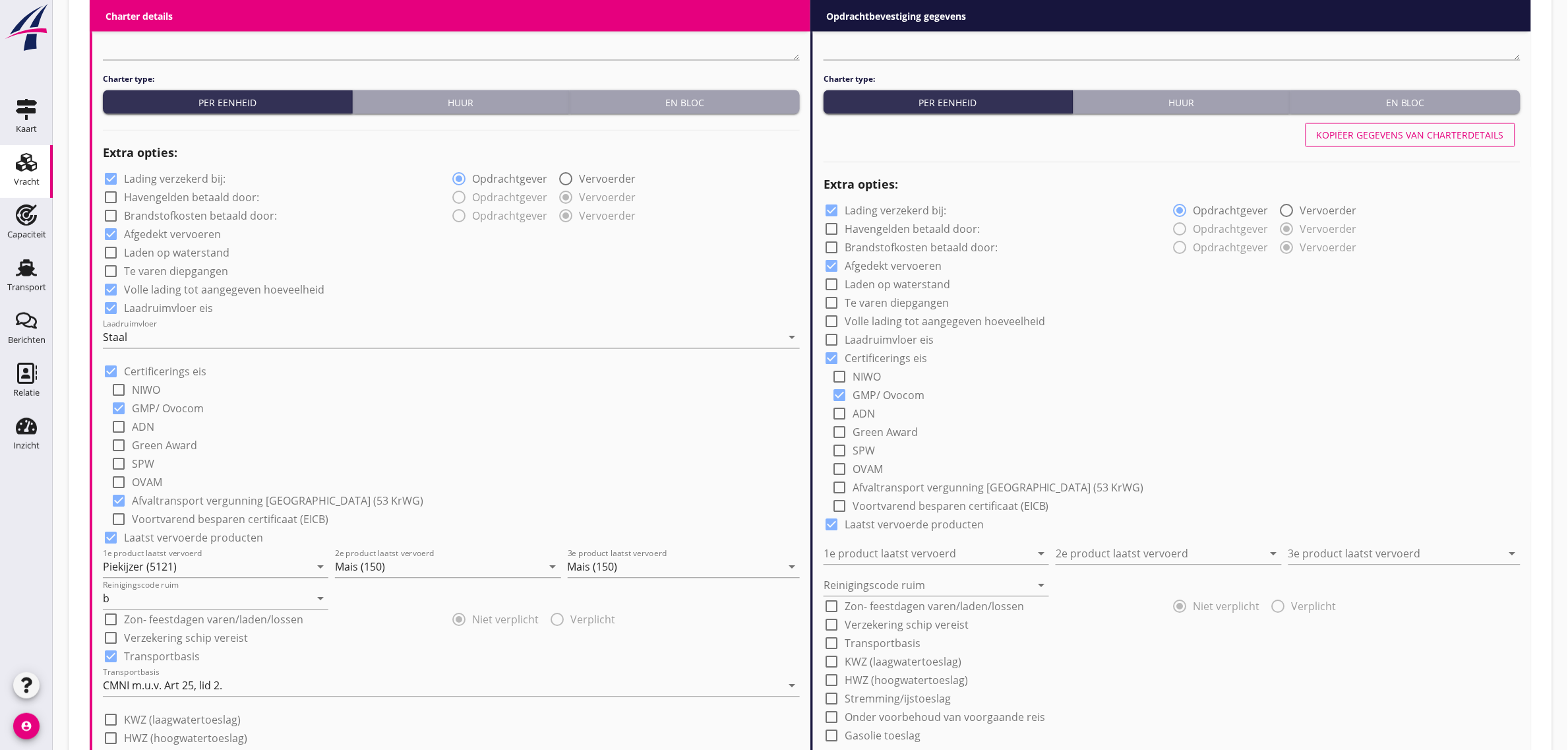
type input "Mais (150)"
type input "b"
checkbox input "true"
type input "2"
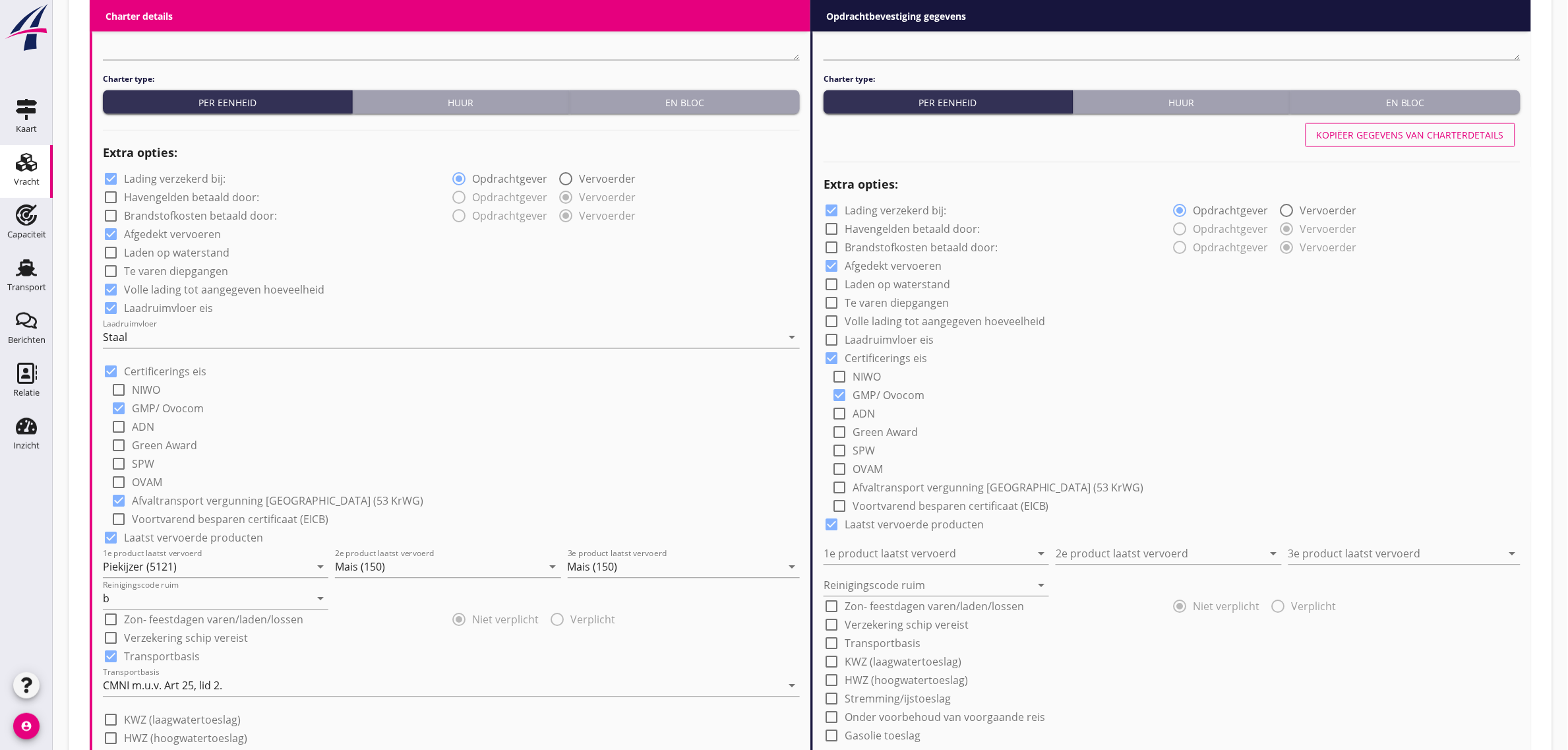
type input "2"
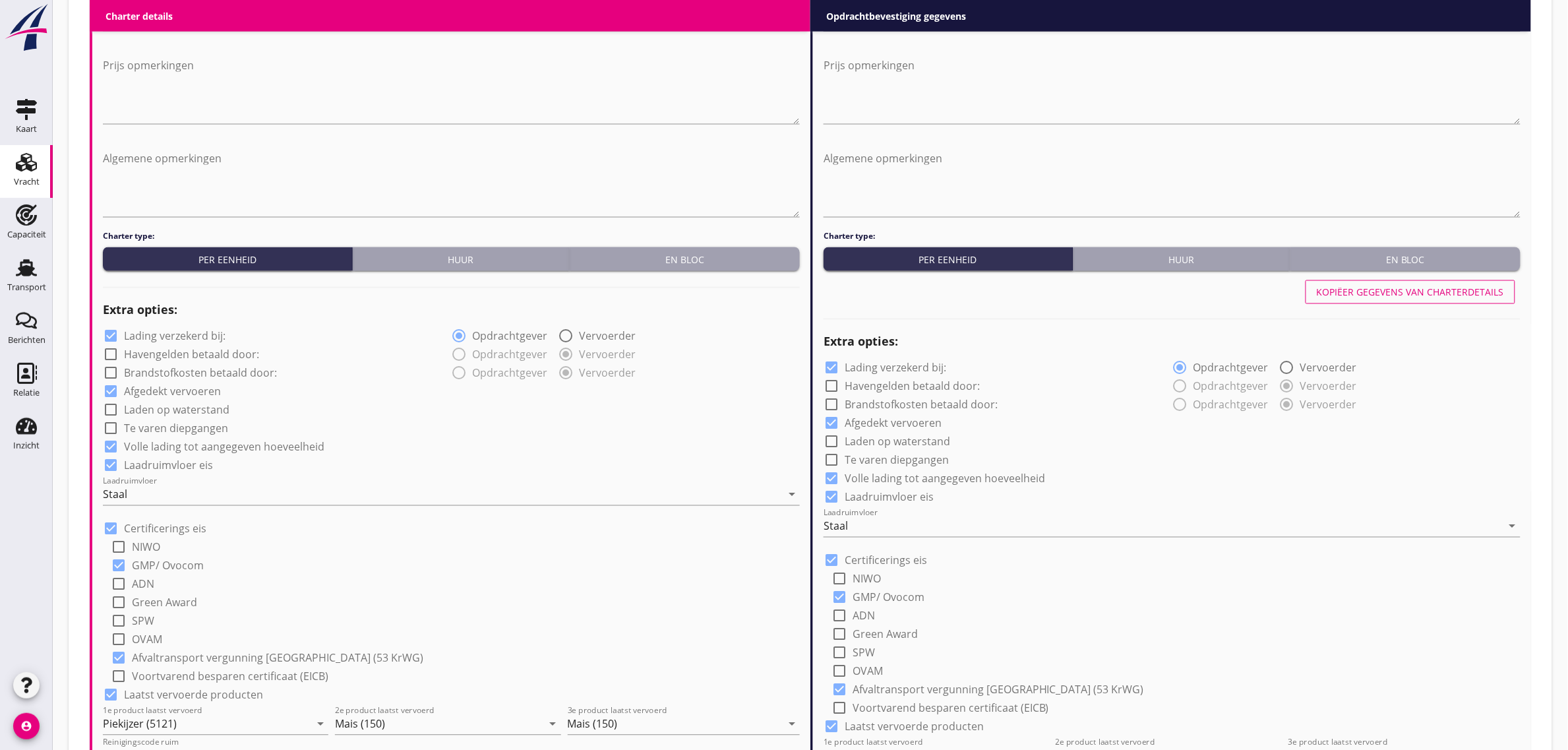
scroll to position [494, 0]
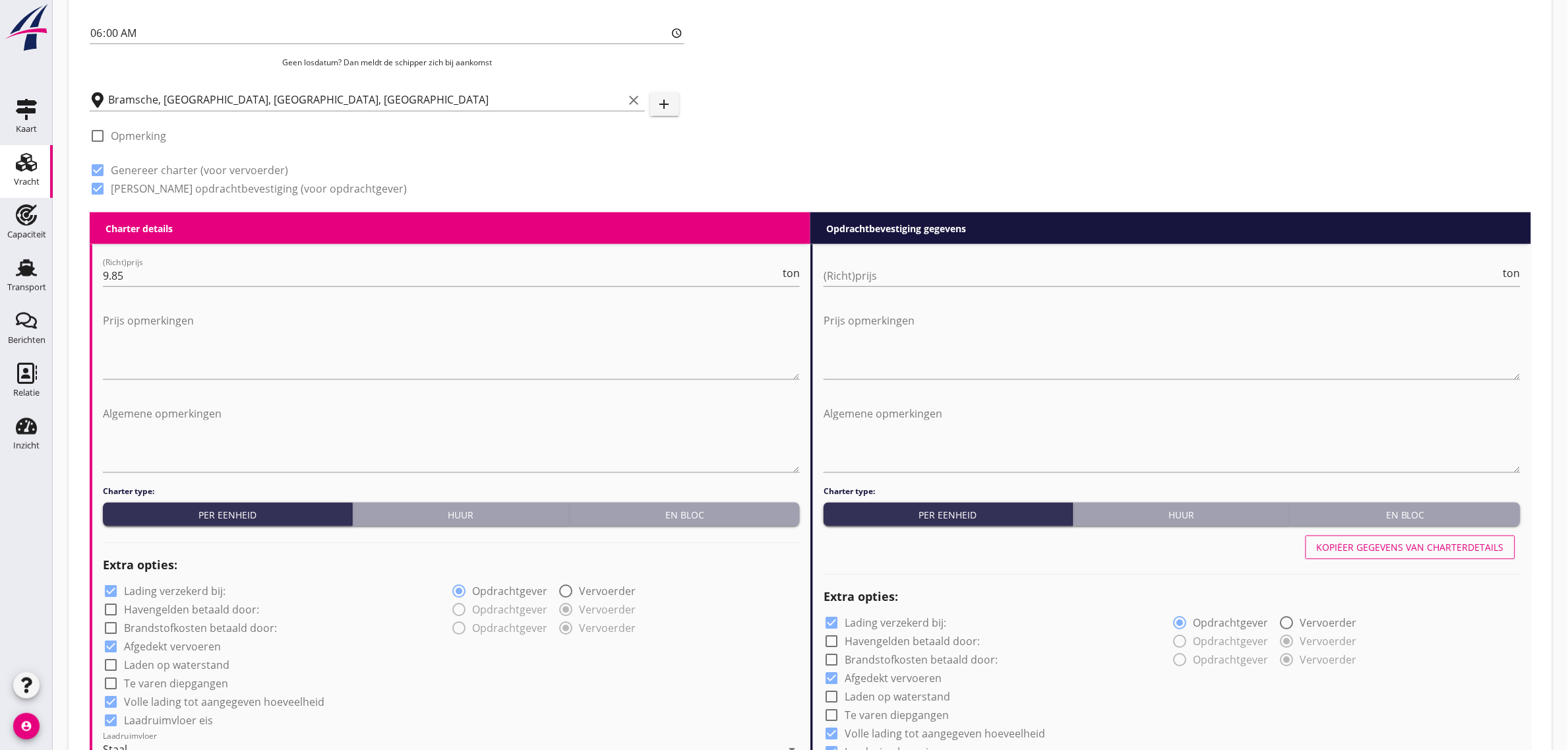
click at [864, 288] on div "(Richt)prijs ton" at bounding box center [1172, 281] width 697 height 34
click at [862, 271] on input "(Richt)prijs" at bounding box center [1162, 275] width 677 height 21
type input "9"
type input "9.90"
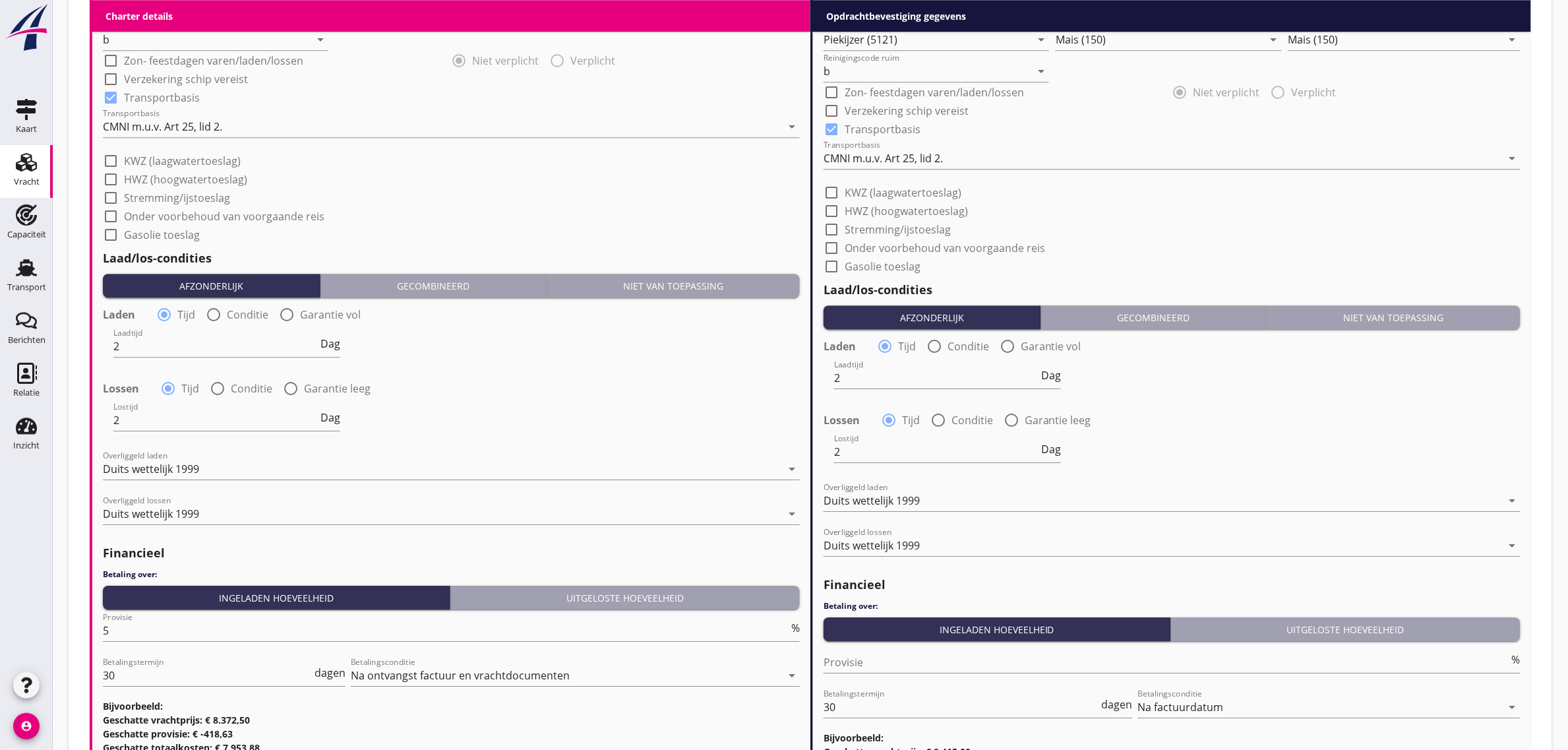
scroll to position [1600, 0]
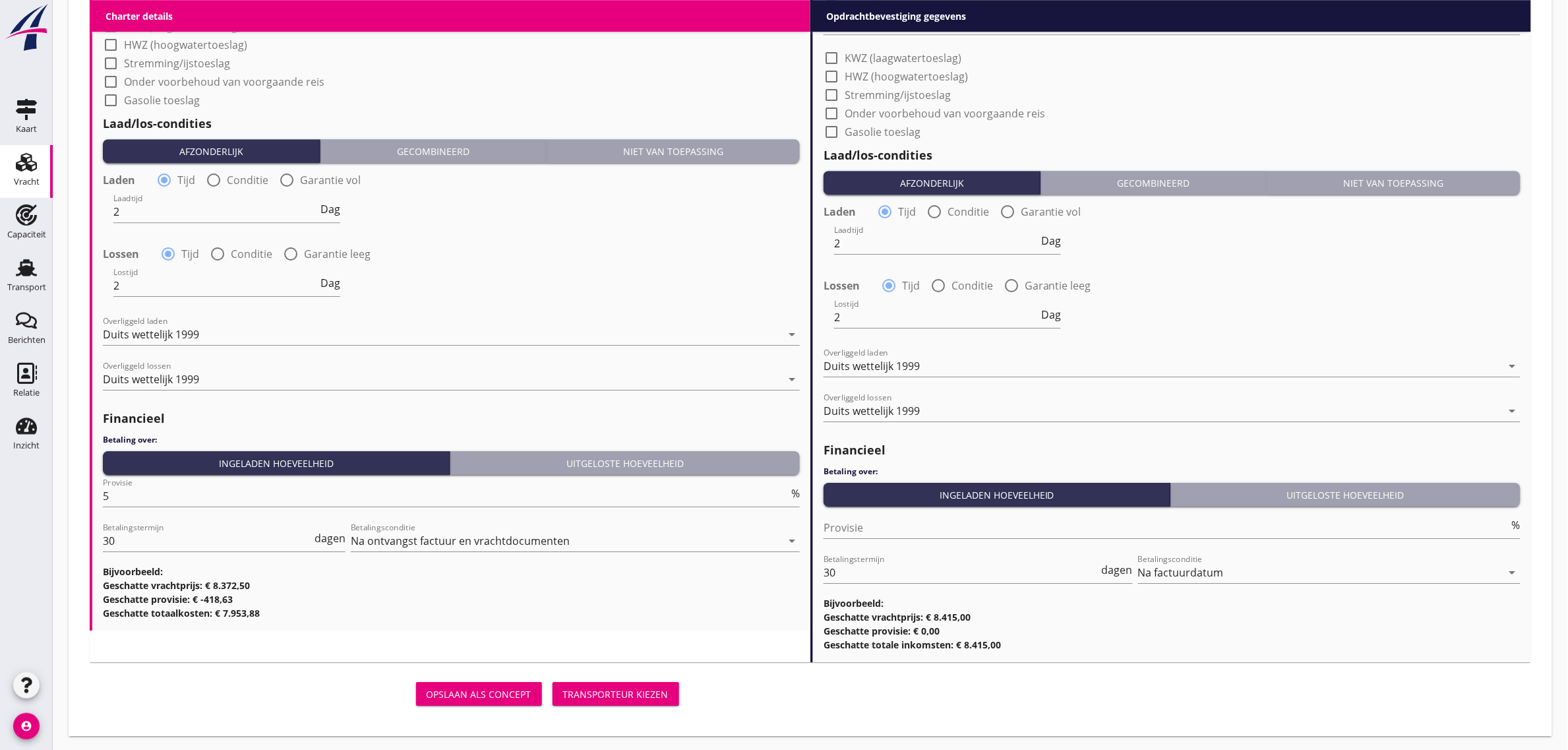
click at [865, 512] on div "Provisie %" at bounding box center [1172, 530] width 697 height 42
click at [866, 517] on input "Provisie" at bounding box center [1166, 527] width 686 height 21
type input "0"
click at [683, 587] on h3 "Geschatte vrachtprijs: € 8.372,50" at bounding box center [451, 585] width 697 height 14
click at [600, 688] on div "Transporteur kiezen" at bounding box center [616, 693] width 106 height 14
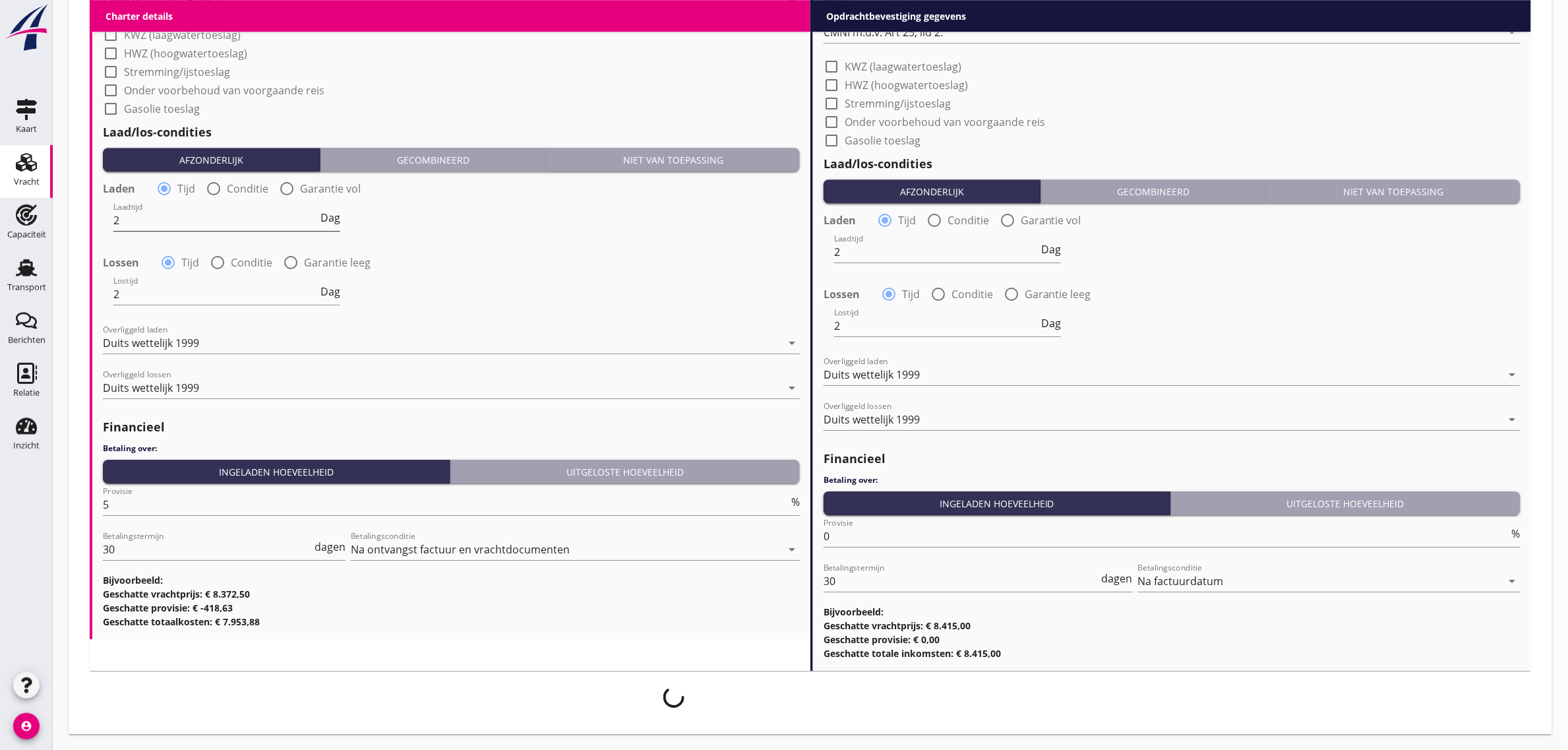
scroll to position [1590, 0]
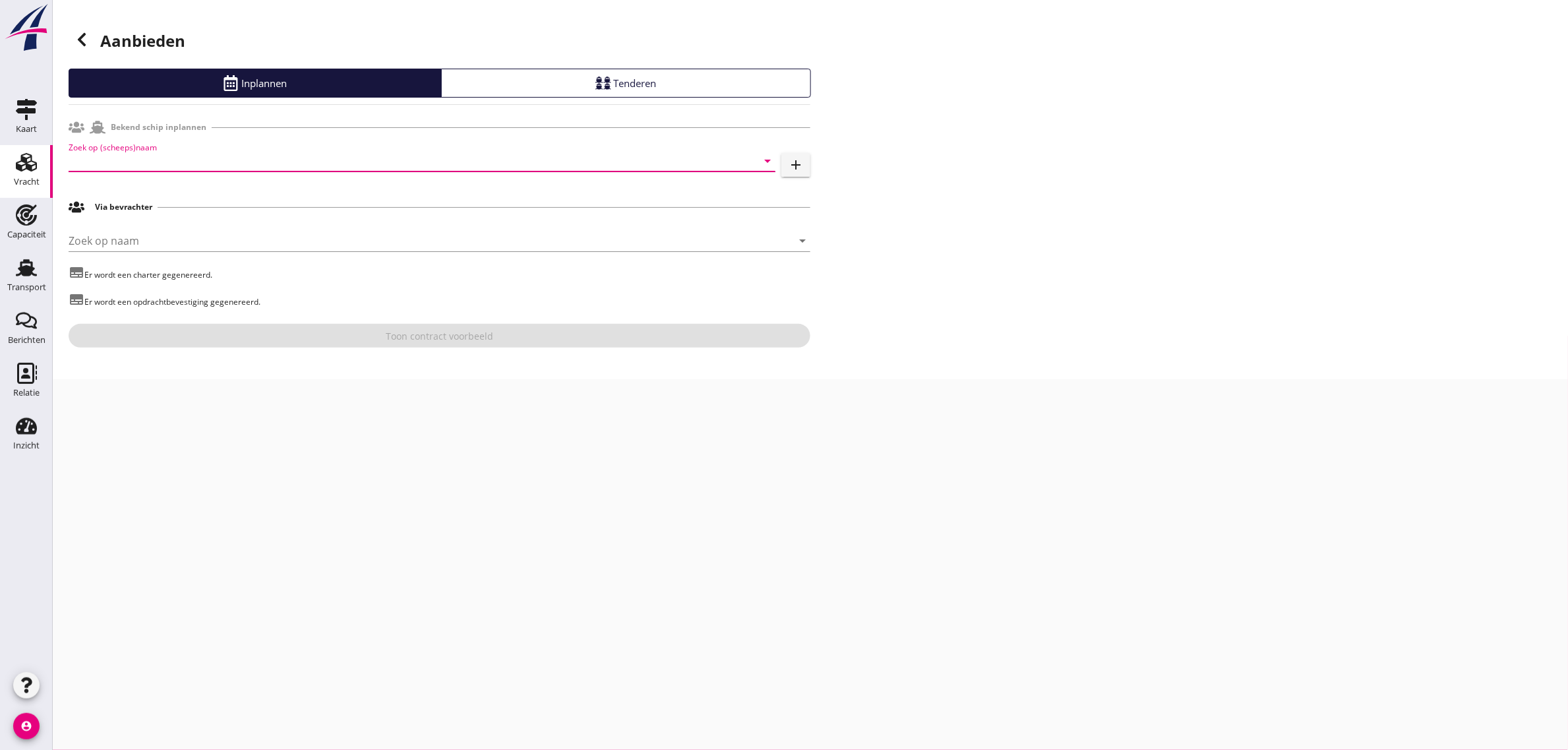
click at [116, 166] on input "Zoek op (scheeps)naam" at bounding box center [403, 161] width 670 height 21
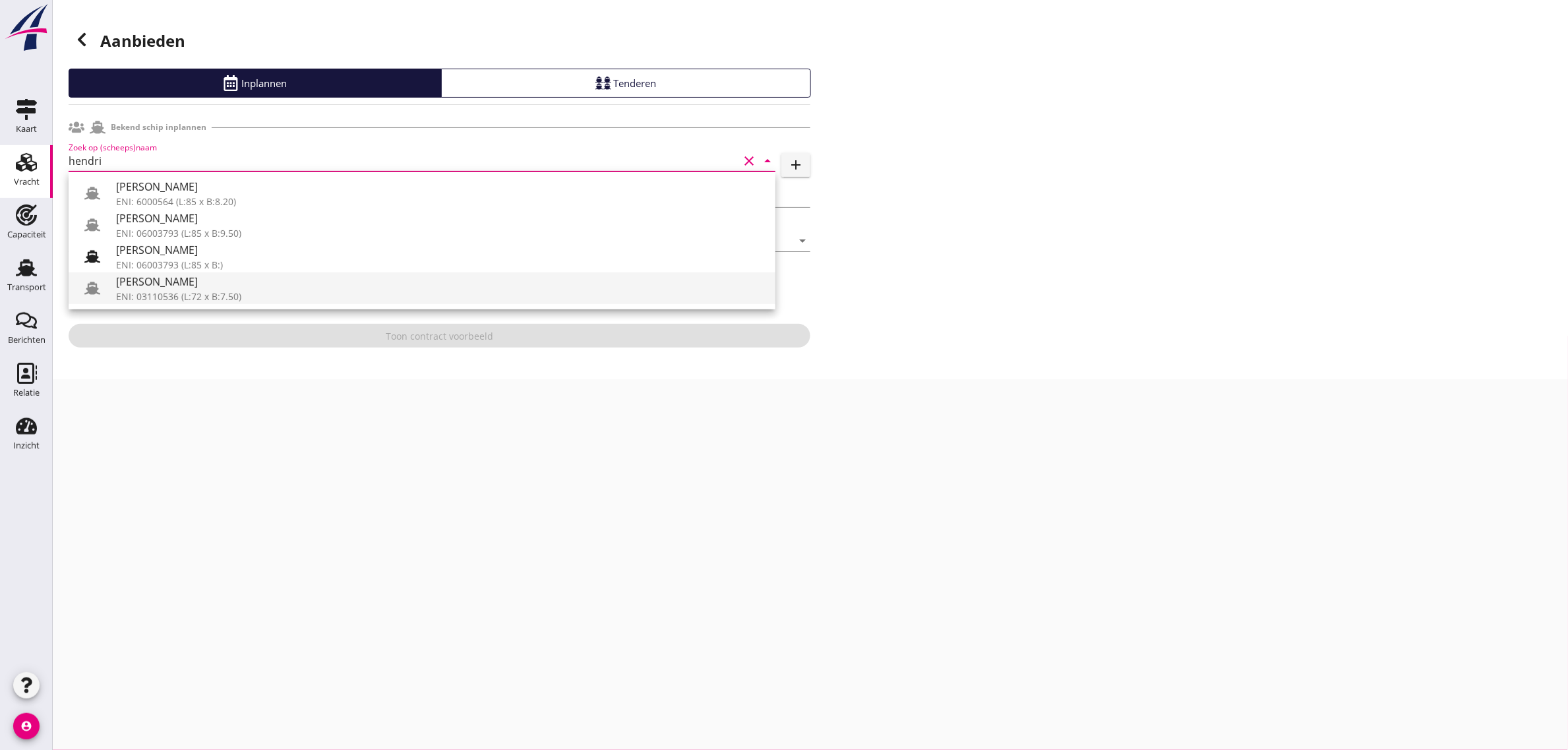
click at [189, 285] on div "[PERSON_NAME]" at bounding box center [440, 281] width 649 height 16
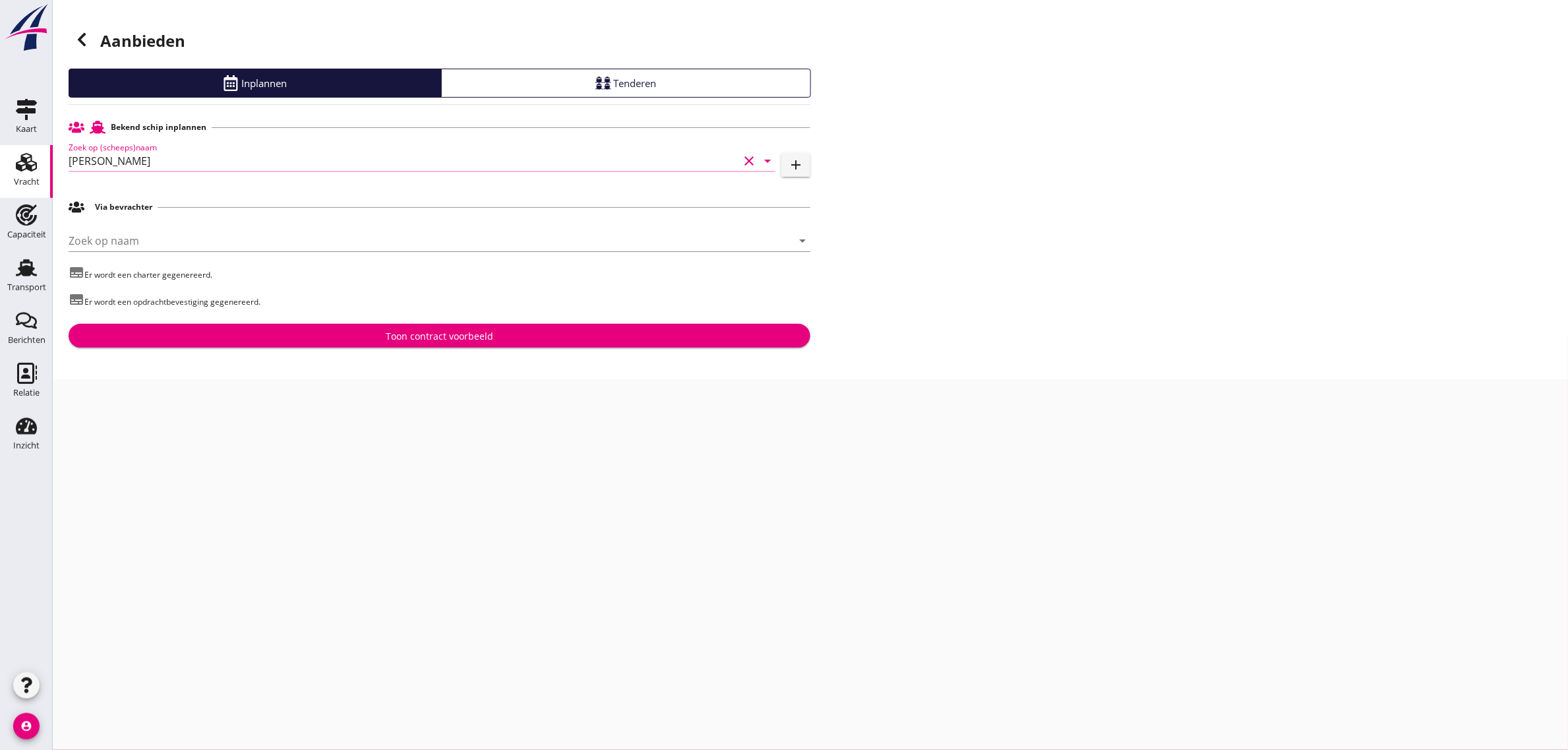
type input "[PERSON_NAME]"
click at [382, 331] on div "Toon contract voorbeeld" at bounding box center [439, 335] width 721 height 14
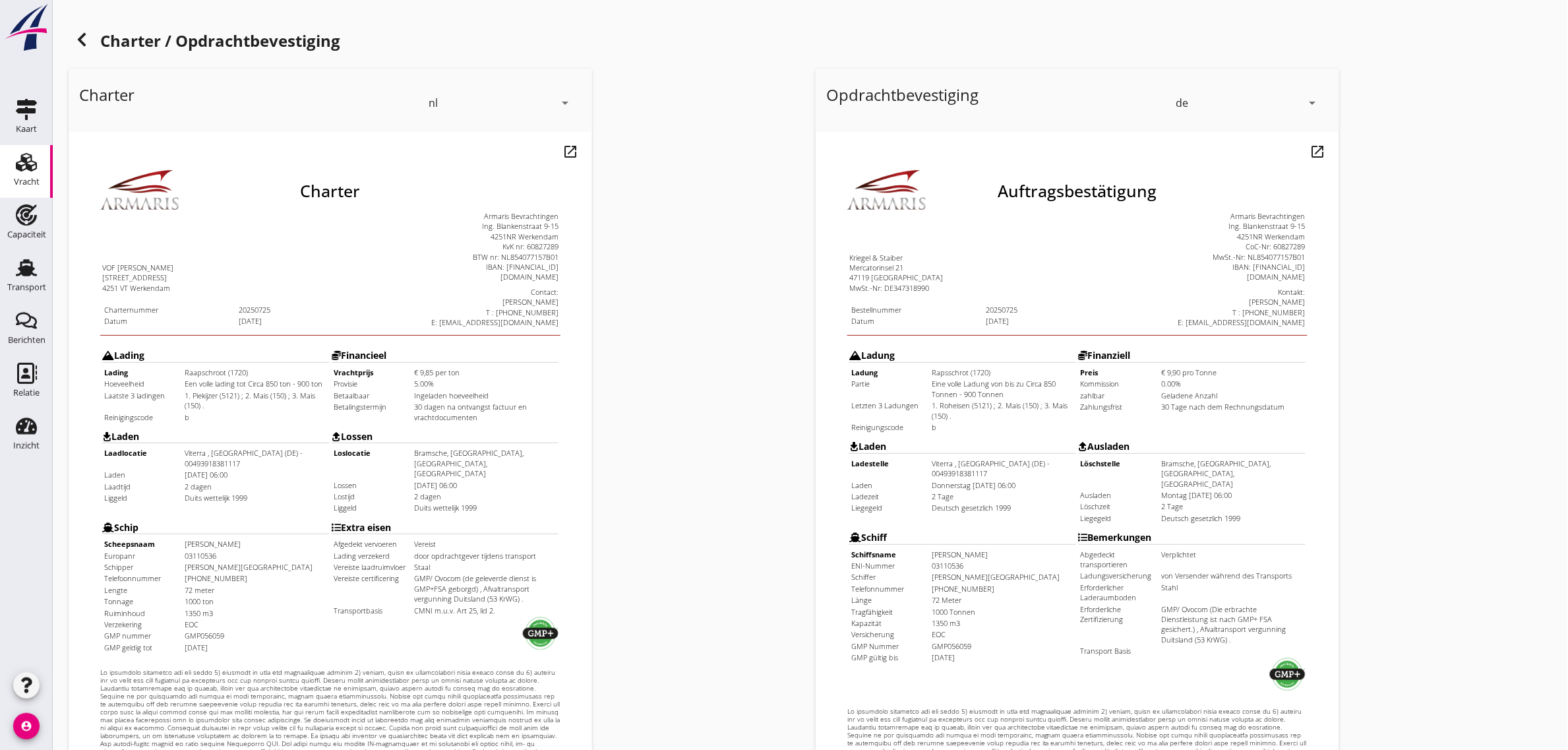
click at [1204, 97] on div "de" at bounding box center [1238, 102] width 126 height 21
click at [1193, 97] on div "nl" at bounding box center [1248, 99] width 139 height 16
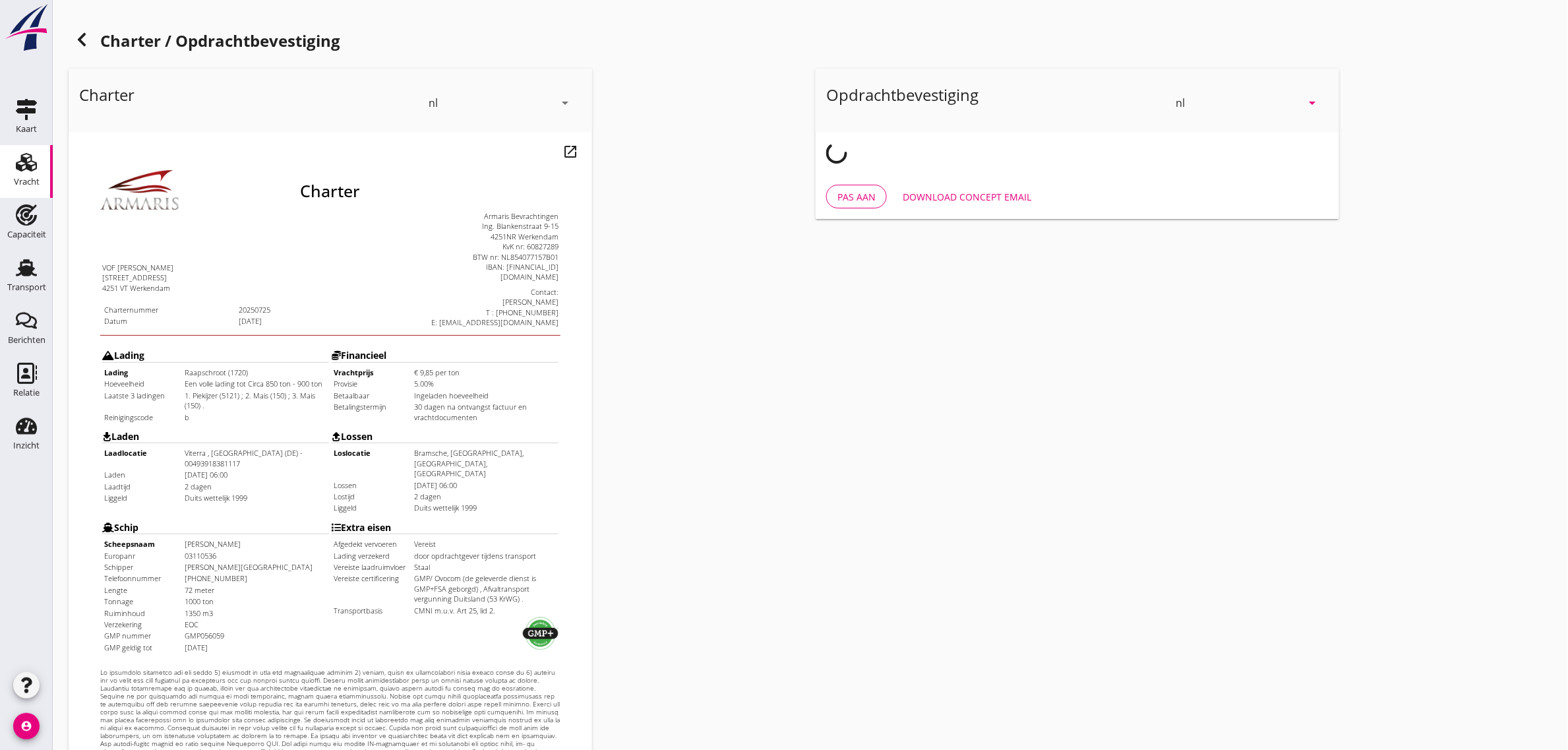
click at [719, 176] on div "Charter nl arrow_drop_down open_in_new Pas aan Download concept email" at bounding box center [437, 493] width 747 height 859
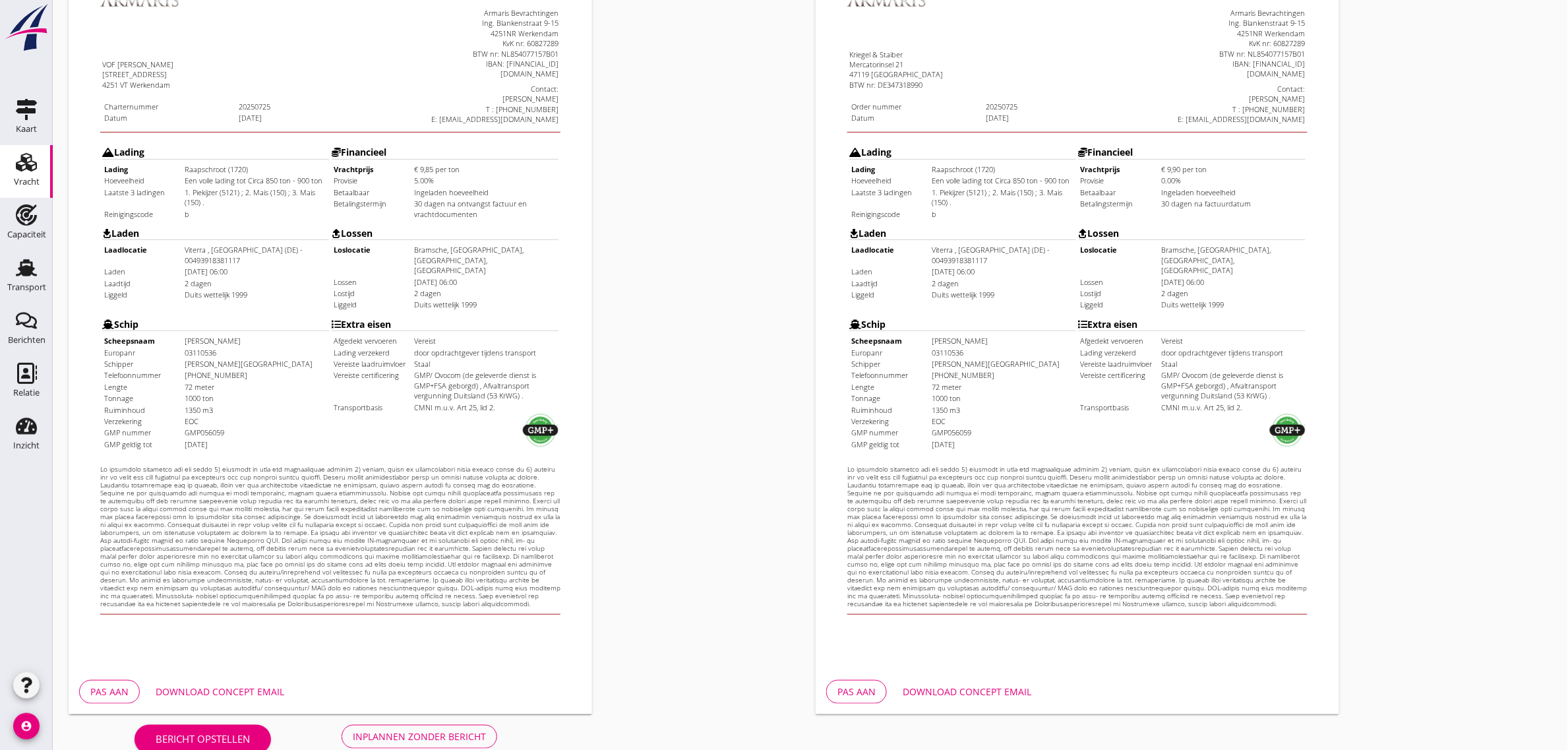
scroll to position [225, 0]
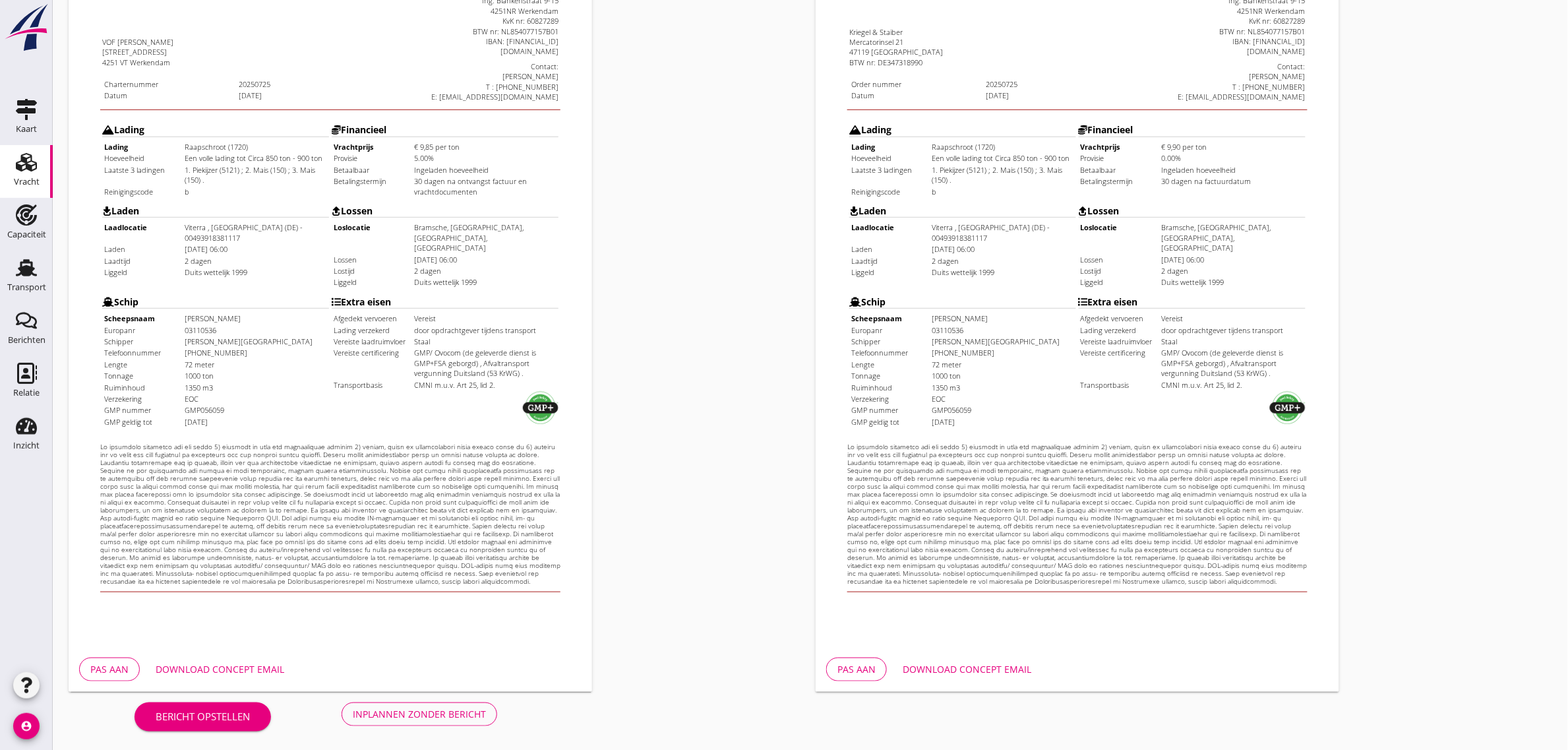
click at [452, 710] on div "Inplannen zonder bericht" at bounding box center [419, 713] width 133 height 14
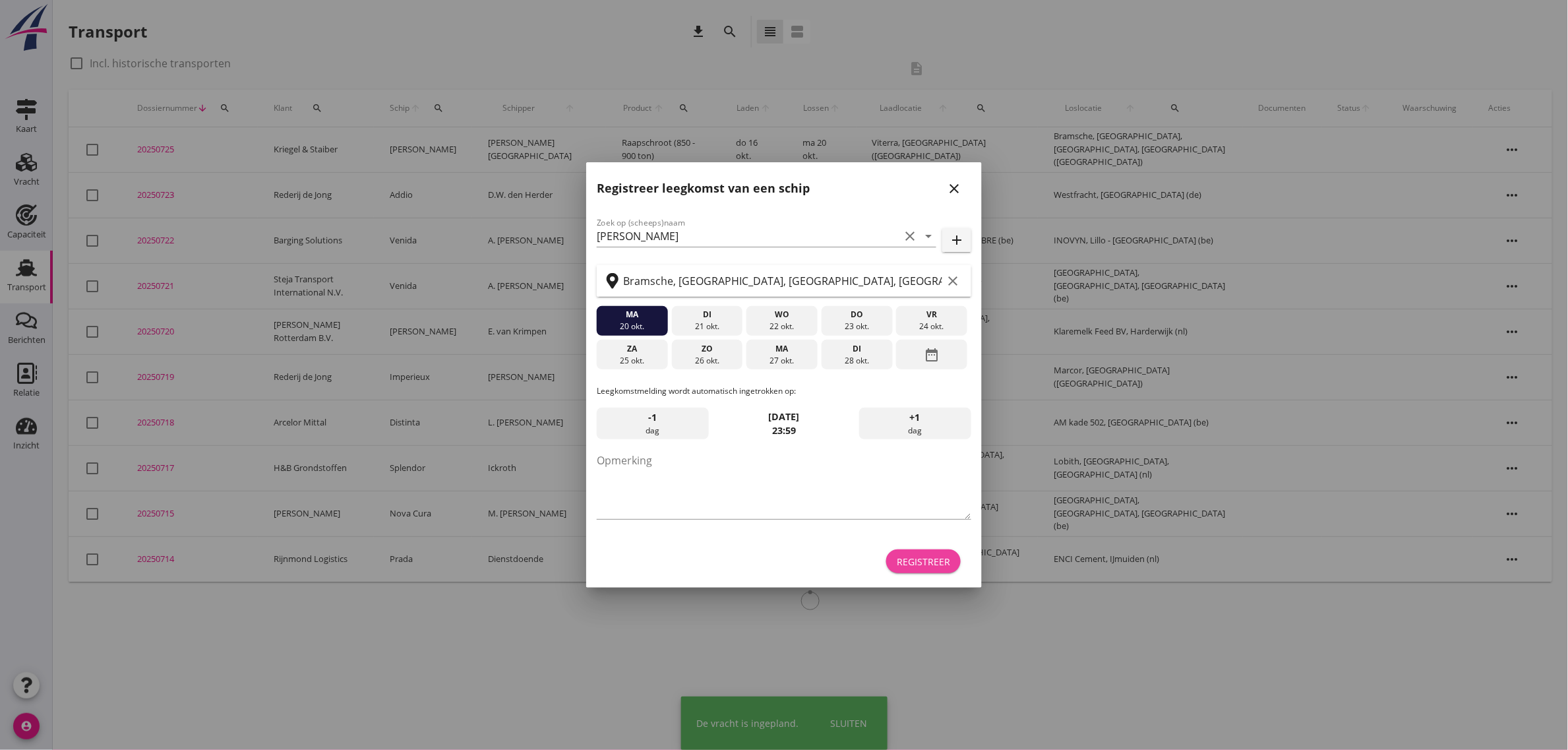
click at [911, 557] on div "Registreer" at bounding box center [924, 561] width 53 height 14
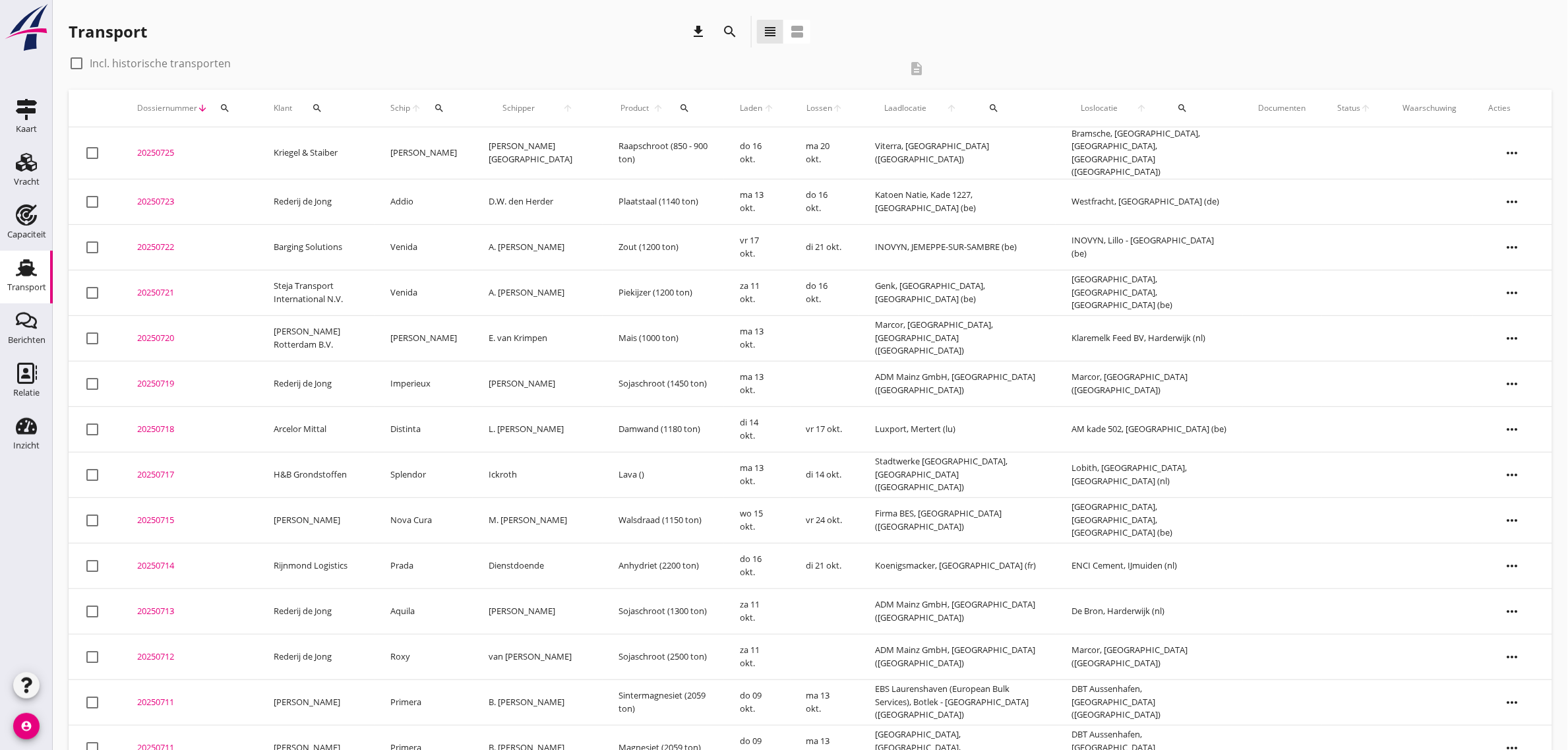
click at [424, 150] on td "[PERSON_NAME]" at bounding box center [423, 153] width 98 height 52
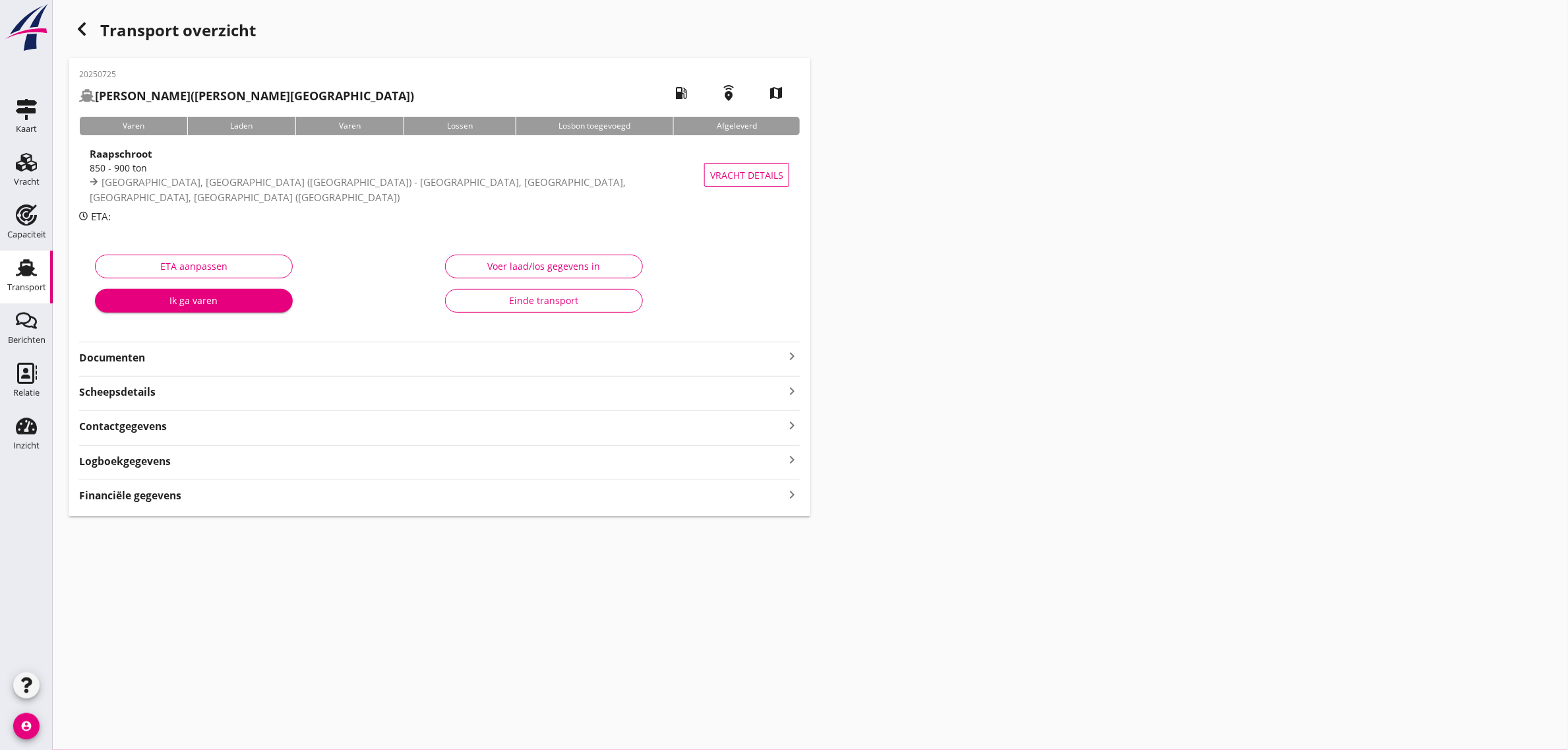
click at [122, 366] on div "20250725 [PERSON_NAME] ([PERSON_NAME][GEOGRAPHIC_DATA]) local_gas_station emerg…" at bounding box center [439, 287] width 742 height 459
click at [124, 355] on strong "Documenten" at bounding box center [431, 358] width 705 height 15
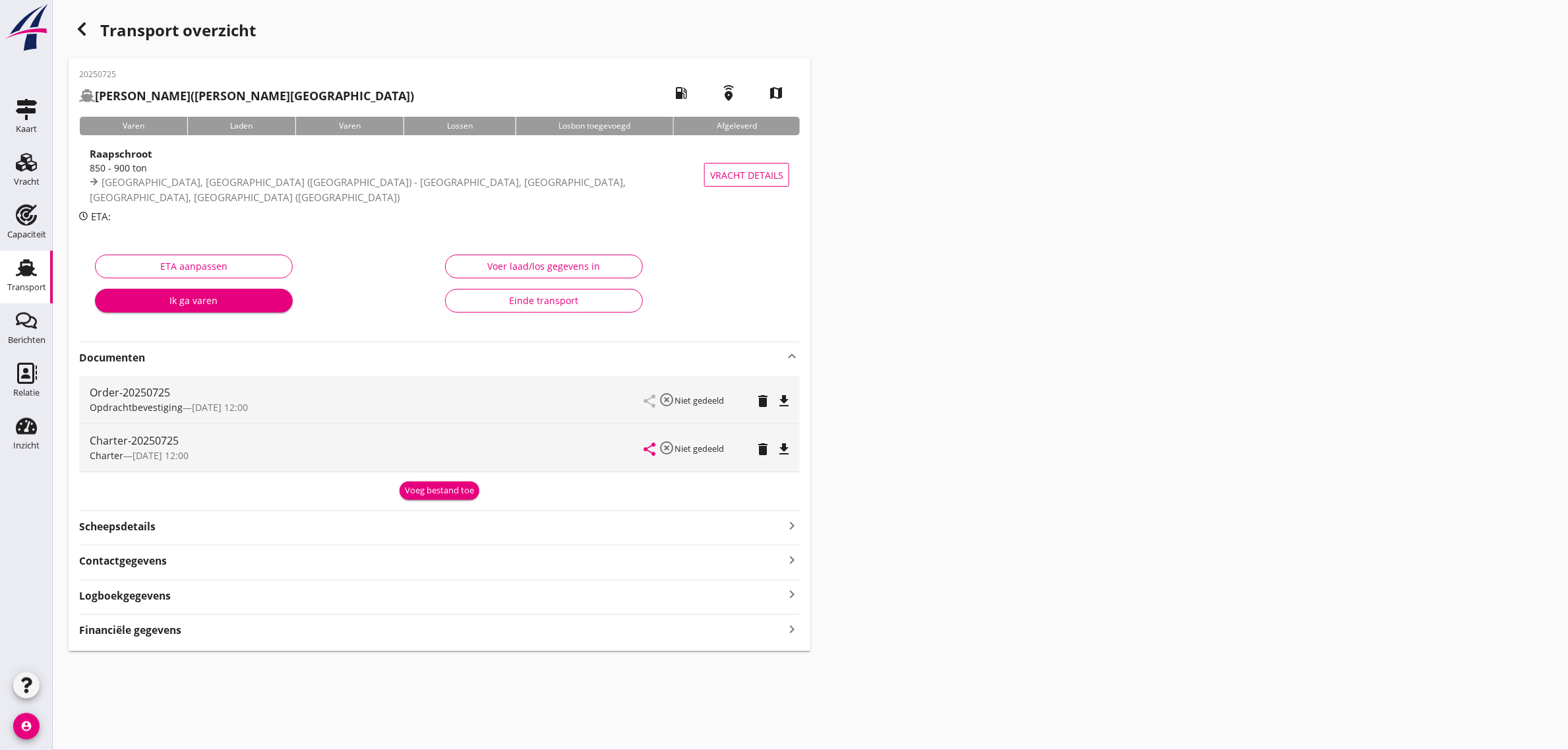
click at [780, 459] on div "share highlight_off Niet gedeeld delete file_download" at bounding box center [717, 448] width 145 height 48
click at [780, 455] on icon "file_download" at bounding box center [783, 449] width 16 height 16
click at [983, 277] on div "Transport overzicht 20250725 [PERSON_NAME] ([PERSON_NAME][GEOGRAPHIC_DATA]) loc…" at bounding box center [810, 333] width 1515 height 666
click at [27, 278] on div "Transport" at bounding box center [27, 288] width 39 height 18
